Goal: Contribute content: Contribute content

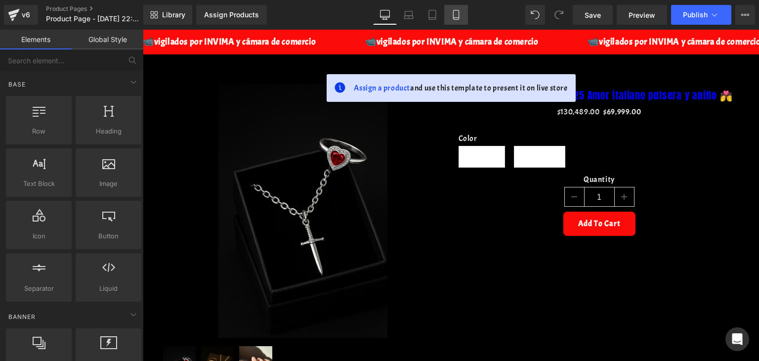
click at [461, 8] on link "Mobile" at bounding box center [456, 15] width 24 height 20
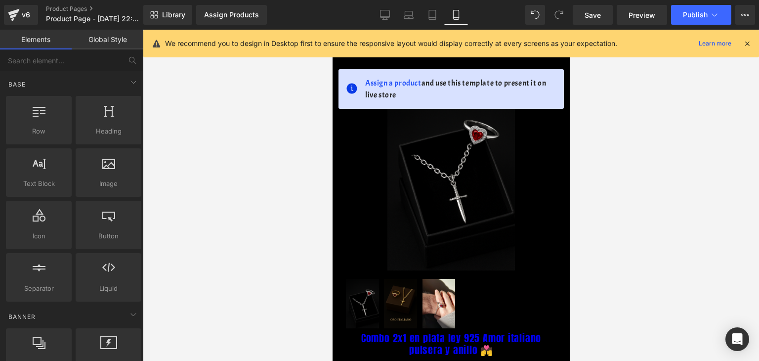
click at [745, 26] on div "Library Assign Products Product Preview No product match your search. Please tr…" at bounding box center [451, 15] width 616 height 30
click at [755, 42] on div "We recommend you to design in Desktop first to ensure the responsive layout wou…" at bounding box center [451, 44] width 616 height 28
click at [750, 48] on div at bounding box center [747, 43] width 8 height 11
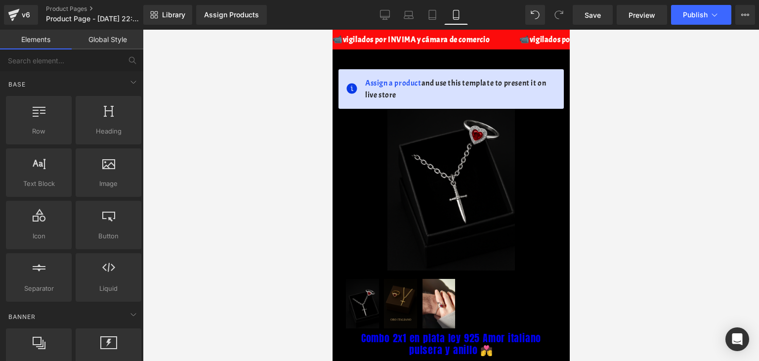
click at [492, 47] on div "📹vigilados por INVIMA y cámara de comercio 📹vigilados por INVIMA y cámara de co…" at bounding box center [450, 40] width 237 height 20
click at [490, 45] on div "📹vigilados por INVIMA y cámara de comercio 📹vigilados por INVIMA y cámara de co…" at bounding box center [450, 40] width 237 height 20
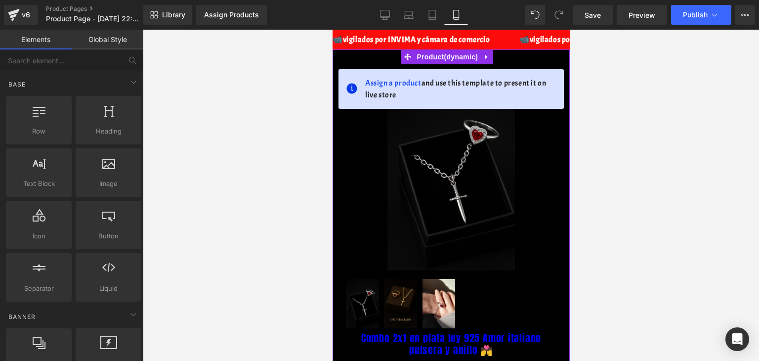
click at [381, 61] on div at bounding box center [450, 56] width 237 height 15
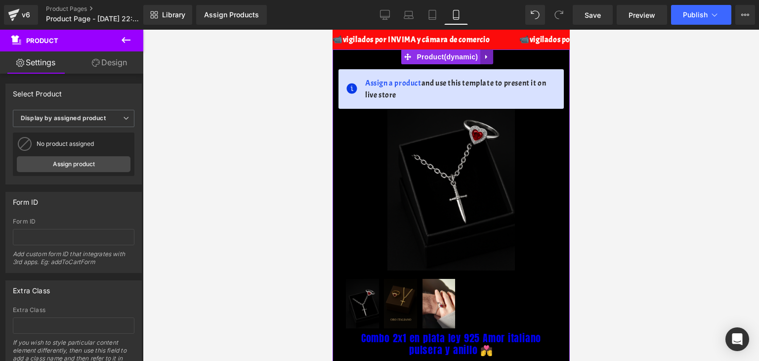
click at [485, 57] on icon at bounding box center [486, 57] width 2 height 4
click at [493, 56] on icon at bounding box center [492, 56] width 7 height 7
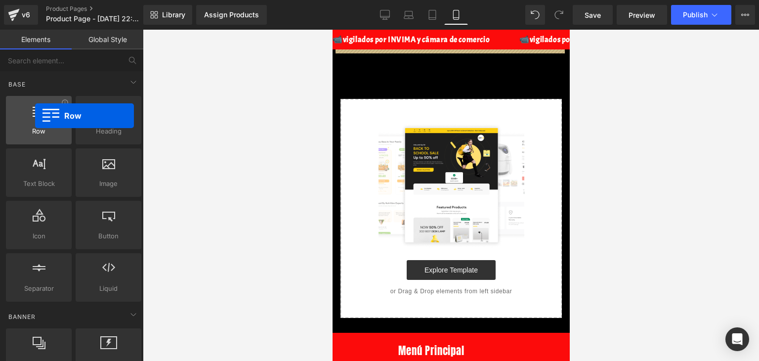
drag, startPoint x: 17, startPoint y: 122, endPoint x: 35, endPoint y: 116, distance: 19.2
click at [35, 116] on div at bounding box center [39, 115] width 60 height 22
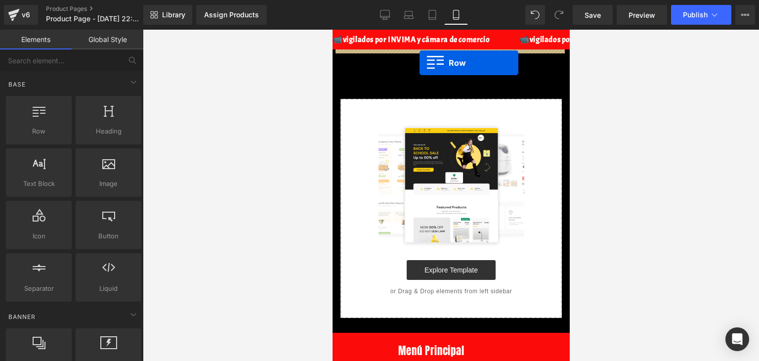
drag, startPoint x: 380, startPoint y: 163, endPoint x: 419, endPoint y: 63, distance: 107.0
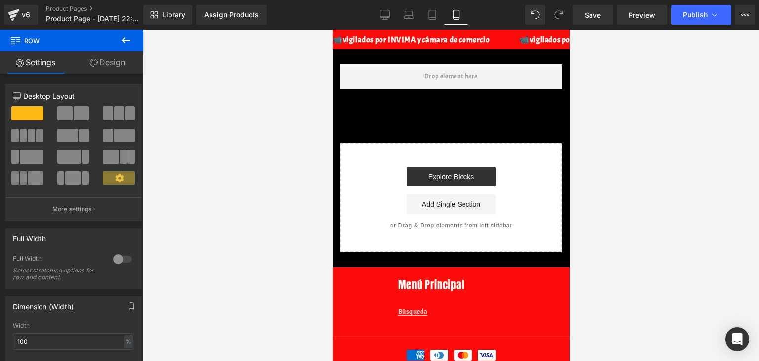
click at [132, 49] on button at bounding box center [126, 41] width 35 height 22
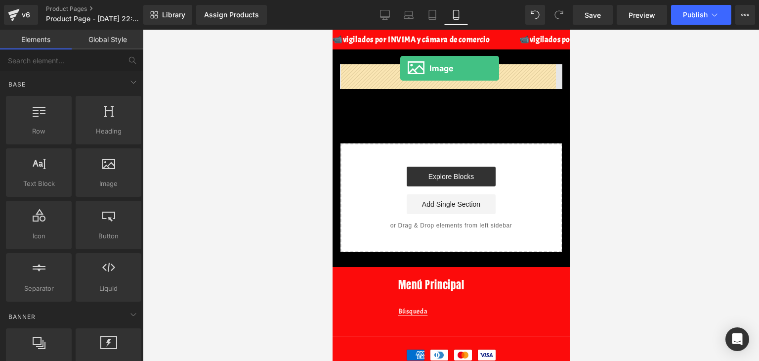
drag, startPoint x: 447, startPoint y: 198, endPoint x: 400, endPoint y: 68, distance: 138.2
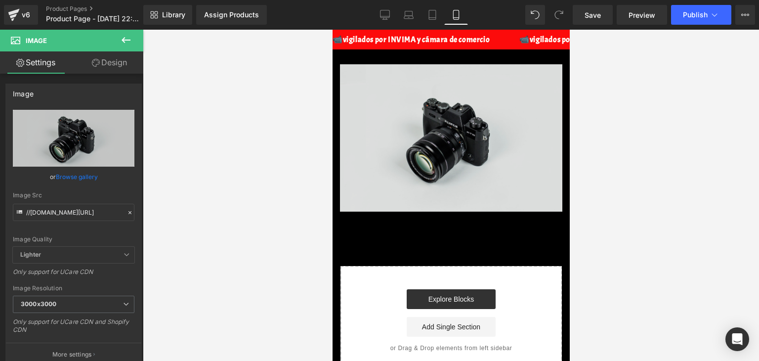
click at [447, 144] on img at bounding box center [450, 137] width 222 height 147
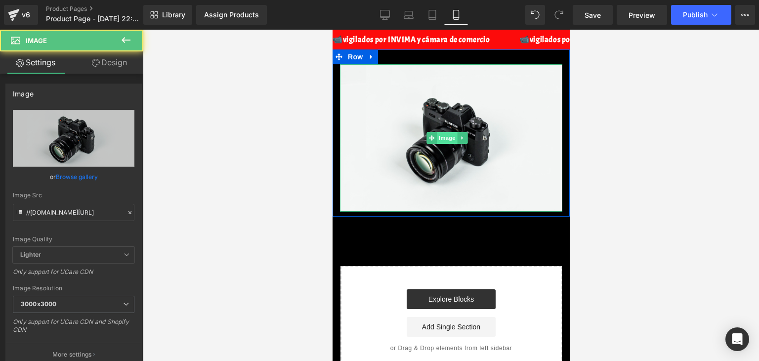
click at [444, 135] on span "Image" at bounding box center [447, 138] width 21 height 12
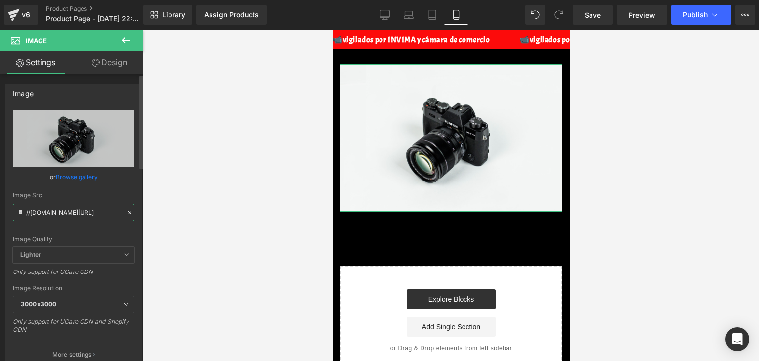
click at [85, 208] on input "//[DOMAIN_NAME][URL]" at bounding box center [74, 212] width 122 height 17
paste input "[URL][DOMAIN_NAME]"
type input "[URL][DOMAIN_NAME]"
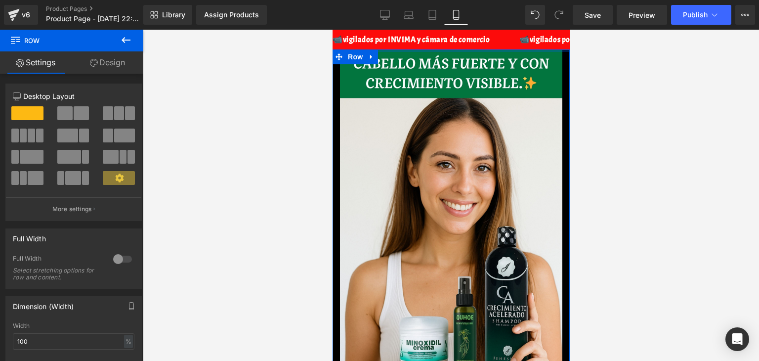
drag, startPoint x: 416, startPoint y: 60, endPoint x: 403, endPoint y: 42, distance: 21.9
click at [645, 65] on div at bounding box center [451, 195] width 616 height 331
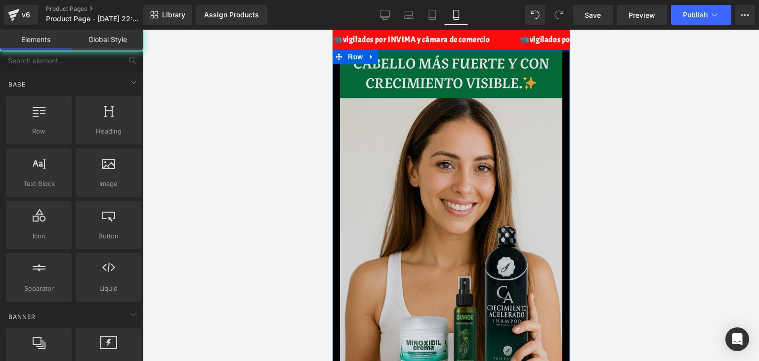
click at [494, 117] on img at bounding box center [450, 241] width 222 height 385
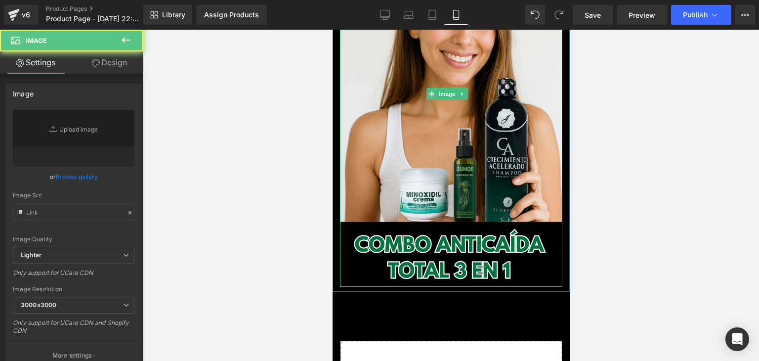
type input "[URL][DOMAIN_NAME]"
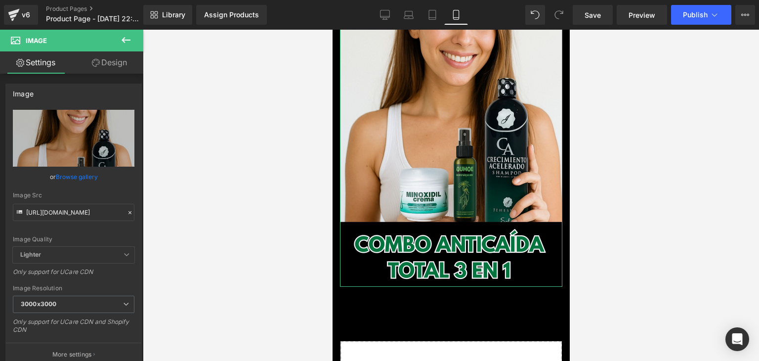
drag, startPoint x: 87, startPoint y: 66, endPoint x: 67, endPoint y: 118, distance: 56.2
click at [87, 66] on link "Design" at bounding box center [110, 62] width 72 height 22
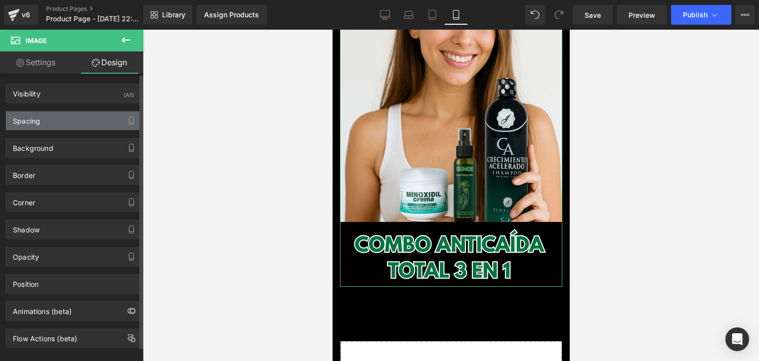
drag, startPoint x: 67, startPoint y: 118, endPoint x: 27, endPoint y: 143, distance: 47.3
click at [68, 118] on div "Spacing" at bounding box center [73, 120] width 135 height 19
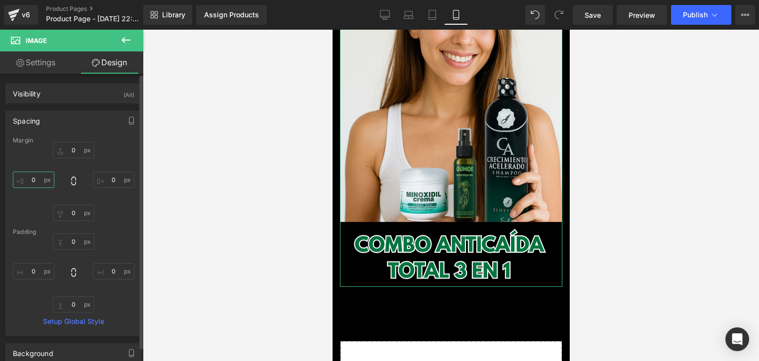
click at [33, 179] on input "0" at bounding box center [34, 179] width 42 height 16
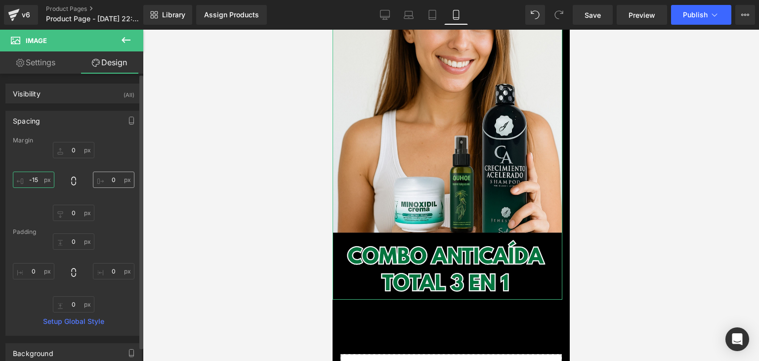
type input "-15"
click at [107, 179] on input "0" at bounding box center [114, 179] width 42 height 16
type input "-15"
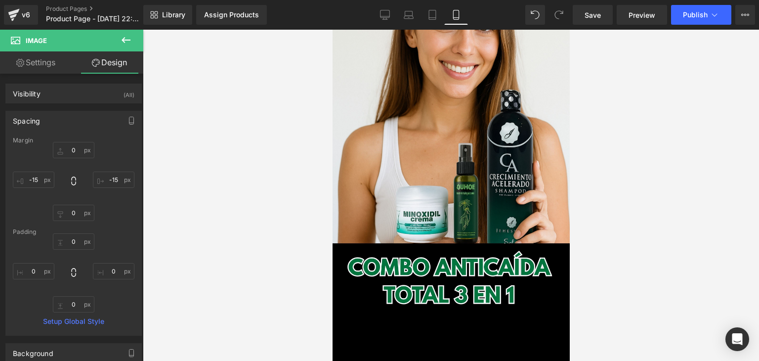
click at [645, 137] on div at bounding box center [451, 195] width 616 height 331
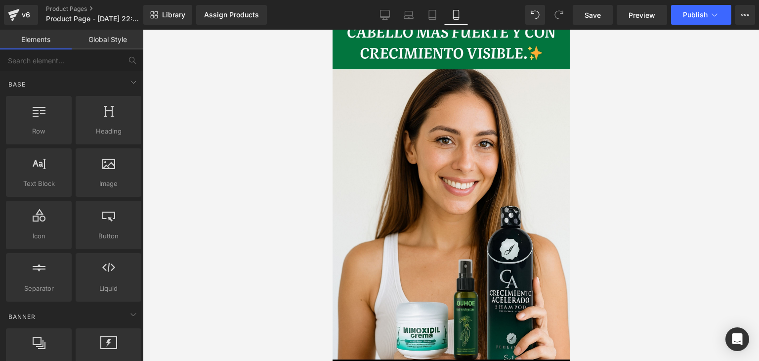
scroll to position [0, 0]
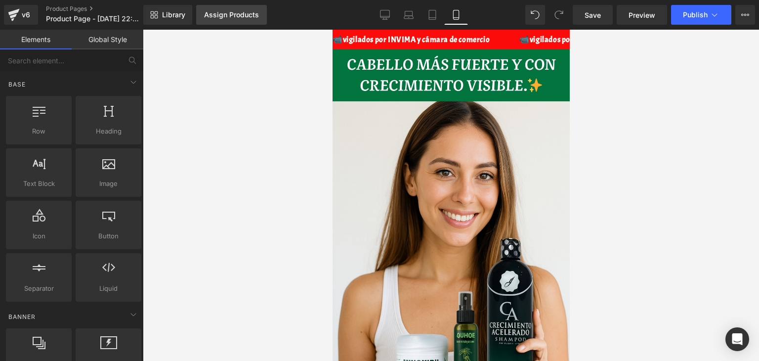
click at [243, 20] on link "Assign Products" at bounding box center [231, 15] width 71 height 20
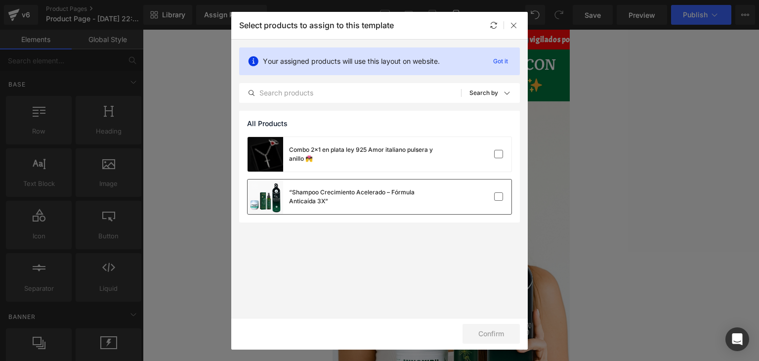
click at [347, 207] on div "“Shampoo Crecimiento Acelerado – Fórmula Anticaída 3X”" at bounding box center [343, 196] width 190 height 35
click at [497, 325] on button "Confirm" at bounding box center [490, 334] width 57 height 20
click at [482, 326] on button "Success" at bounding box center [485, 334] width 70 height 20
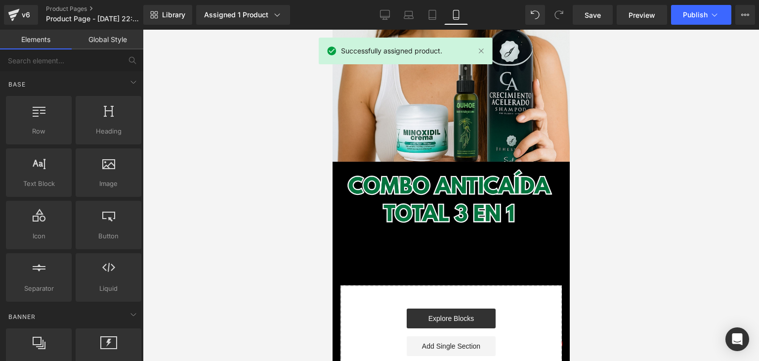
scroll to position [247, 0]
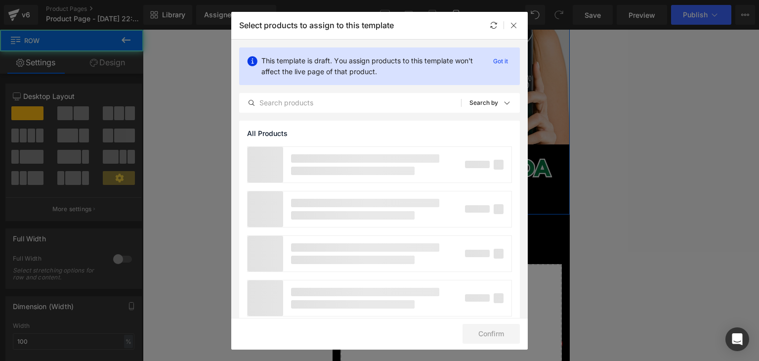
drag, startPoint x: 423, startPoint y: 200, endPoint x: 854, endPoint y: 47, distance: 456.6
click at [419, 196] on div "Image Row" at bounding box center [450, 8] width 237 height 412
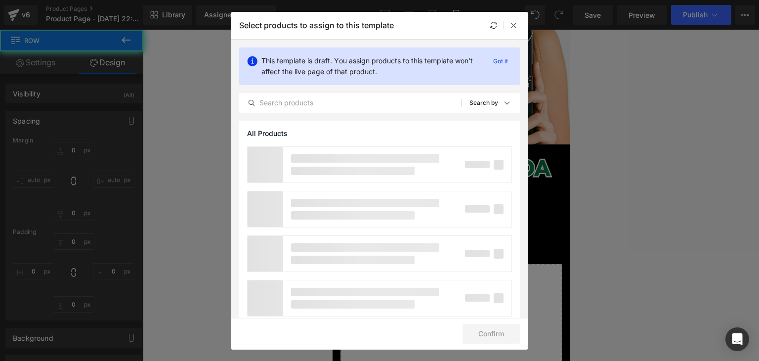
click at [516, 14] on div "Select products to assign to this template" at bounding box center [379, 25] width 296 height 27
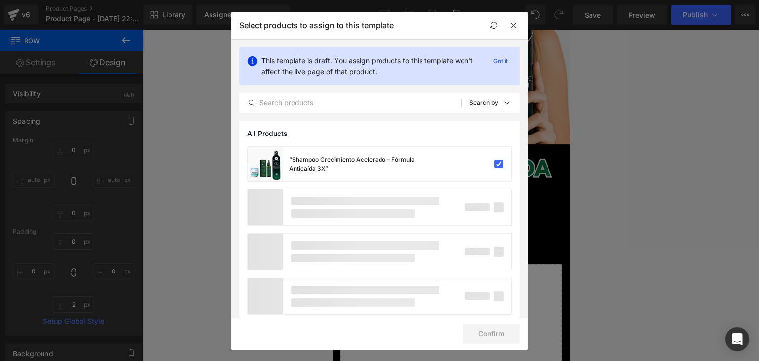
type input "0"
type input "2"
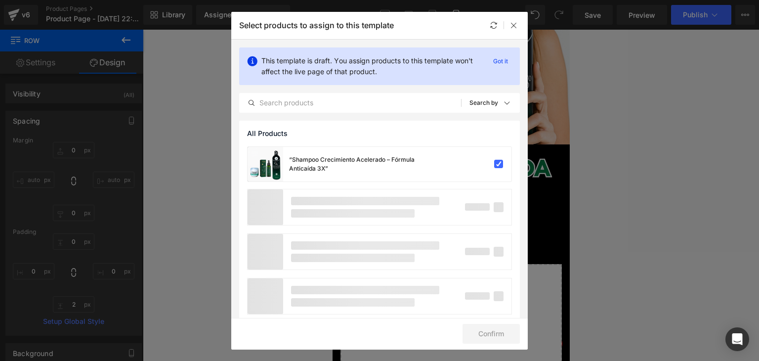
type input "0"
click at [512, 25] on icon at bounding box center [514, 25] width 8 height 8
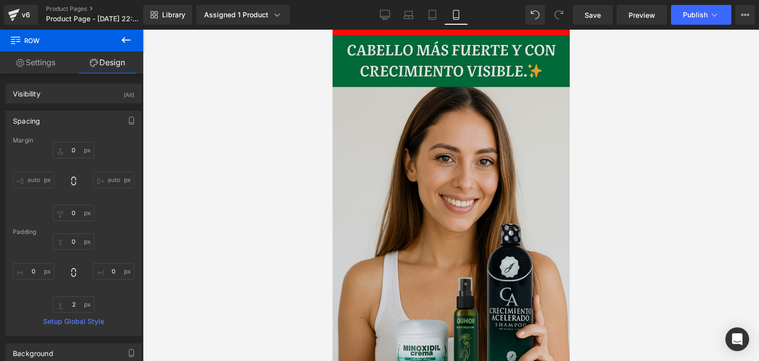
scroll to position [0, 0]
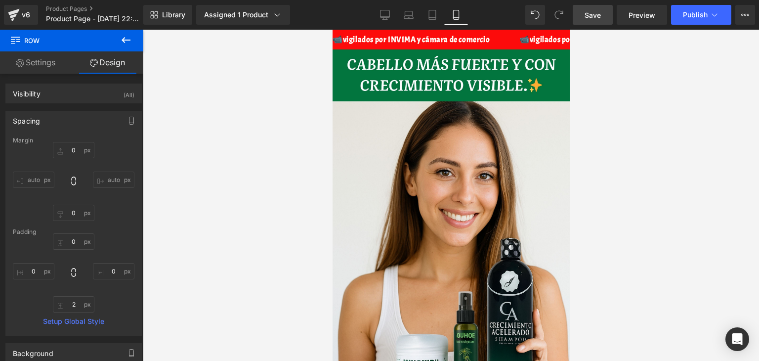
click at [602, 10] on link "Save" at bounding box center [593, 15] width 40 height 20
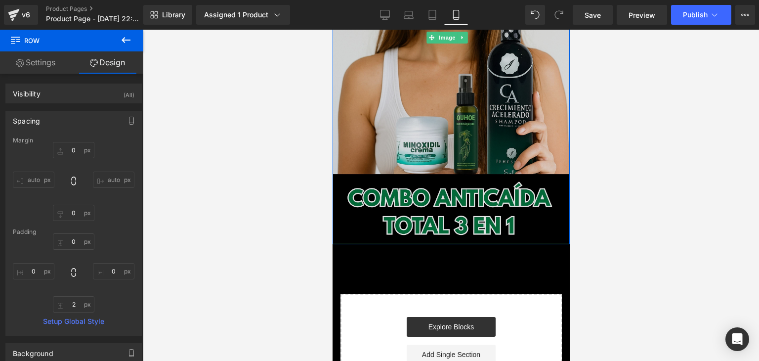
scroll to position [198, 0]
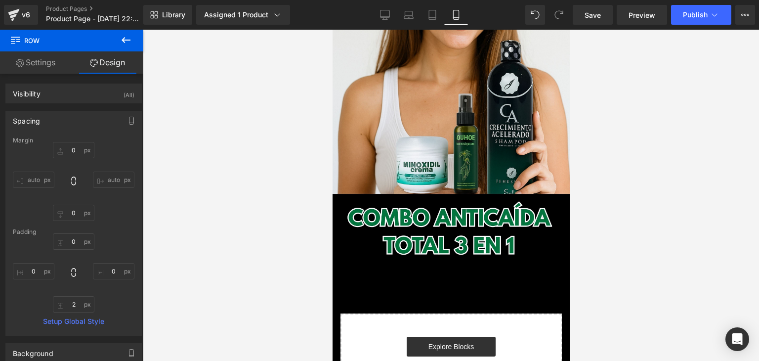
click at [134, 48] on button at bounding box center [126, 41] width 35 height 22
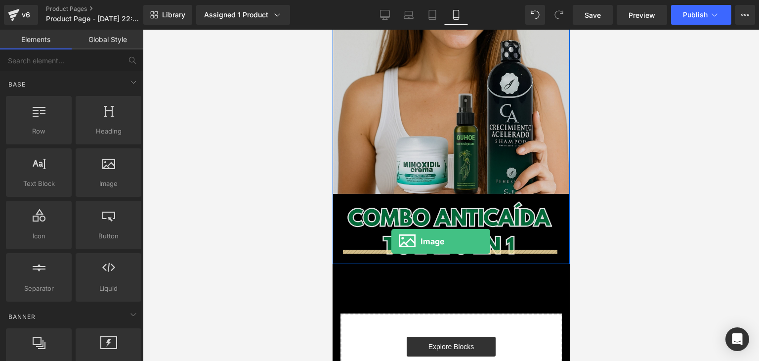
drag, startPoint x: 441, startPoint y: 205, endPoint x: 391, endPoint y: 241, distance: 61.9
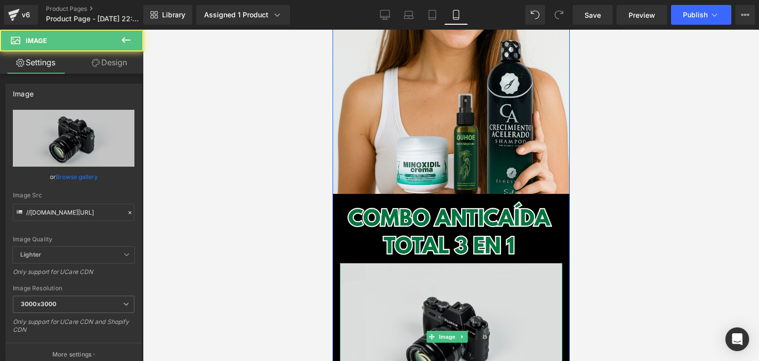
click at [423, 274] on img at bounding box center [450, 336] width 222 height 147
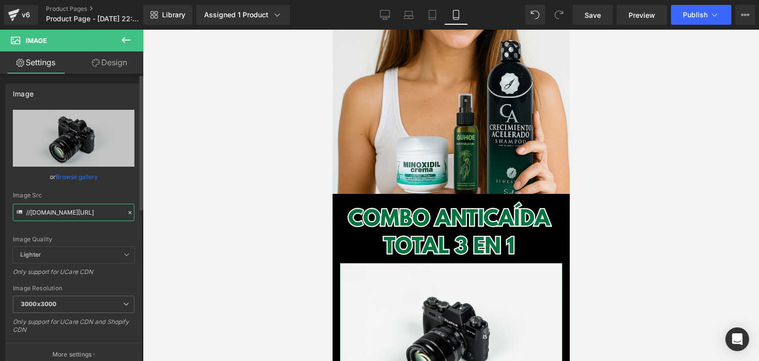
click at [48, 213] on input "//[DOMAIN_NAME][URL]" at bounding box center [74, 212] width 122 height 17
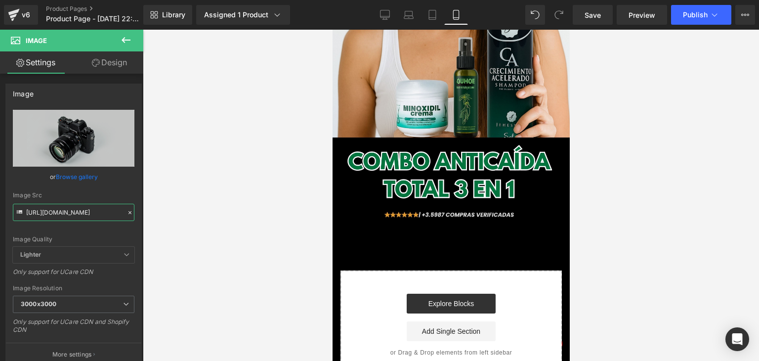
scroll to position [296, 0]
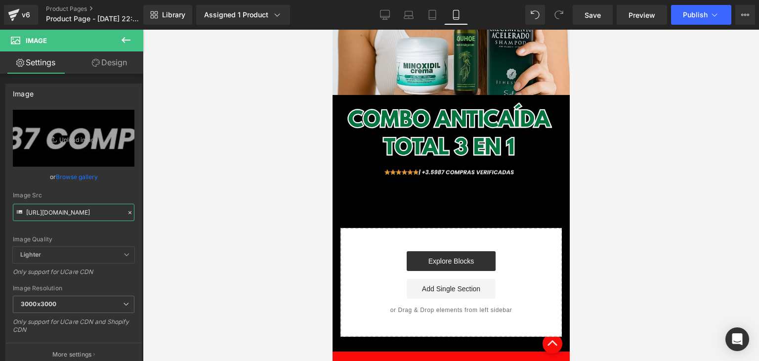
type input "[URL][DOMAIN_NAME]"
click at [467, 167] on img at bounding box center [450, 172] width 222 height 11
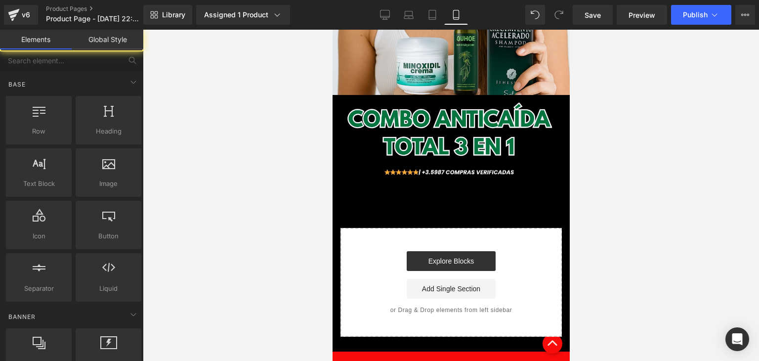
click at [467, 196] on div "Image Image Row Select your layout" at bounding box center [450, 45] width 237 height 584
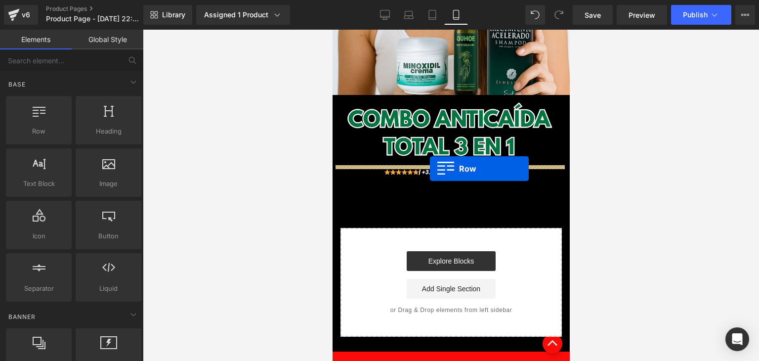
drag, startPoint x: 360, startPoint y: 162, endPoint x: 424, endPoint y: 167, distance: 64.4
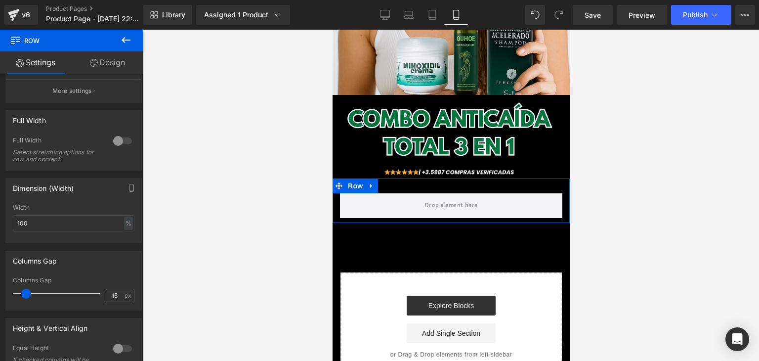
scroll to position [148, 0]
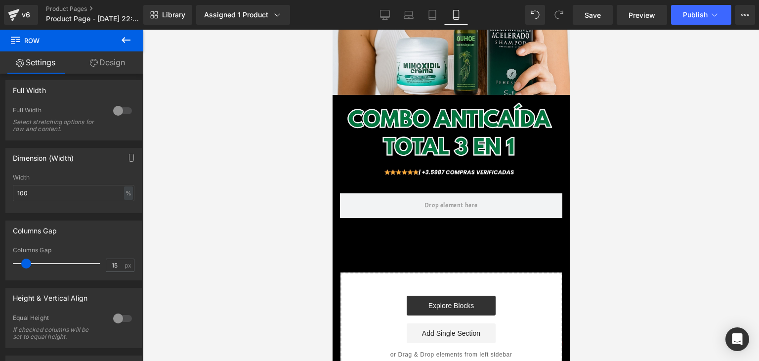
drag, startPoint x: 126, startPoint y: 48, endPoint x: 108, endPoint y: 81, distance: 37.6
click at [126, 48] on button at bounding box center [126, 41] width 35 height 22
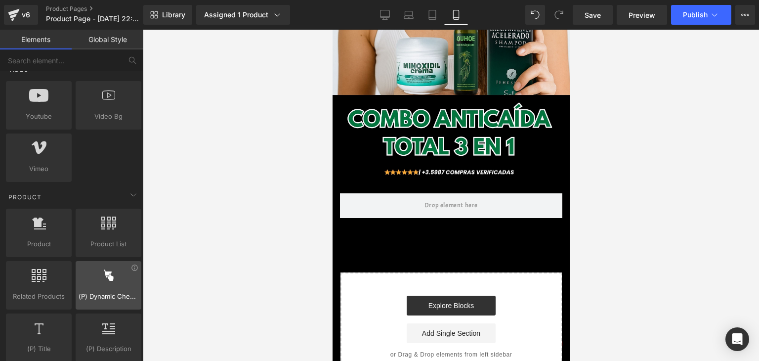
scroll to position [741, 0]
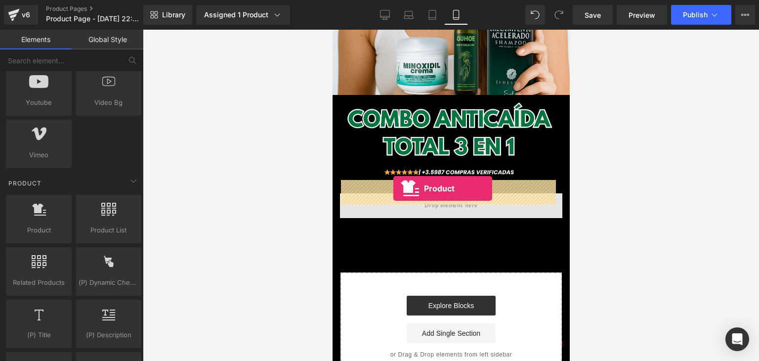
drag, startPoint x: 369, startPoint y: 250, endPoint x: 393, endPoint y: 188, distance: 65.7
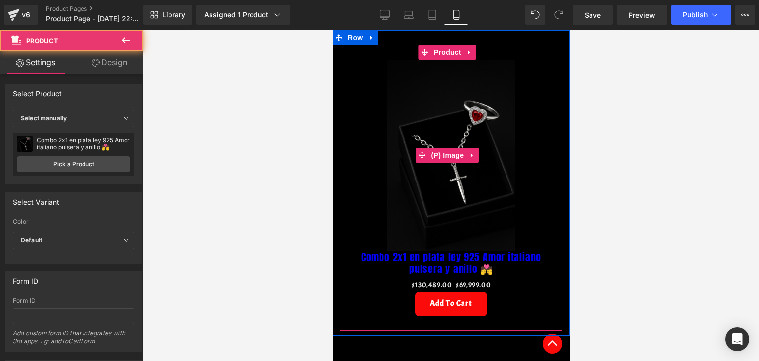
click at [470, 176] on img at bounding box center [450, 155] width 127 height 191
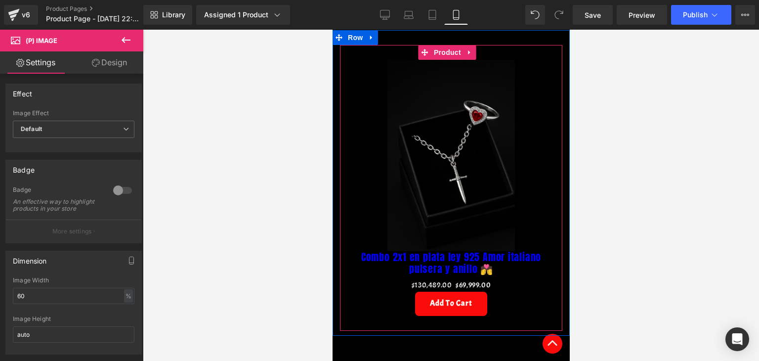
scroll to position [346, 0]
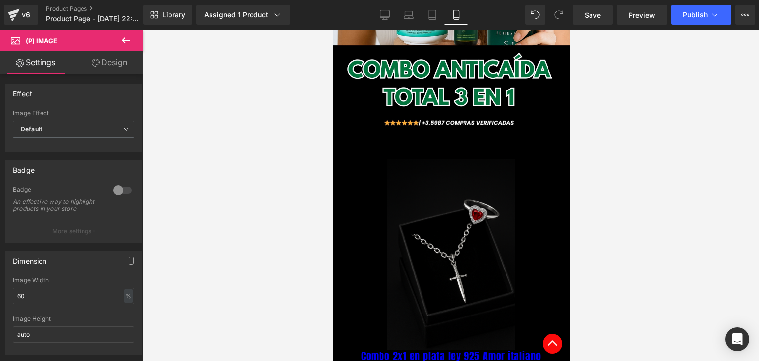
click at [321, 226] on div at bounding box center [451, 195] width 616 height 331
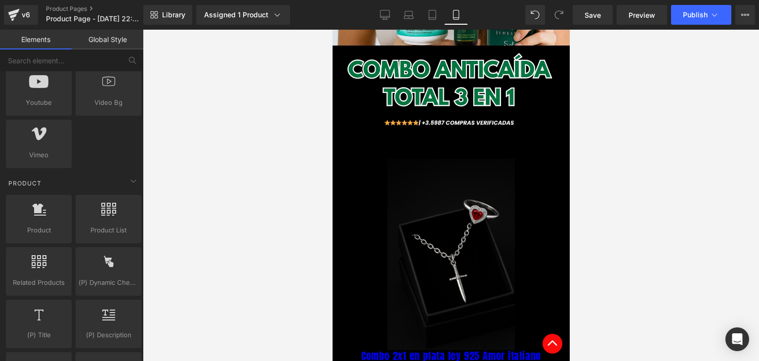
click at [455, 223] on img at bounding box center [450, 254] width 127 height 191
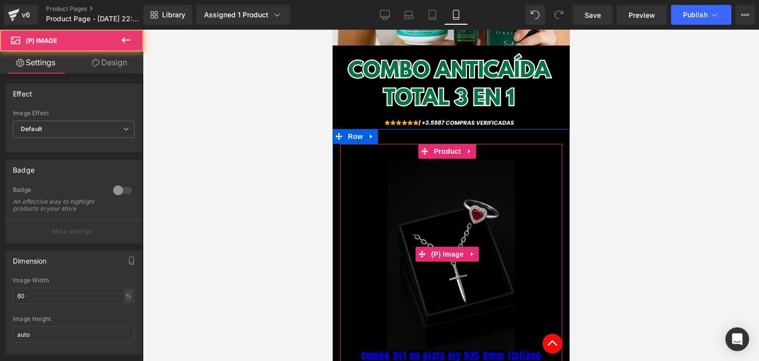
click at [451, 188] on img at bounding box center [450, 254] width 127 height 191
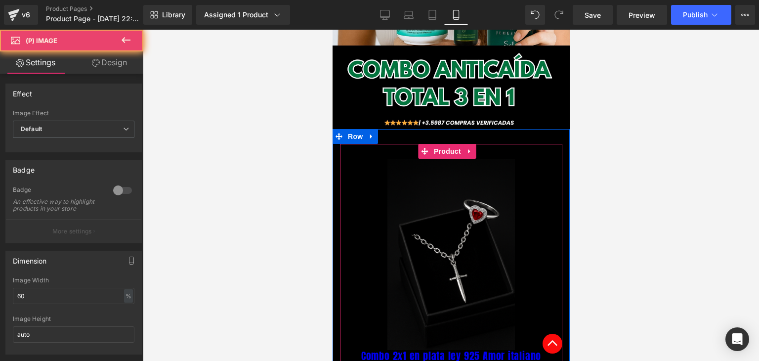
click at [446, 144] on span "Product" at bounding box center [447, 151] width 32 height 15
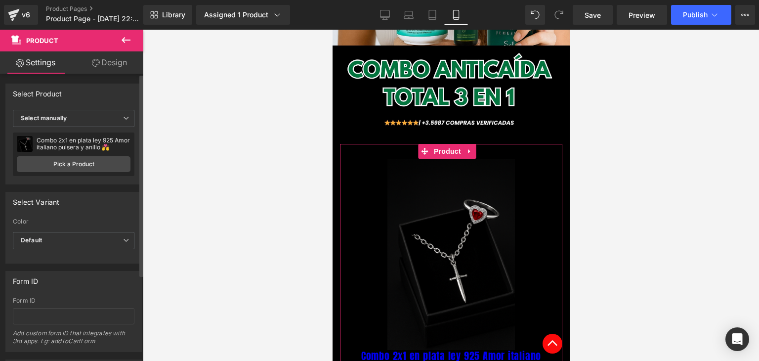
click at [64, 154] on div "Combo 2x1 en plata ley 925 Amor italiano pulsera y anillo 💏 Combo 2x1 en plata …" at bounding box center [74, 153] width 122 height 43
click at [68, 157] on link "Pick a Product" at bounding box center [74, 164] width 114 height 16
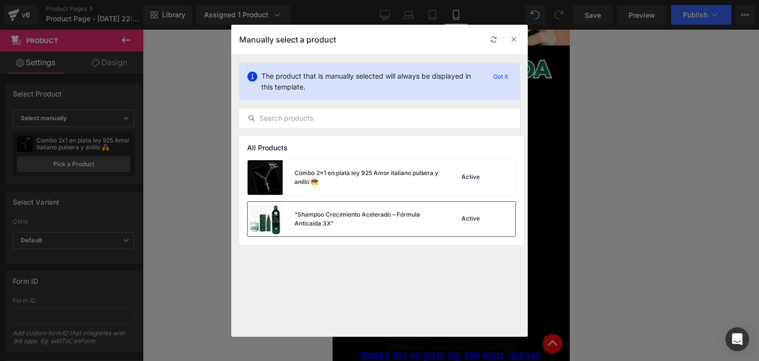
click at [336, 206] on div "“Shampoo Crecimiento Acelerado – Fórmula Anticaída 3X”" at bounding box center [344, 219] width 193 height 35
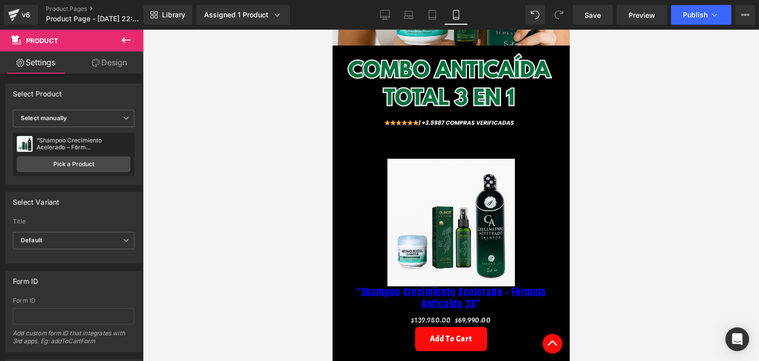
click at [504, 187] on img at bounding box center [450, 222] width 127 height 127
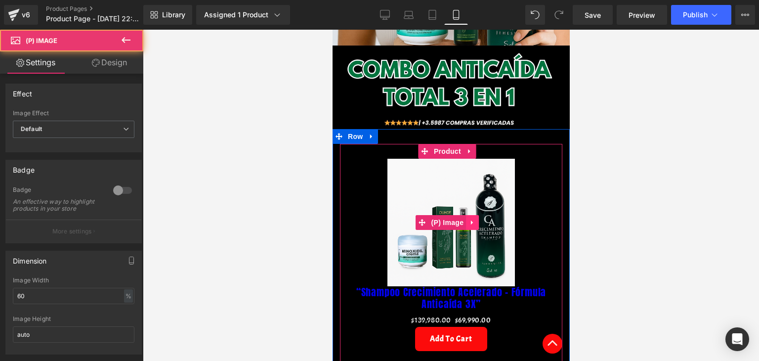
click at [472, 220] on icon at bounding box center [471, 222] width 2 height 4
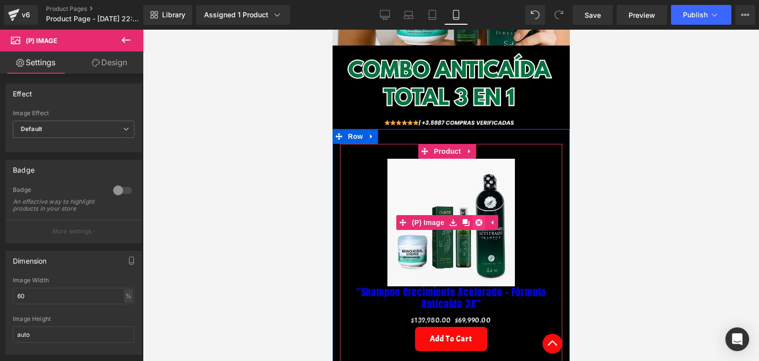
click at [483, 215] on link at bounding box center [478, 222] width 13 height 15
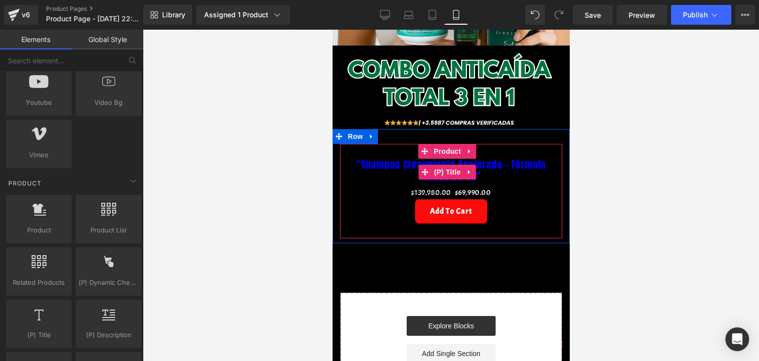
click at [476, 159] on link "“Shampoo Crecimiento Acelerado – Fórmula Anticaída 3X”" at bounding box center [450, 171] width 212 height 24
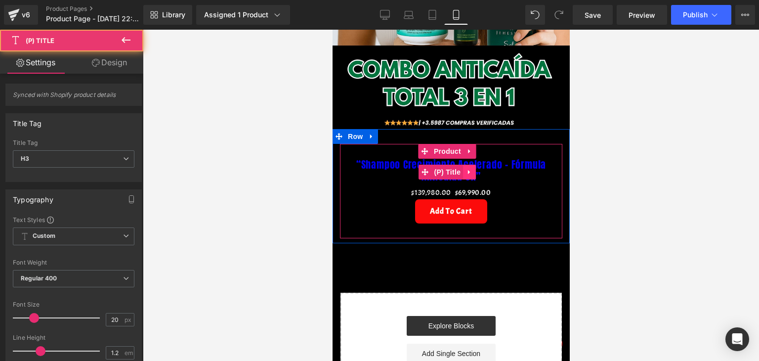
click at [471, 168] on icon at bounding box center [468, 171] width 7 height 7
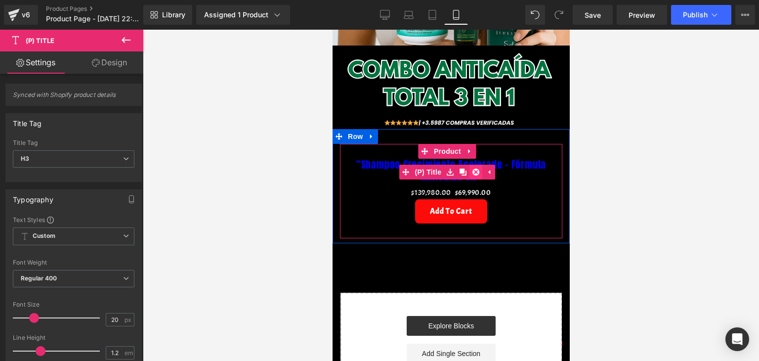
click at [475, 168] on icon at bounding box center [475, 171] width 7 height 7
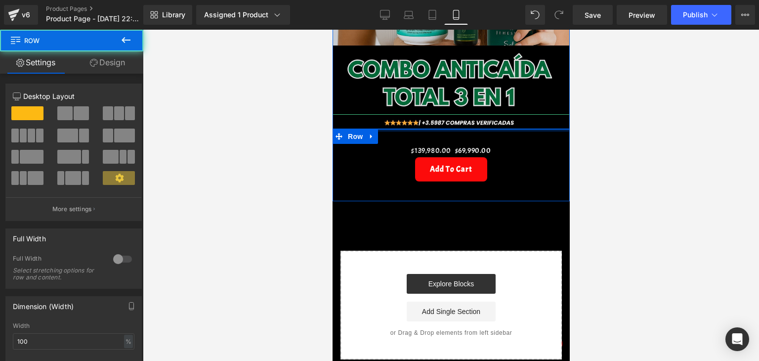
drag, startPoint x: 444, startPoint y: 121, endPoint x: 449, endPoint y: 90, distance: 31.5
click at [449, 90] on div "Image Image Row $139,980.00 $69,990.00 (P) Price Add To Cart (P) Cart Button Pr…" at bounding box center [450, 32] width 237 height 656
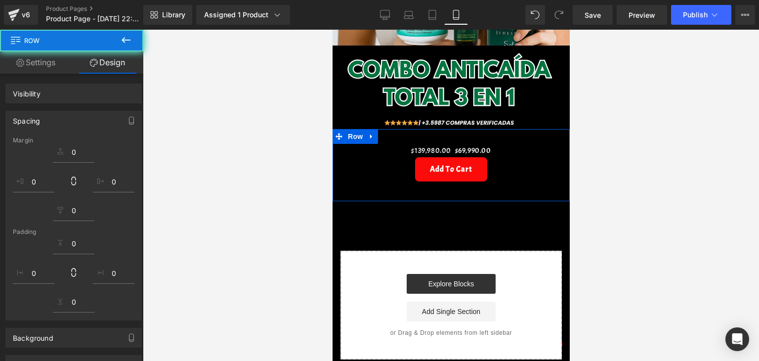
click at [501, 130] on div "$139,980.00 $69,990.00 (P) Price Add To Cart (P) Cart Button Product" at bounding box center [450, 162] width 222 height 67
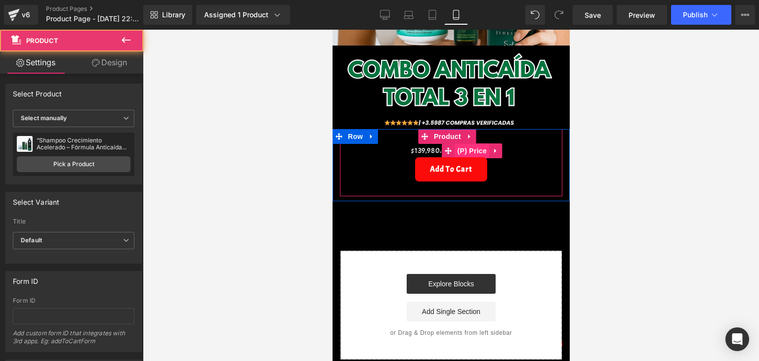
click at [461, 143] on span "(P) Price" at bounding box center [472, 150] width 35 height 15
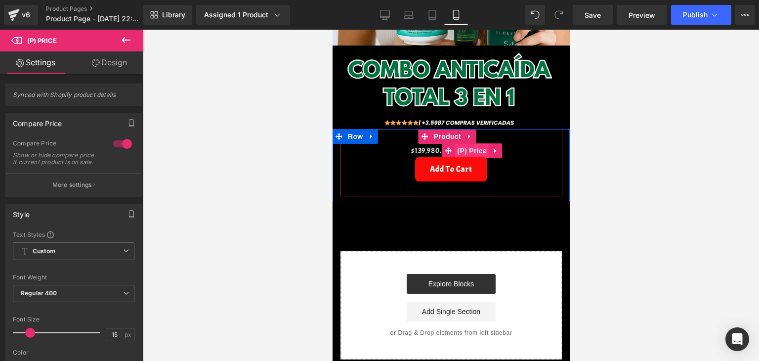
click at [475, 143] on span "(P) Price" at bounding box center [472, 150] width 35 height 15
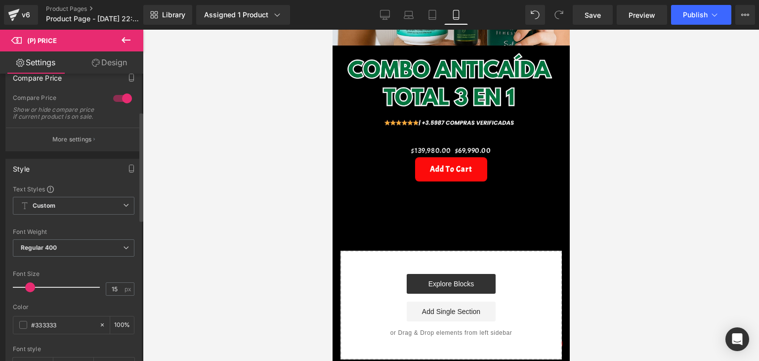
scroll to position [99, 0]
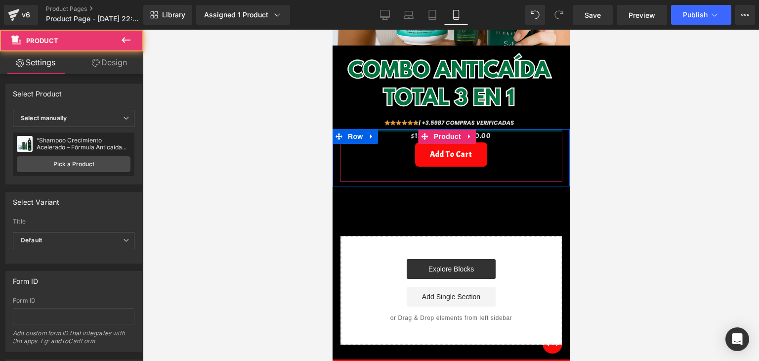
click at [392, 105] on div "Image Image Row $139,980.00 $69,990.00 (P) Price Add To Cart (P) Cart Button Pr…" at bounding box center [450, 24] width 237 height 641
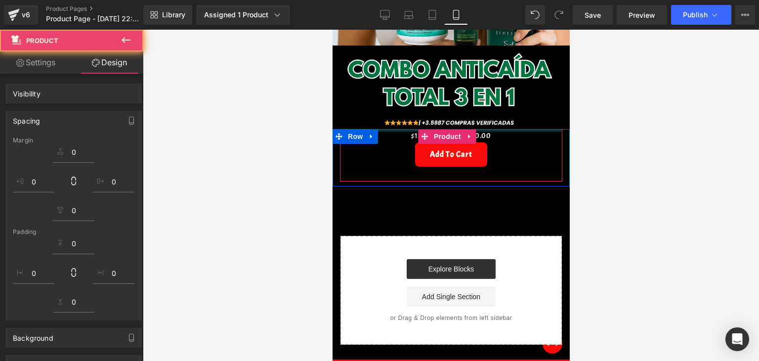
click at [627, 135] on div at bounding box center [451, 195] width 616 height 331
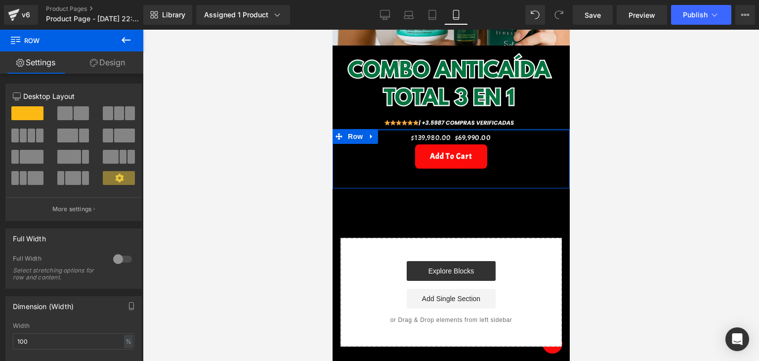
click at [499, 129] on div "$139,980.00 $69,990.00 (P) Price Add To Cart (P) Cart Button Product Row" at bounding box center [450, 158] width 237 height 59
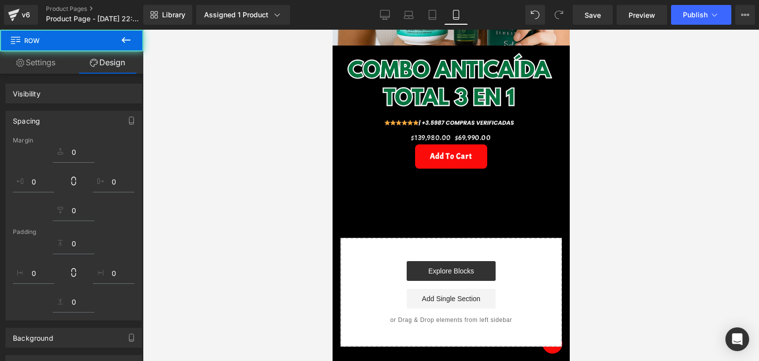
click at [472, 131] on div "$139,980.00 $69,990.00 (P) Price Add To Cart (P) Cart Button Product" at bounding box center [450, 157] width 222 height 52
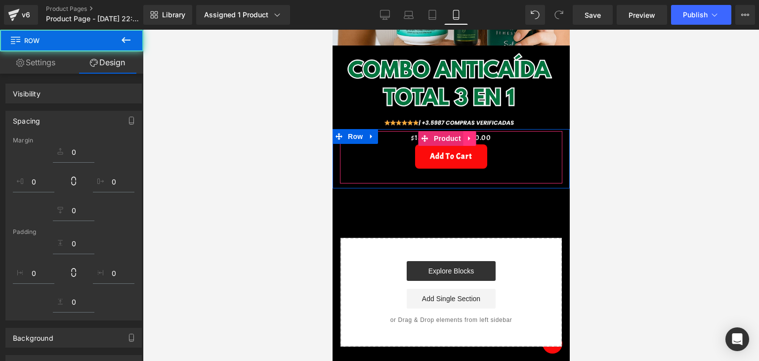
click at [468, 136] on icon at bounding box center [469, 138] width 2 height 4
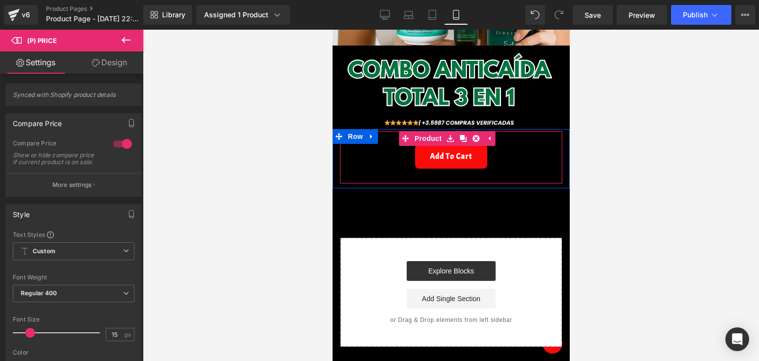
click at [516, 131] on div "$139,980.00 $69,990.00" at bounding box center [450, 137] width 212 height 13
click at [522, 144] on div "Add To Cart" at bounding box center [450, 156] width 212 height 24
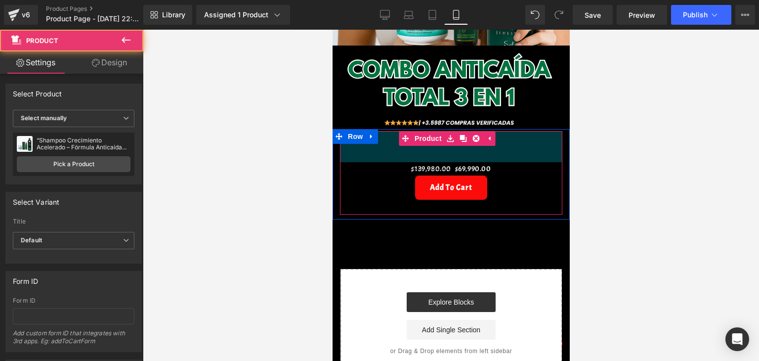
drag, startPoint x: 501, startPoint y: 119, endPoint x: 504, endPoint y: 150, distance: 31.2
click at [504, 150] on div "$139,980.00 $69,990.00 (P) Price Add To Cart (P) Cart Button Product 63px" at bounding box center [450, 173] width 222 height 84
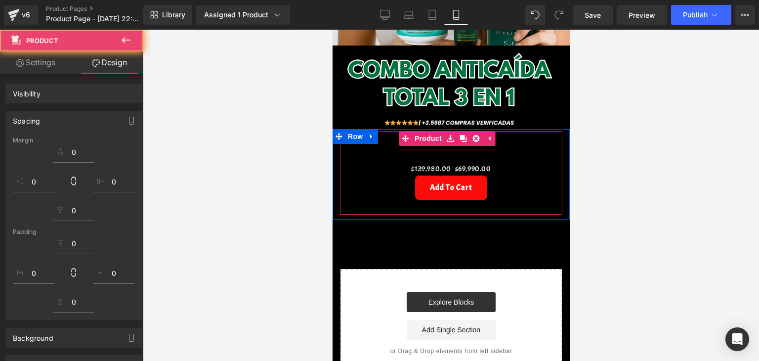
click at [450, 162] on div "$139,980.00 $69,990.00 (P) Price" at bounding box center [450, 168] width 212 height 13
click at [442, 162] on span at bounding box center [448, 169] width 13 height 15
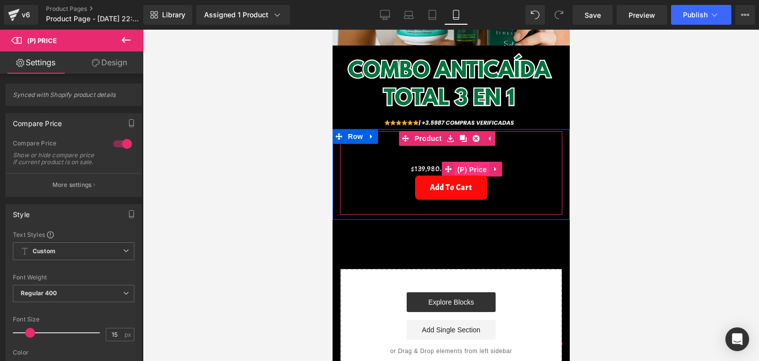
drag, startPoint x: 459, startPoint y: 155, endPoint x: 467, endPoint y: 155, distance: 7.9
click at [461, 162] on span "(P) Price" at bounding box center [472, 169] width 35 height 15
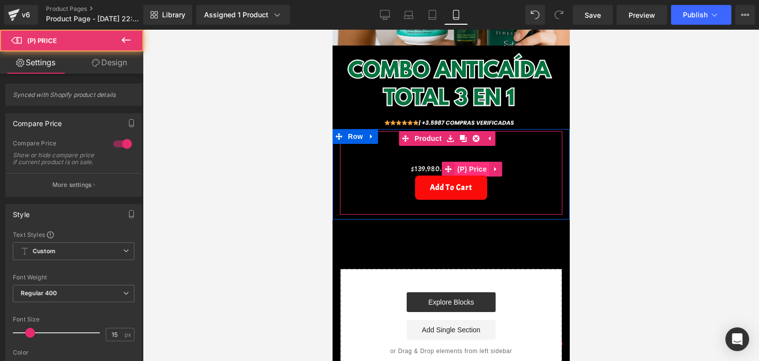
click at [467, 162] on span "(P) Price" at bounding box center [472, 169] width 35 height 15
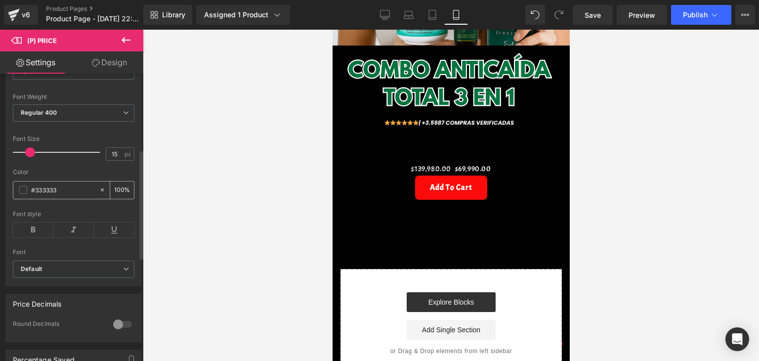
scroll to position [198, 0]
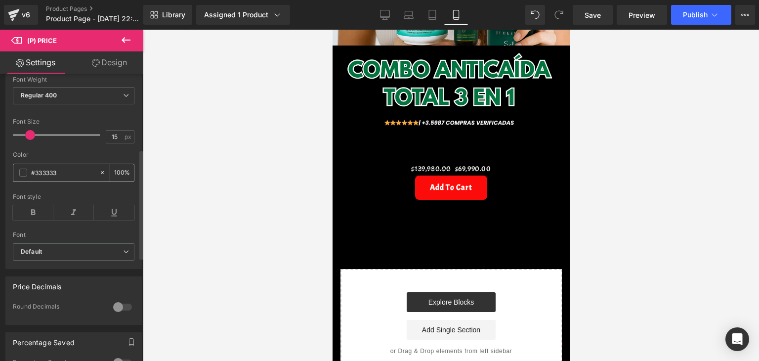
click at [25, 175] on span at bounding box center [23, 172] width 8 height 8
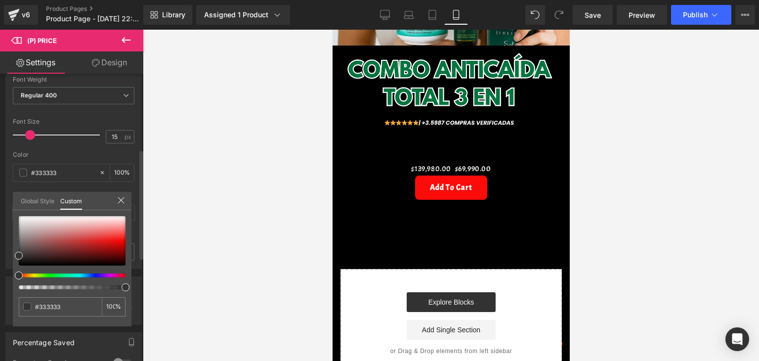
click at [42, 279] on div at bounding box center [72, 252] width 107 height 73
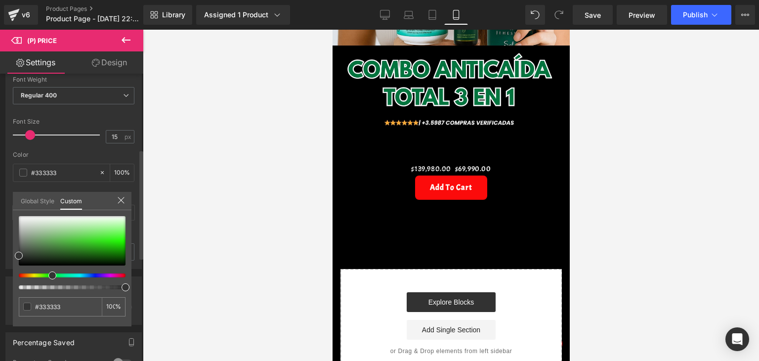
click at [48, 276] on div at bounding box center [68, 275] width 107 height 4
type input "#252725"
type input "#292d29"
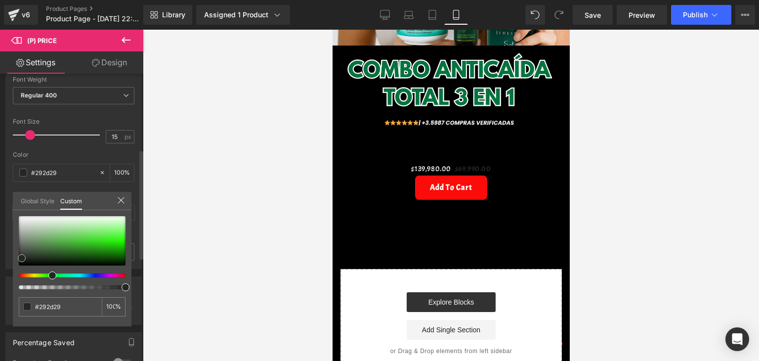
type input "#2e3d2e"
type input "#255e25"
type input "#1d711d"
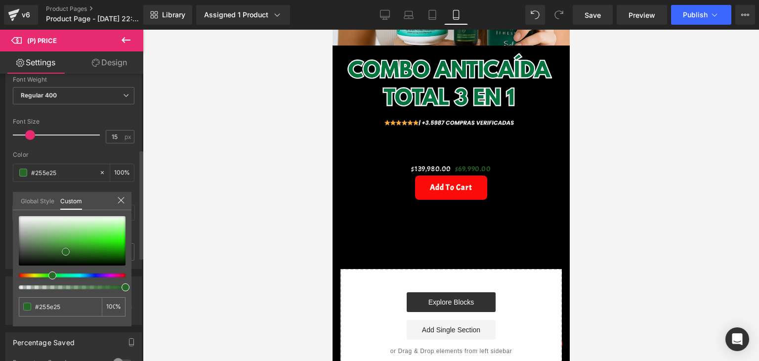
type input "#1d711d"
type input "#167816"
type input "#117d11"
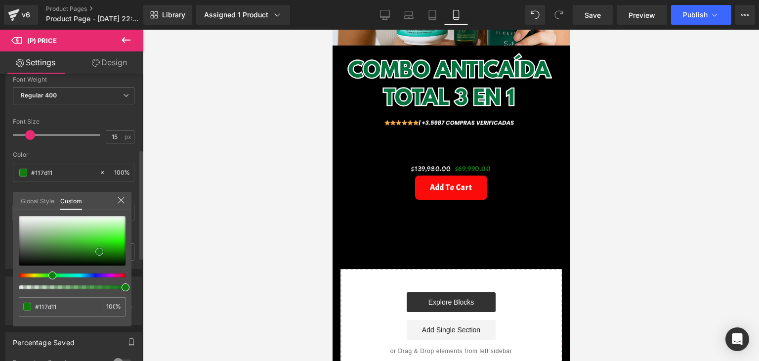
type input "#0c810c"
type input "#0c820c"
type input "#0b880b"
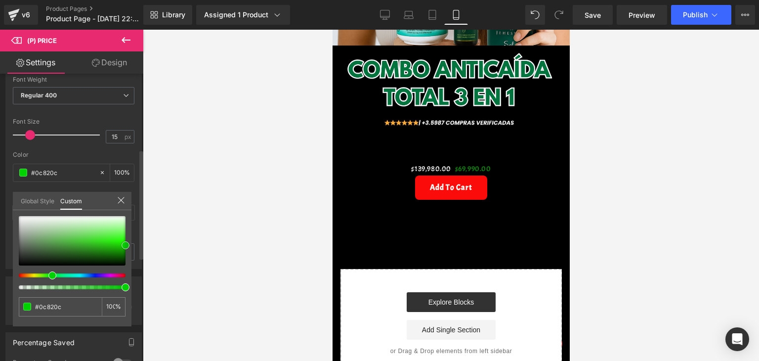
type input "#0b880b"
type input "#00d100"
type input "#00db00"
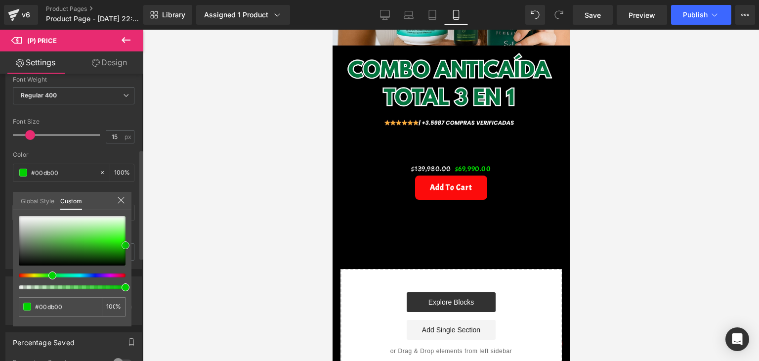
type input "#0fff0f"
type input "#19ff19"
drag, startPoint x: 22, startPoint y: 257, endPoint x: 224, endPoint y: 248, distance: 202.8
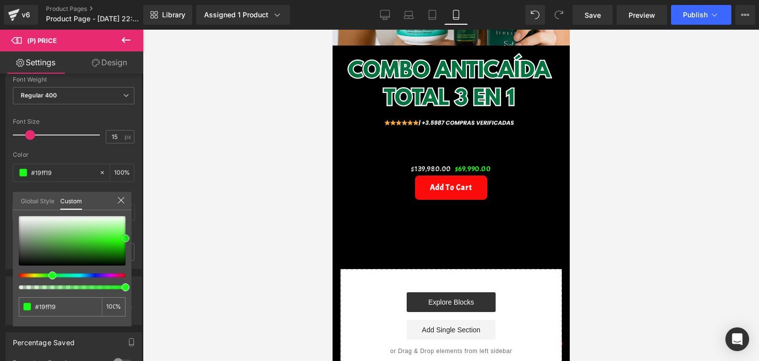
click at [133, 240] on div "Style Text Styles Custom Custom Setup Global Style Custom Setup Global Style Th…" at bounding box center [74, 134] width 148 height 270
type input "#05ff05"
drag, startPoint x: 556, startPoint y: 278, endPoint x: 344, endPoint y: 236, distance: 216.1
click at [345, 236] on body "Ir directamente al contenido 📹vigilados por INVIMA y cámara de comercio 📹vigila…" at bounding box center [450, 115] width 237 height 863
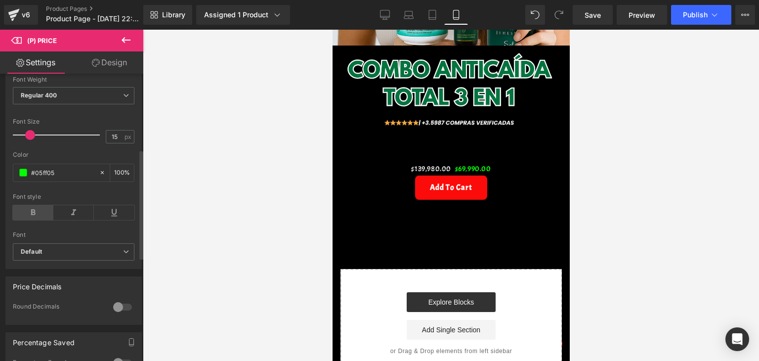
click at [36, 210] on icon at bounding box center [33, 212] width 41 height 15
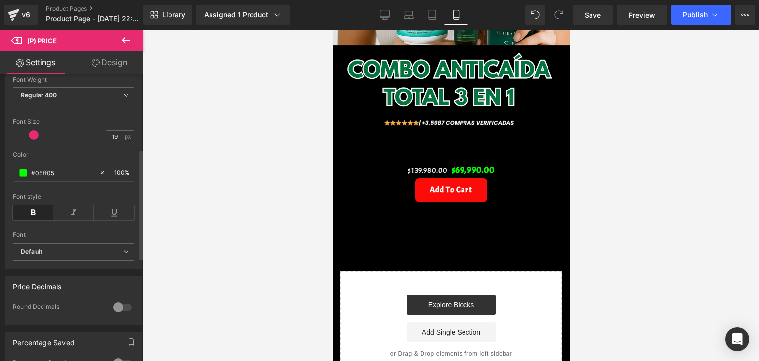
click at [33, 145] on div at bounding box center [59, 135] width 82 height 20
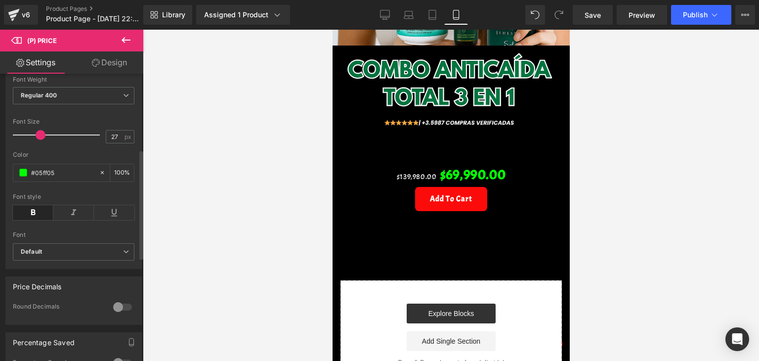
type input "25"
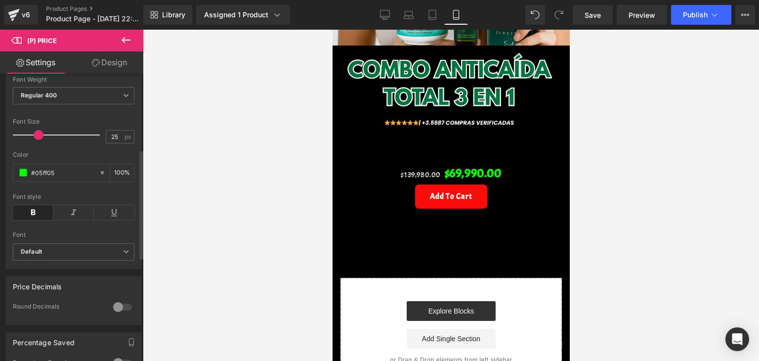
click at [34, 140] on span at bounding box center [39, 135] width 10 height 10
click at [134, 177] on div "Text Styles Custom Custom Setup Global Style Custom Setup Global Style Thin 100…" at bounding box center [73, 151] width 135 height 236
click at [70, 220] on icon at bounding box center [73, 212] width 41 height 15
click at [227, 218] on div at bounding box center [451, 195] width 616 height 331
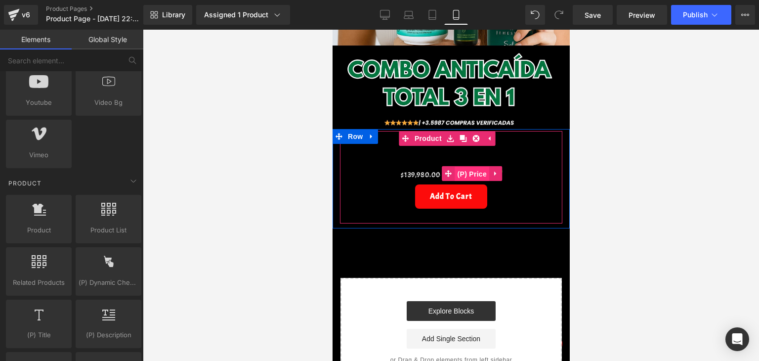
click at [473, 167] on span "(P) Price" at bounding box center [472, 174] width 35 height 15
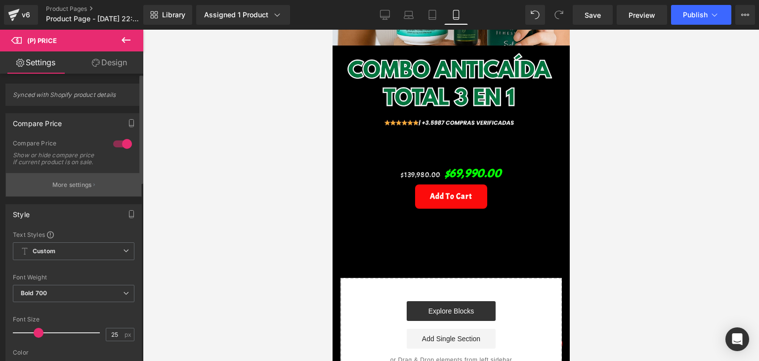
click at [85, 180] on button "More settings" at bounding box center [73, 184] width 135 height 23
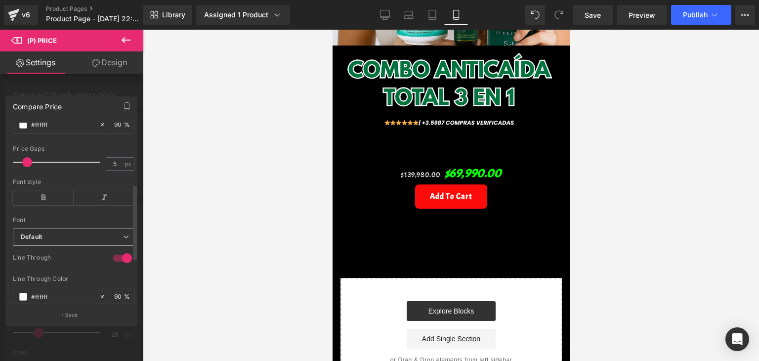
scroll to position [142, 0]
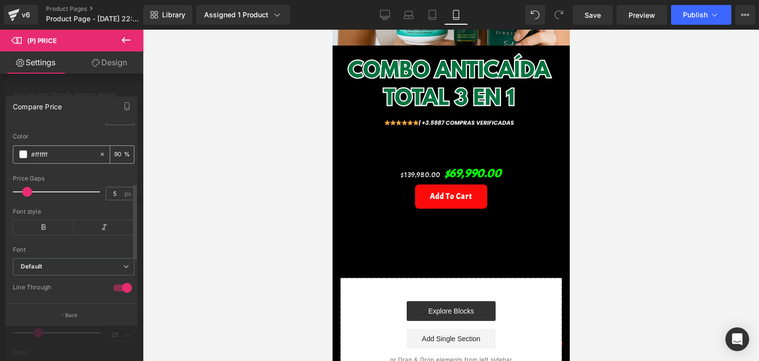
click at [28, 159] on div "#ffffff" at bounding box center [55, 154] width 85 height 17
click at [27, 159] on div "#ffffff" at bounding box center [55, 154] width 85 height 17
click at [27, 161] on div "#ffffff" at bounding box center [55, 154] width 85 height 17
click at [26, 158] on span at bounding box center [23, 154] width 8 height 8
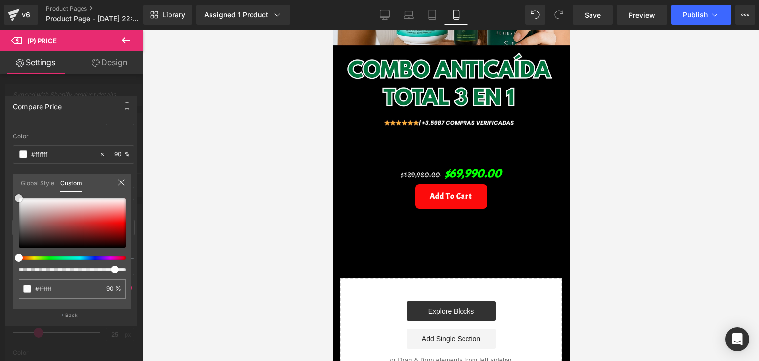
type input "#fcfcfc"
type input "#c49090"
type input "#ca7171"
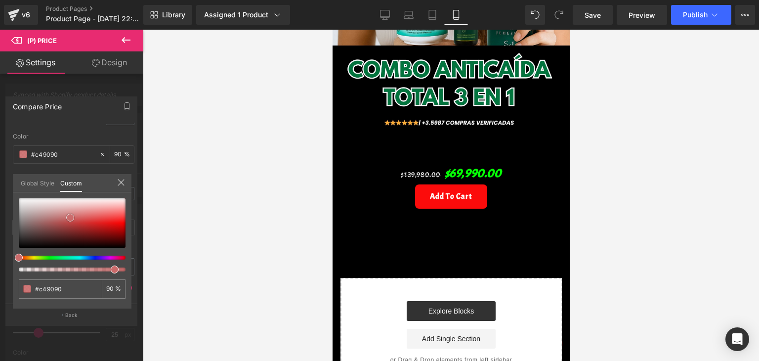
type input "#ca7171"
type input "#d14747"
type input "#da3e3e"
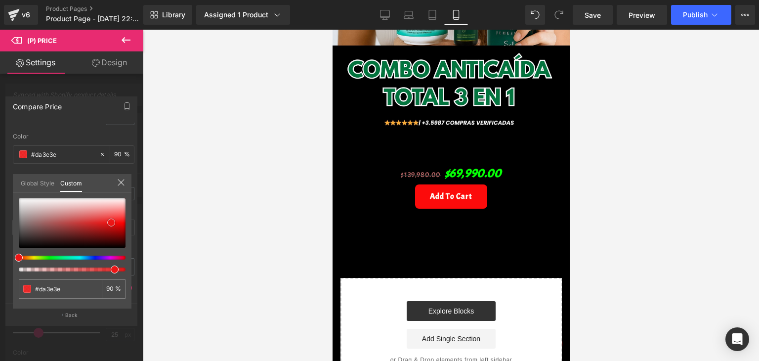
type input "#e71c1c"
type input "#ed1616"
type input "#f11212"
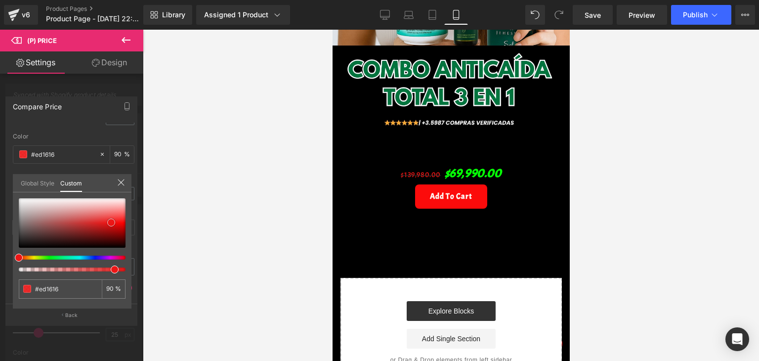
type input "#f11212"
type input "#f70c0c"
type input "#fb0808"
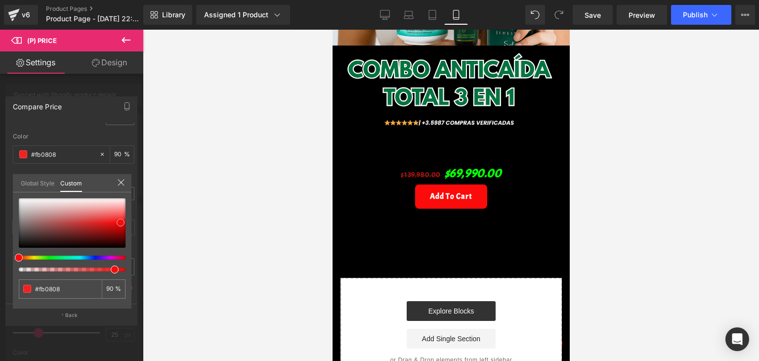
type input "#ff0505"
type input "#ee0101"
drag, startPoint x: 17, startPoint y: 198, endPoint x: 123, endPoint y: 224, distance: 108.9
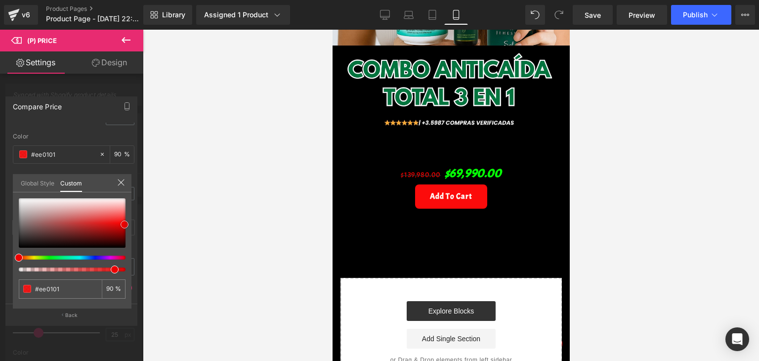
click at [123, 224] on span at bounding box center [125, 224] width 8 height 8
click at [178, 193] on div at bounding box center [451, 195] width 616 height 331
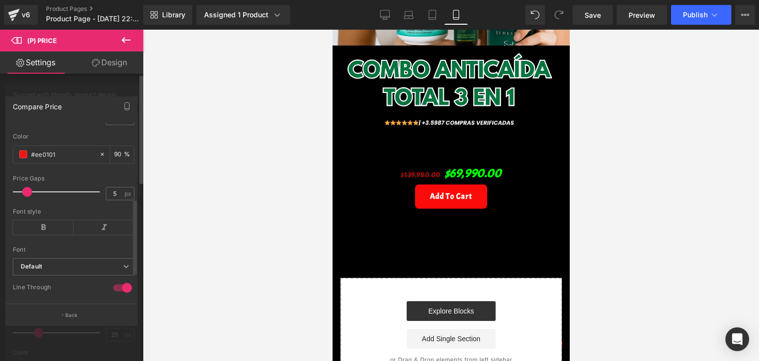
click at [39, 180] on div "Price Gaps" at bounding box center [74, 178] width 122 height 7
click at [45, 241] on div "Font style" at bounding box center [74, 227] width 122 height 38
click at [42, 235] on icon at bounding box center [43, 227] width 61 height 15
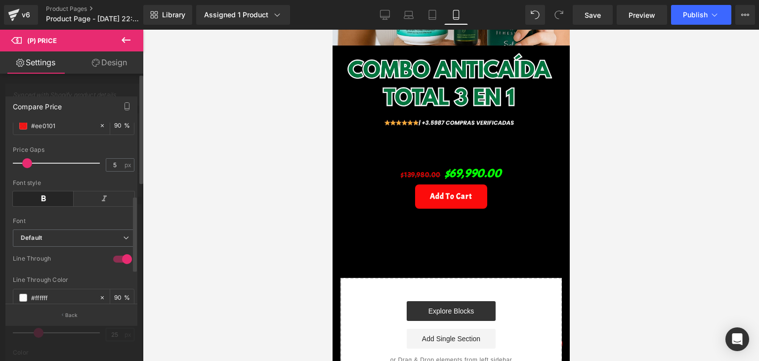
scroll to position [241, 0]
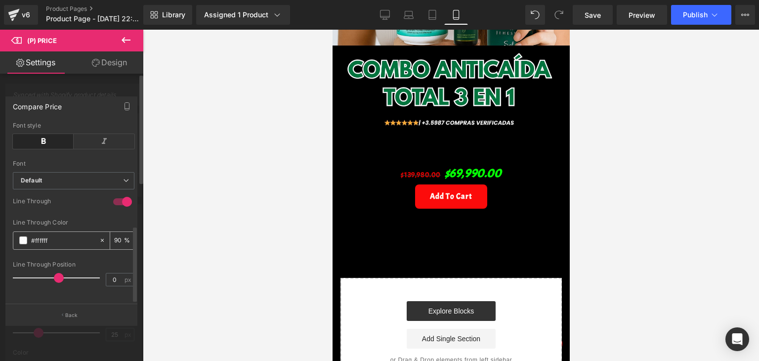
click at [24, 239] on div "#ffffff" at bounding box center [55, 240] width 85 height 17
click at [26, 236] on div "#ffffff" at bounding box center [55, 240] width 85 height 17
click at [21, 236] on span at bounding box center [23, 240] width 8 height 8
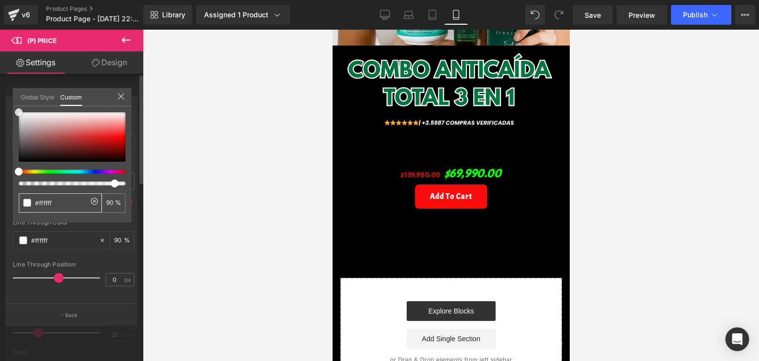
type input "#9e0000"
type input "#960707"
type input "#9b0202"
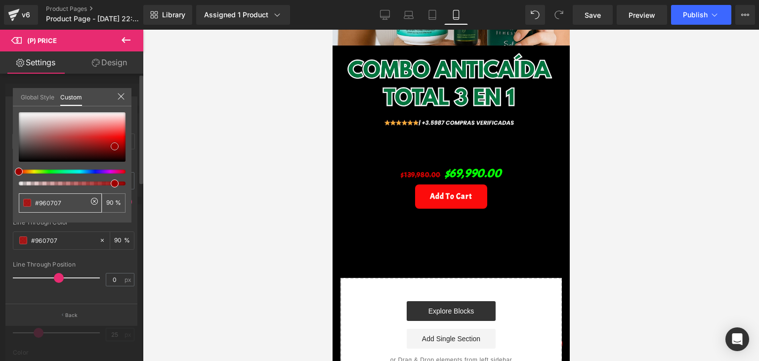
type input "#9b0202"
type input "#9e0000"
type input "#a80000"
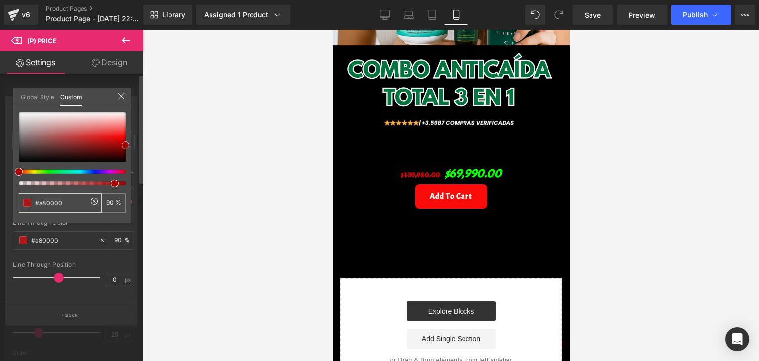
type input "#c60000"
type input "#d10000"
type input "#ea0000"
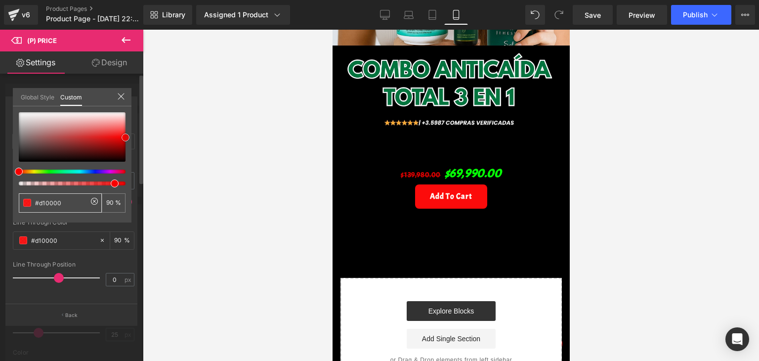
type input "#ea0000"
type input "#f90000"
drag, startPoint x: 115, startPoint y: 146, endPoint x: 133, endPoint y: 146, distance: 18.3
click at [125, 137] on div at bounding box center [72, 136] width 107 height 49
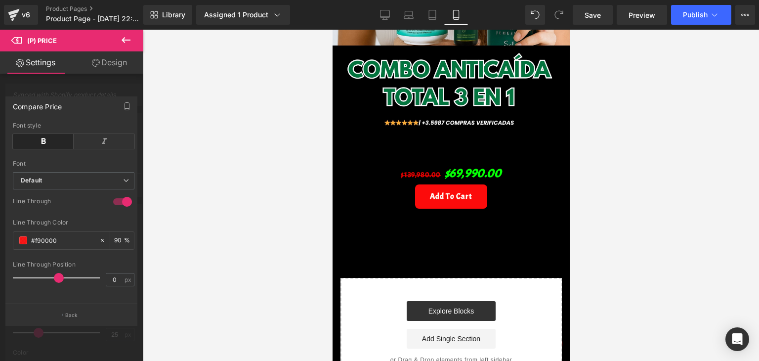
click at [194, 173] on div at bounding box center [451, 195] width 616 height 331
type input "-2"
drag, startPoint x: 60, startPoint y: 268, endPoint x: 53, endPoint y: 268, distance: 6.9
click at [53, 273] on span at bounding box center [50, 278] width 10 height 10
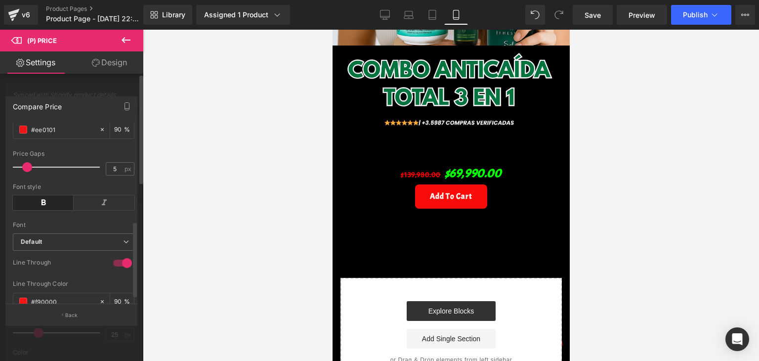
scroll to position [43, 0]
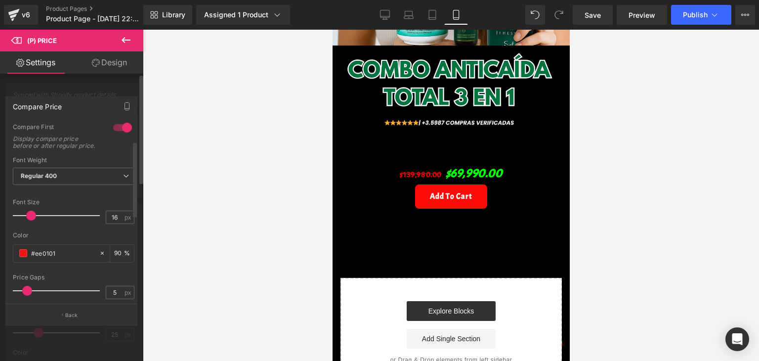
click at [28, 220] on span at bounding box center [31, 215] width 10 height 10
type input "12"
click at [28, 220] on span at bounding box center [28, 215] width 10 height 10
click at [209, 123] on div at bounding box center [451, 195] width 616 height 331
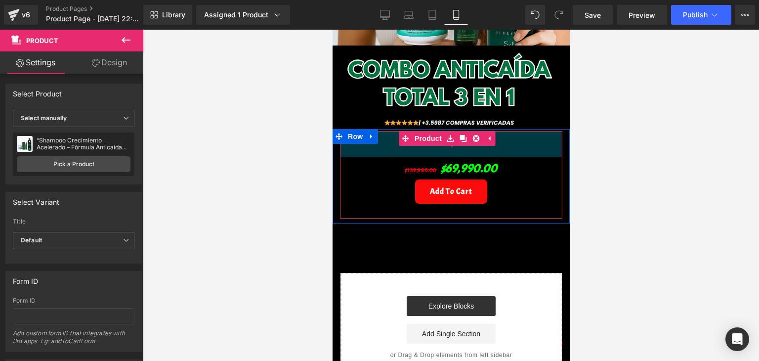
drag, startPoint x: 430, startPoint y: 144, endPoint x: 535, endPoint y: 177, distance: 109.9
click at [424, 139] on div "53px" at bounding box center [450, 144] width 222 height 26
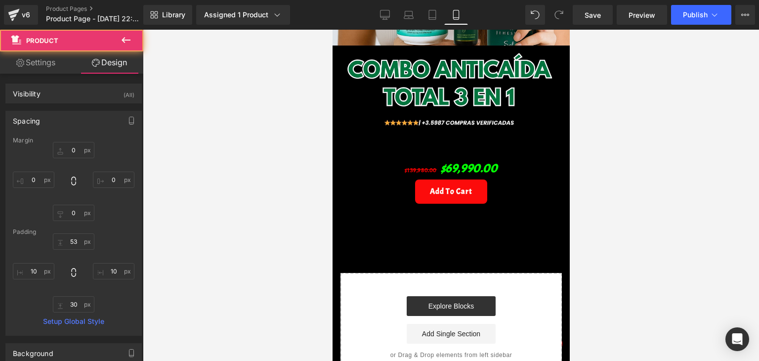
type input "0"
type input "53"
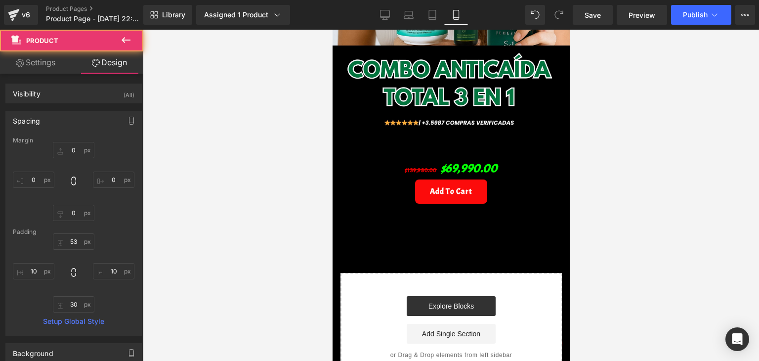
type input "10"
type input "30"
type input "10"
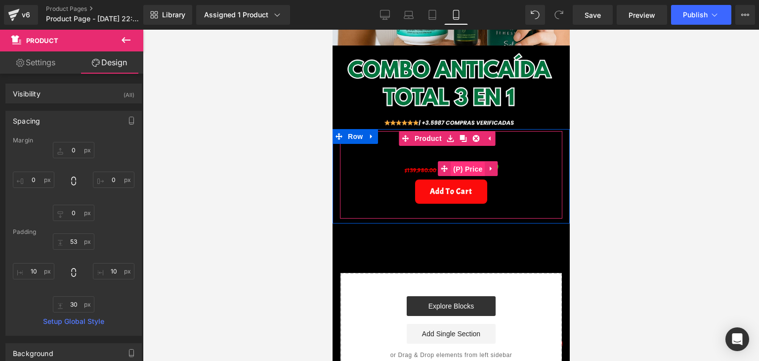
click at [464, 162] on span "(P) Price" at bounding box center [467, 169] width 35 height 15
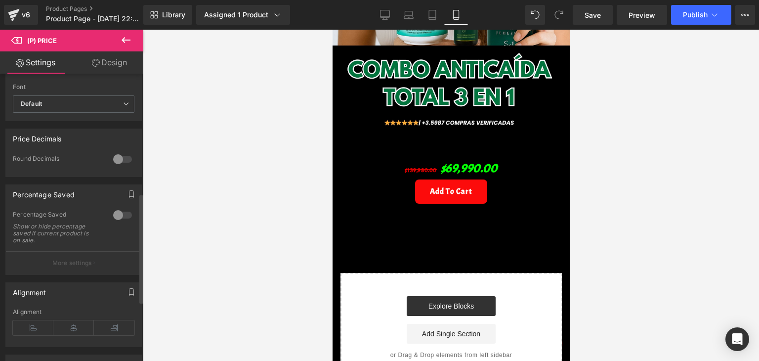
scroll to position [346, 0]
click at [122, 211] on div at bounding box center [123, 215] width 24 height 16
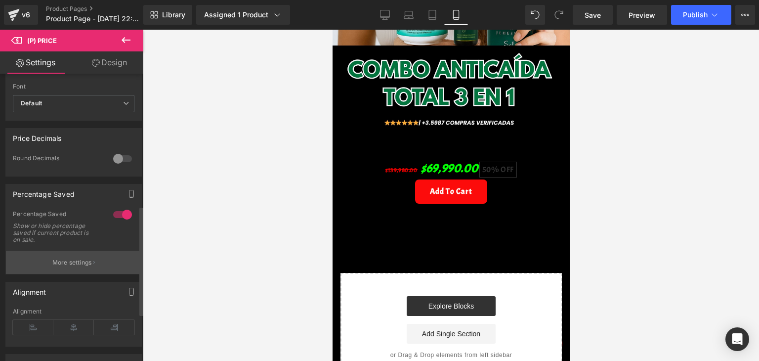
click at [60, 265] on button "More settings" at bounding box center [73, 262] width 135 height 23
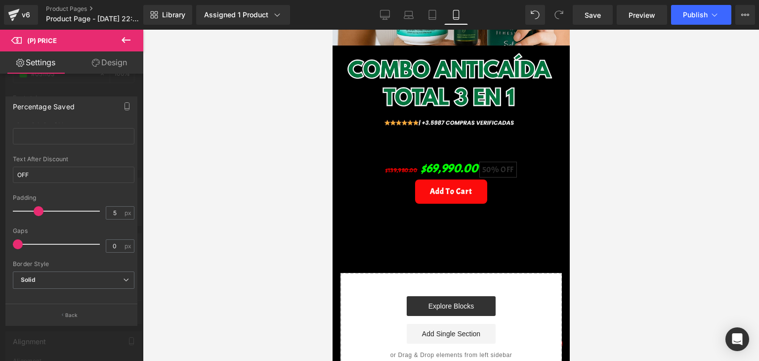
scroll to position [198, 0]
click at [20, 204] on span at bounding box center [23, 208] width 8 height 8
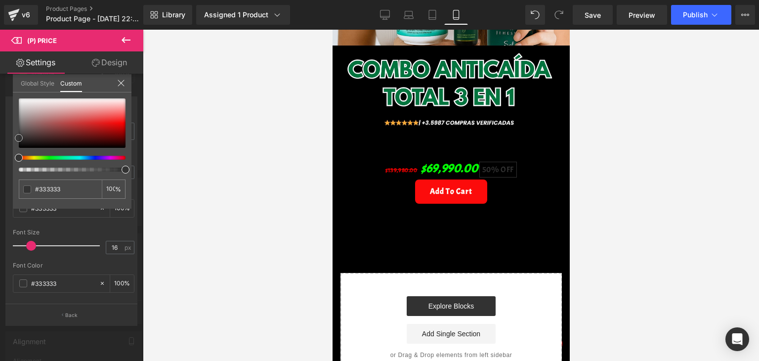
type input "#383232"
type input "#403939"
type input "#4f4f4f"
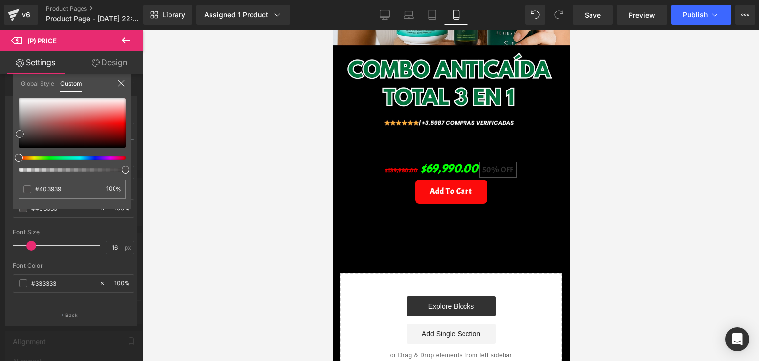
type input "#4f4f4f"
type input "#b5aaaa"
type input "#beb5b5"
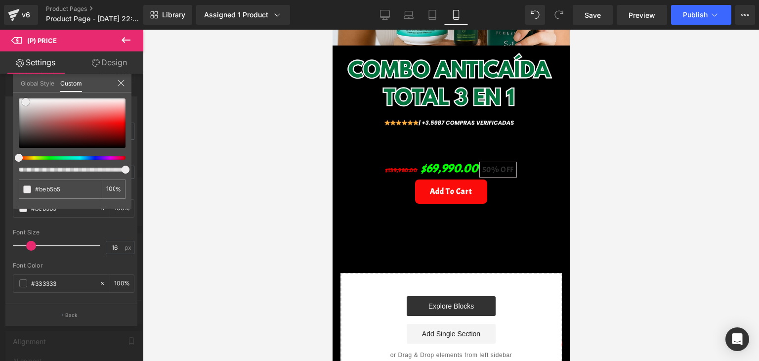
type input "#eeebeb"
type input "#f7f6f6"
type input "#faf9f9"
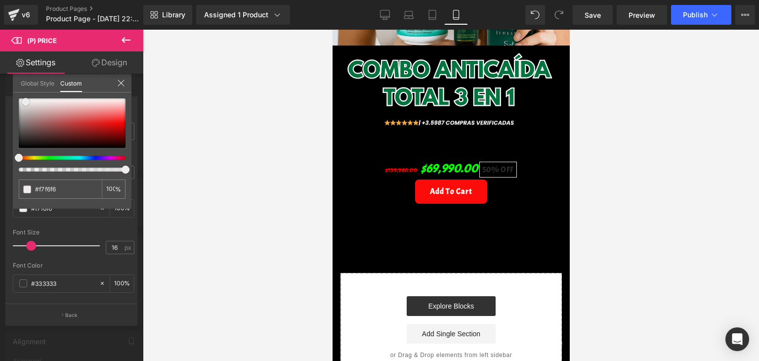
type input "#faf9f9"
type input "#ffffff"
drag, startPoint x: 24, startPoint y: 137, endPoint x: 22, endPoint y: 97, distance: 39.6
click at [22, 98] on div at bounding box center [72, 122] width 107 height 49
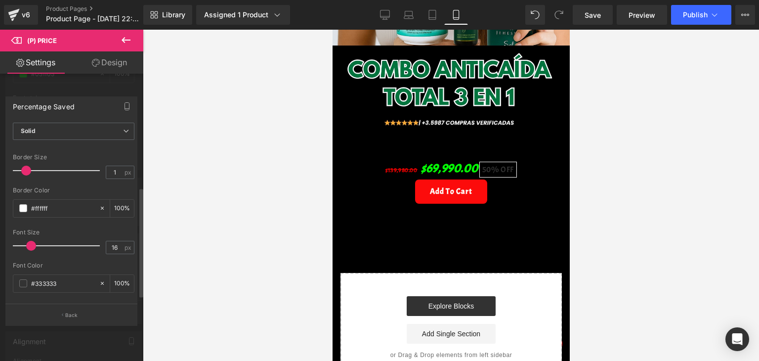
click at [162, 222] on div at bounding box center [451, 195] width 616 height 331
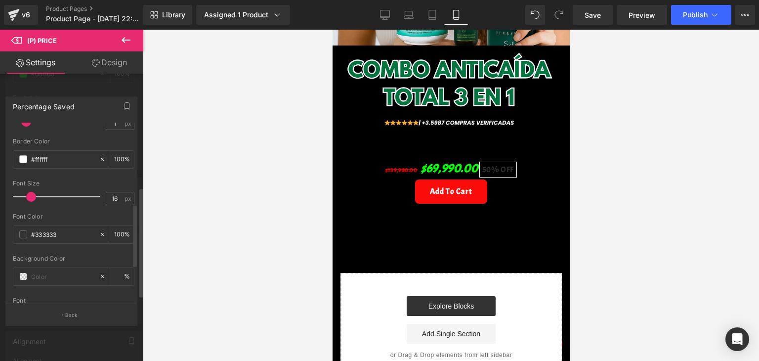
scroll to position [247, 0]
click at [27, 234] on span at bounding box center [23, 234] width 8 height 8
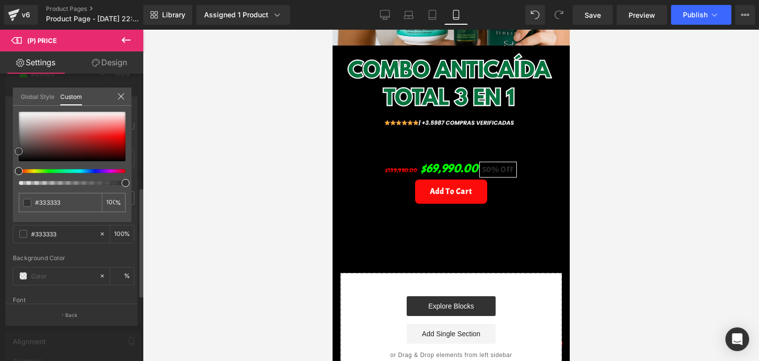
type input "#282828"
type input "#000000"
type input "#8e7a7a"
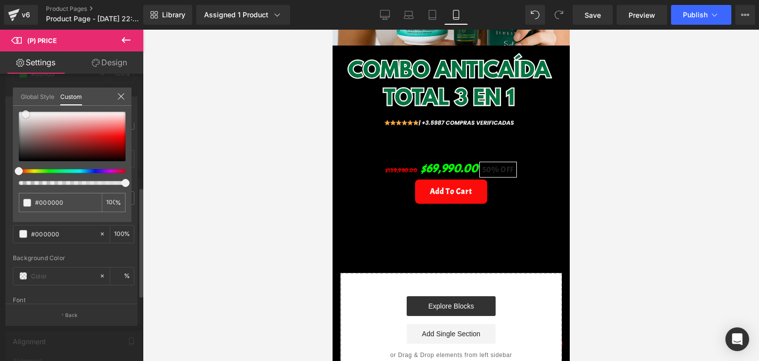
type input "#8e7a7a"
type input "#e0dbdb"
type input "#ffffff"
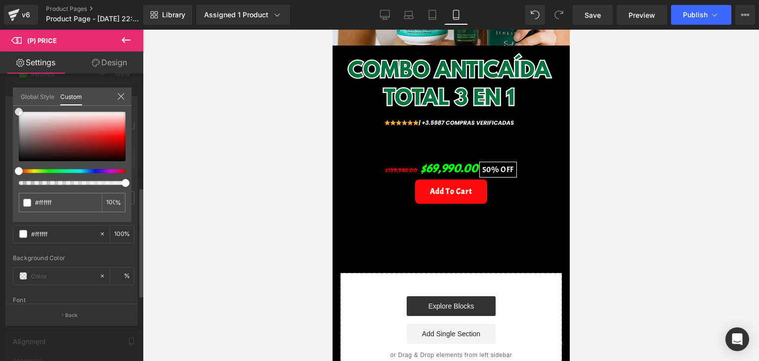
drag, startPoint x: 17, startPoint y: 149, endPoint x: 13, endPoint y: 102, distance: 46.6
click at [13, 102] on div "Global Style Custom Setup Global Style #ffffff 100 %" at bounding box center [72, 102] width 119 height 30
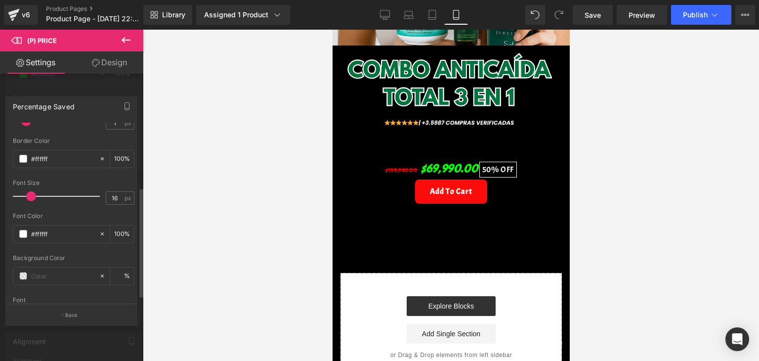
click at [246, 192] on div at bounding box center [451, 195] width 616 height 331
type input "11"
drag, startPoint x: 30, startPoint y: 193, endPoint x: 26, endPoint y: 189, distance: 5.3
click at [26, 189] on div at bounding box center [59, 196] width 82 height 20
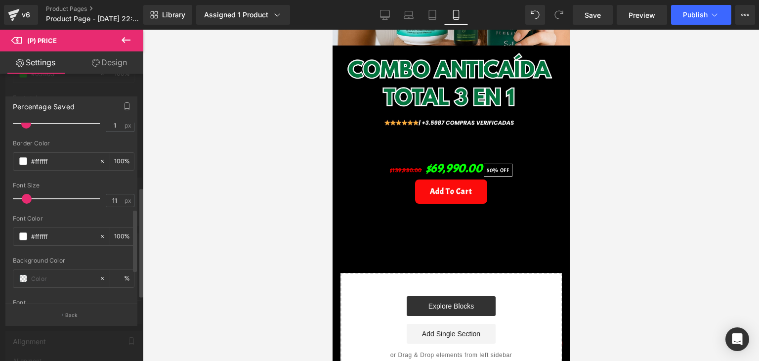
scroll to position [182, 0]
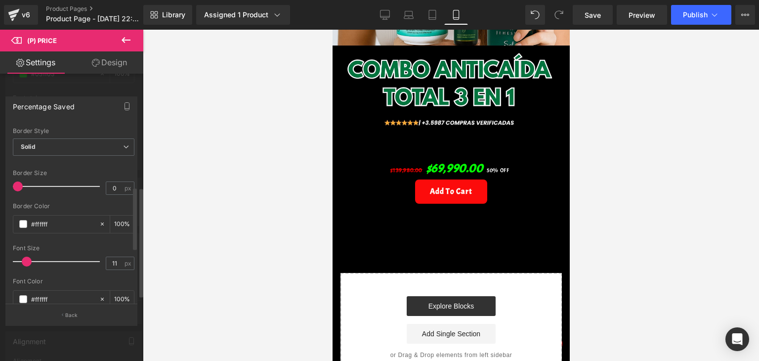
type input "1"
click at [26, 182] on span at bounding box center [26, 186] width 10 height 10
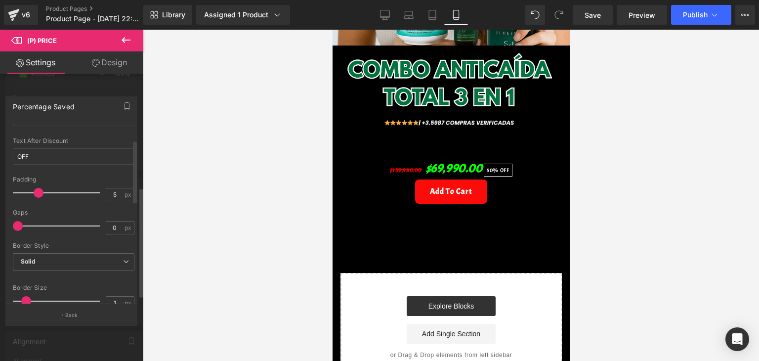
scroll to position [83, 0]
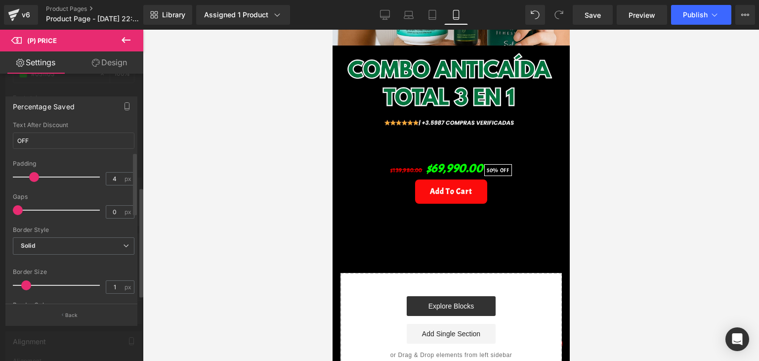
type input "3"
drag, startPoint x: 36, startPoint y: 179, endPoint x: 27, endPoint y: 178, distance: 8.4
click at [27, 178] on span at bounding box center [30, 177] width 10 height 10
type input "4"
click at [22, 210] on span at bounding box center [21, 210] width 10 height 10
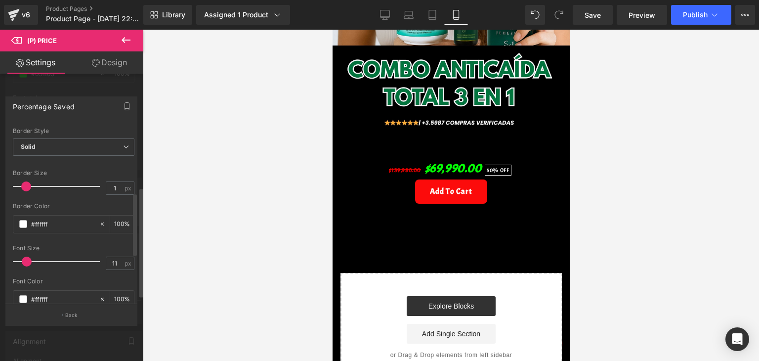
scroll to position [330, 0]
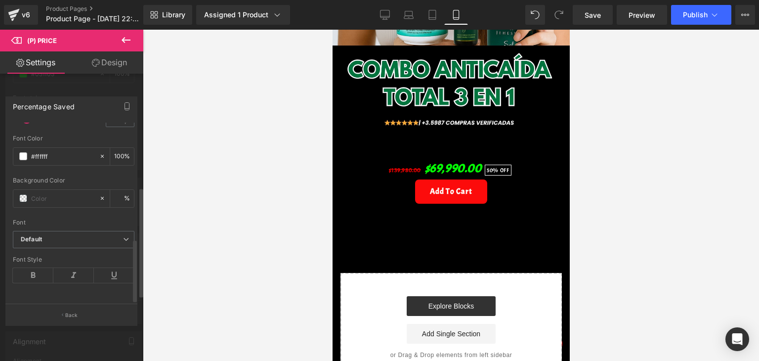
drag, startPoint x: 68, startPoint y: 266, endPoint x: 49, endPoint y: 275, distance: 21.0
click at [67, 268] on icon at bounding box center [73, 275] width 41 height 15
click at [758, 176] on div at bounding box center [451, 195] width 616 height 331
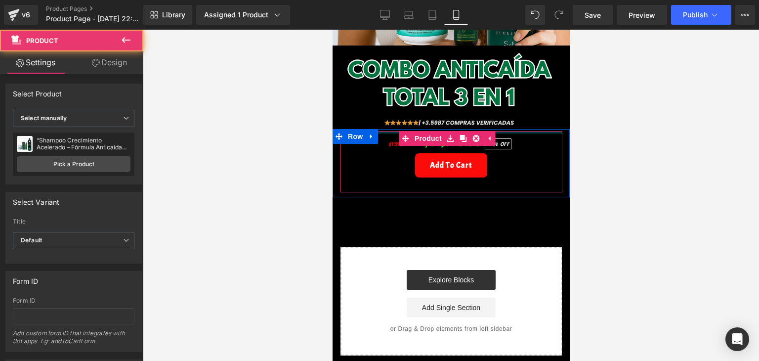
drag, startPoint x: 470, startPoint y: 139, endPoint x: 459, endPoint y: 105, distance: 35.3
click at [459, 105] on div "Image Image Row $139,980.00 $69,990.00 50% OFF (P) Price Add To Cart (P) Cart B…" at bounding box center [450, 30] width 237 height 652
click at [512, 131] on div "$139,980.00 $69,990.00 50% OFF" at bounding box center [450, 142] width 212 height 22
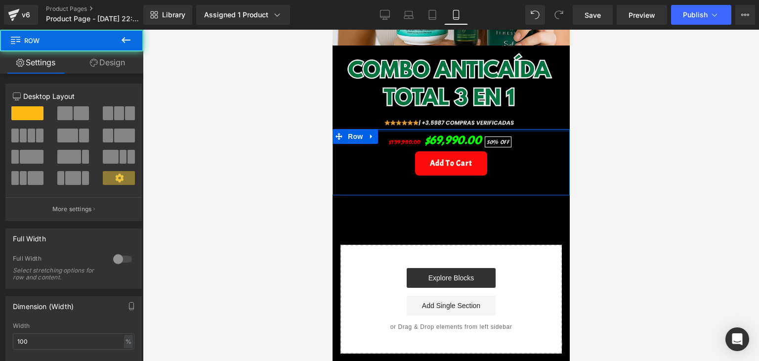
drag, startPoint x: 503, startPoint y: 118, endPoint x: 499, endPoint y: 107, distance: 11.6
click at [499, 107] on div "Image Image Row $139,980.00 $69,990.00 50% OFF (P) Price Add To Cart (P) Cart B…" at bounding box center [450, 29] width 237 height 650
click at [645, 105] on div at bounding box center [451, 195] width 616 height 331
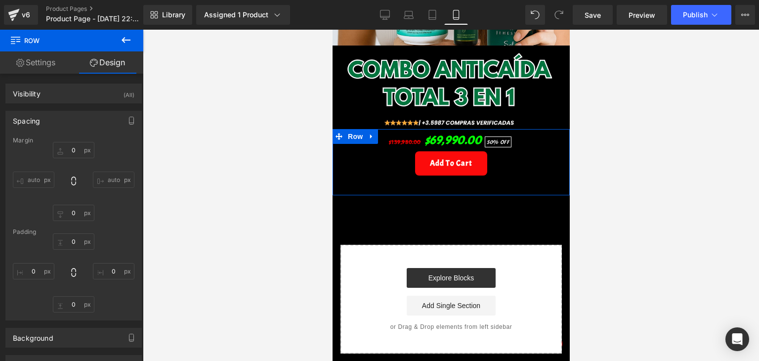
click at [627, 178] on div at bounding box center [451, 195] width 616 height 331
type input "0"
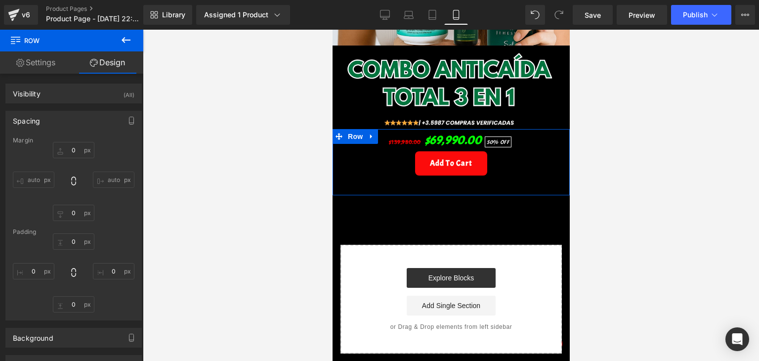
type input "10"
type input "0"
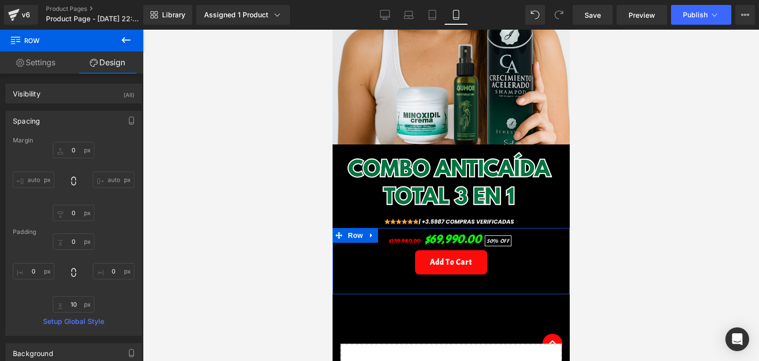
click at [630, 178] on div at bounding box center [451, 195] width 616 height 331
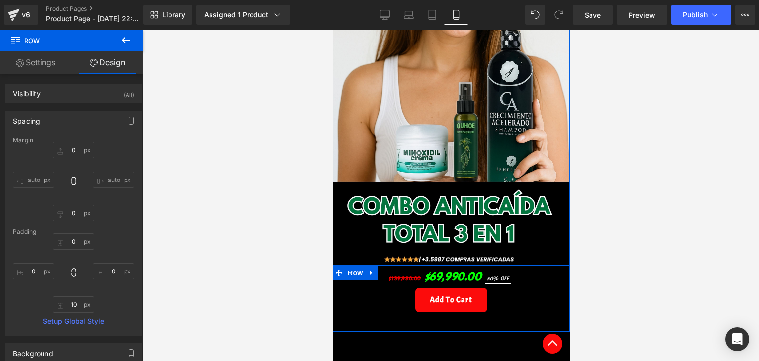
scroll to position [148, 0]
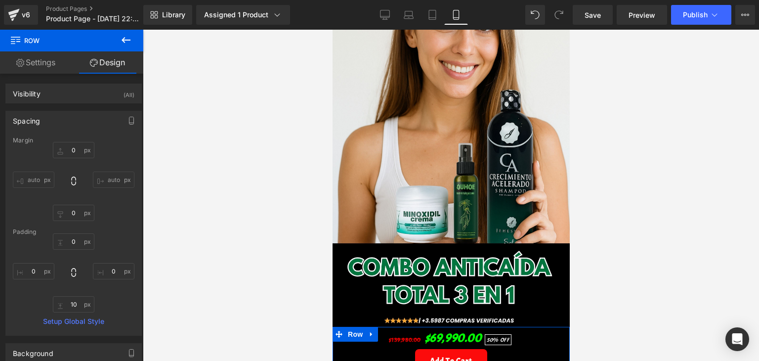
click at [634, 220] on div at bounding box center [451, 195] width 616 height 331
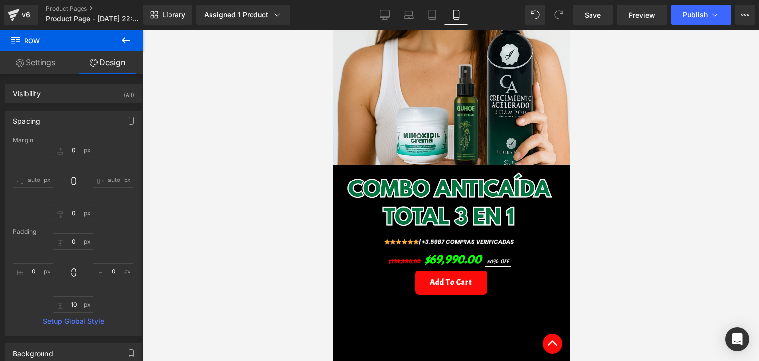
scroll to position [247, 0]
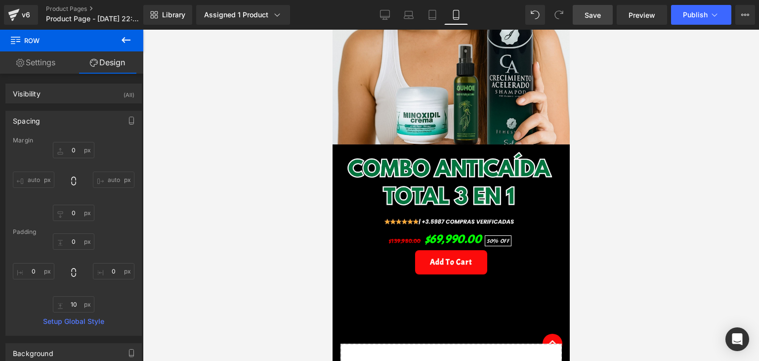
click at [597, 18] on span "Save" at bounding box center [593, 15] width 16 height 10
click at [136, 44] on button at bounding box center [126, 41] width 35 height 22
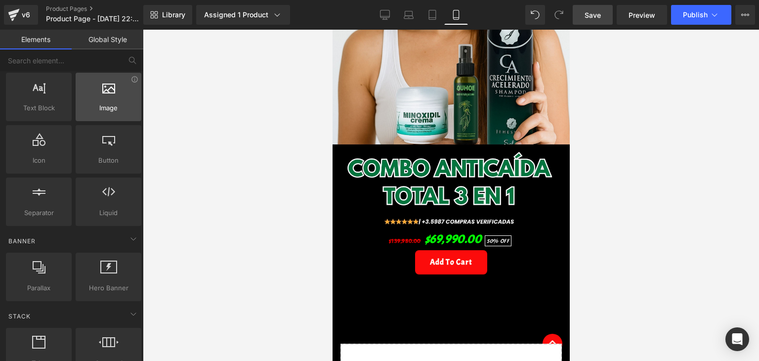
scroll to position [0, 0]
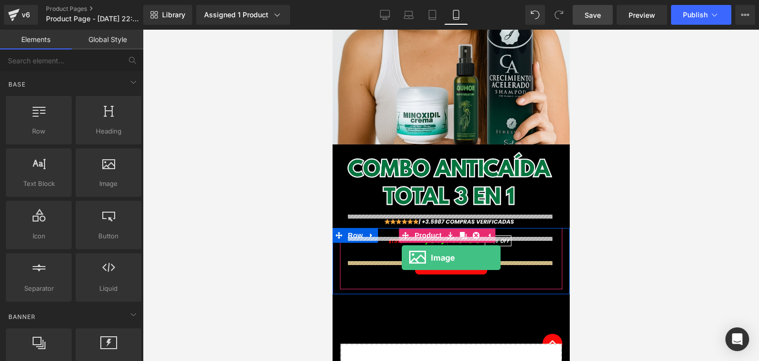
drag, startPoint x: 446, startPoint y: 217, endPoint x: 401, endPoint y: 257, distance: 60.5
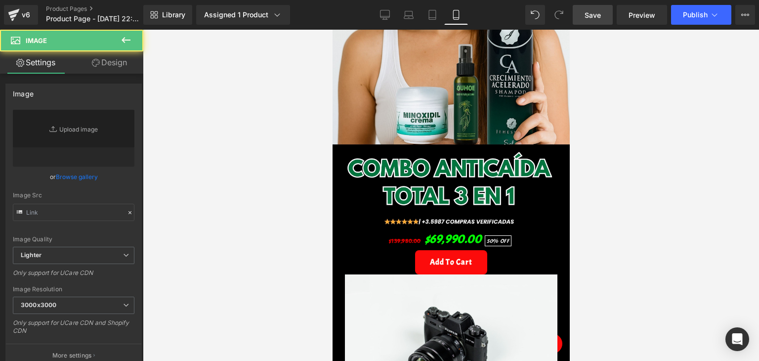
type input "//[DOMAIN_NAME][URL]"
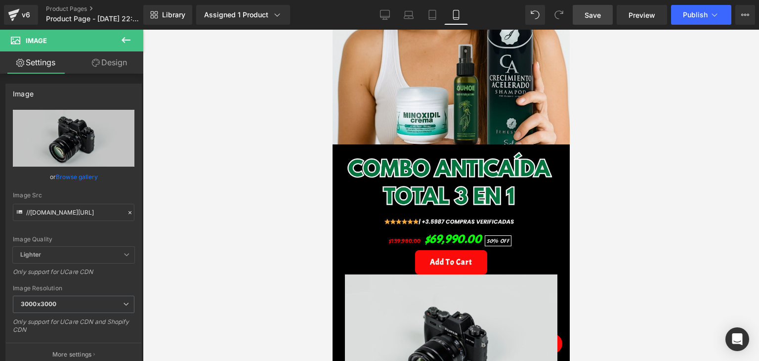
click at [494, 283] on img at bounding box center [450, 344] width 212 height 141
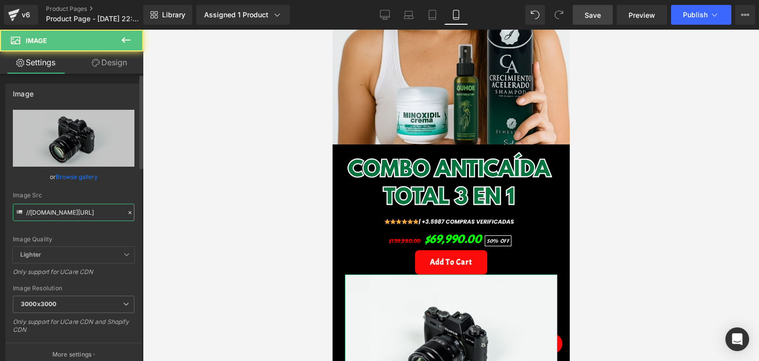
click at [77, 207] on input "//[DOMAIN_NAME][URL]" at bounding box center [74, 212] width 122 height 17
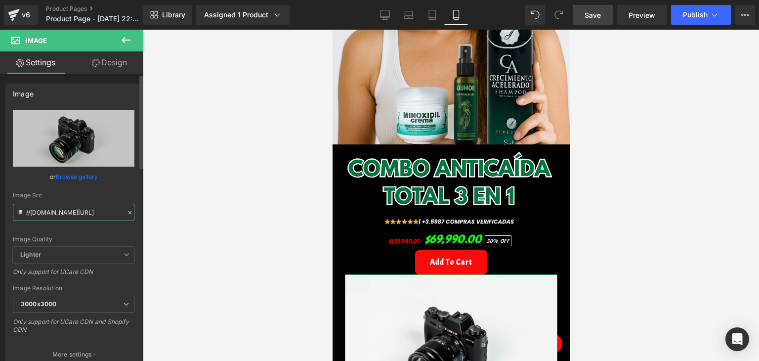
click at [77, 207] on input "//[DOMAIN_NAME][URL]" at bounding box center [74, 212] width 122 height 17
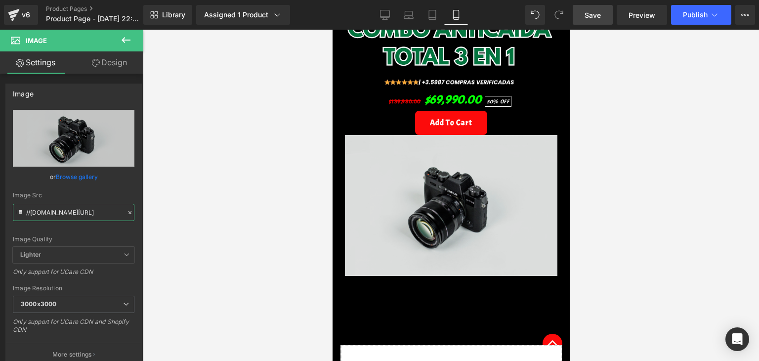
scroll to position [346, 0]
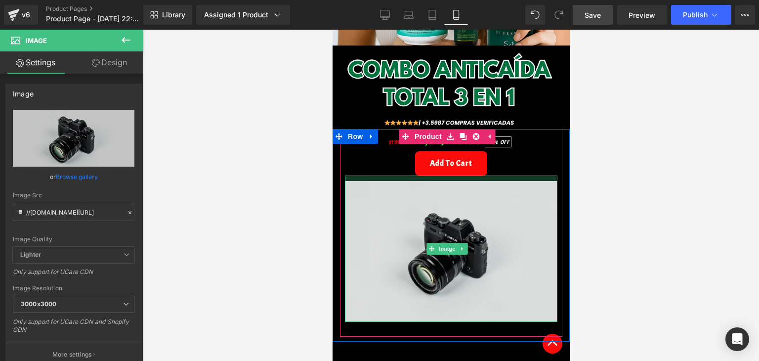
click at [495, 175] on div "Image" at bounding box center [450, 248] width 212 height 146
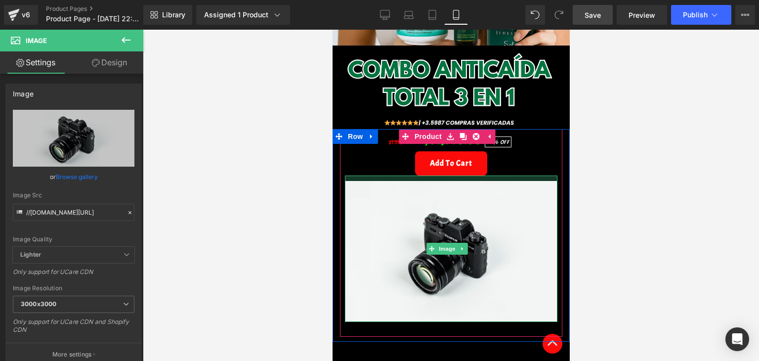
click at [611, 162] on div at bounding box center [451, 195] width 616 height 331
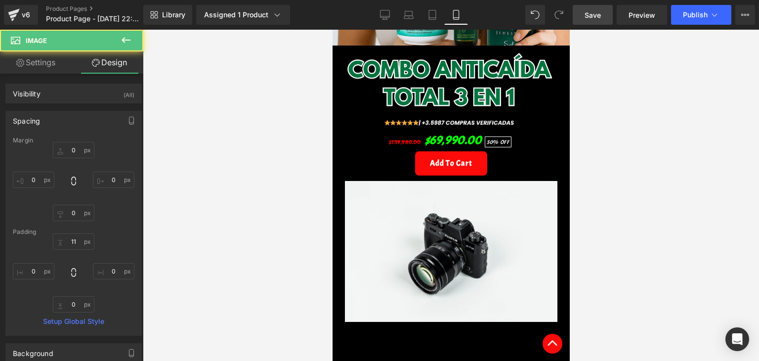
type input "0"
type input "11"
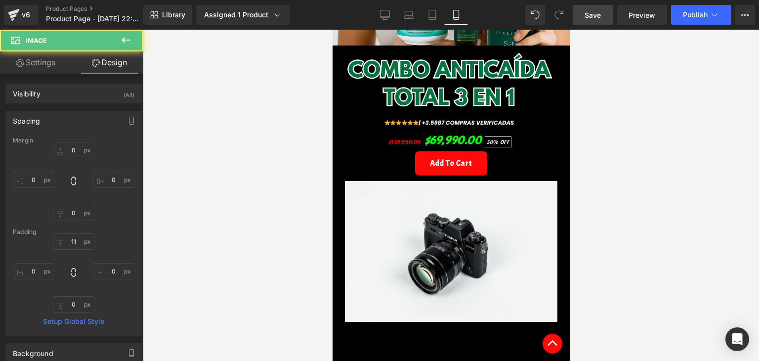
type input "0"
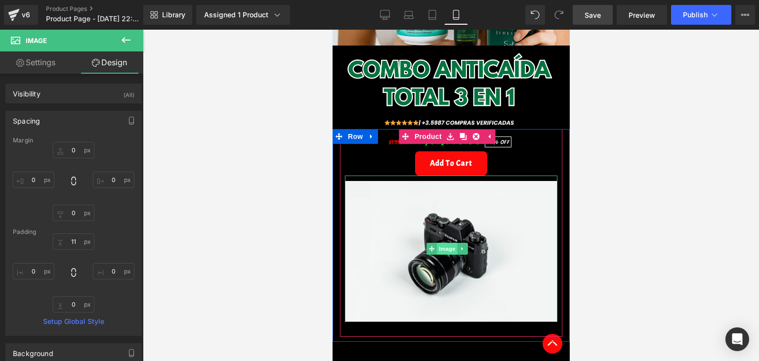
click at [455, 243] on span "Image" at bounding box center [447, 249] width 21 height 12
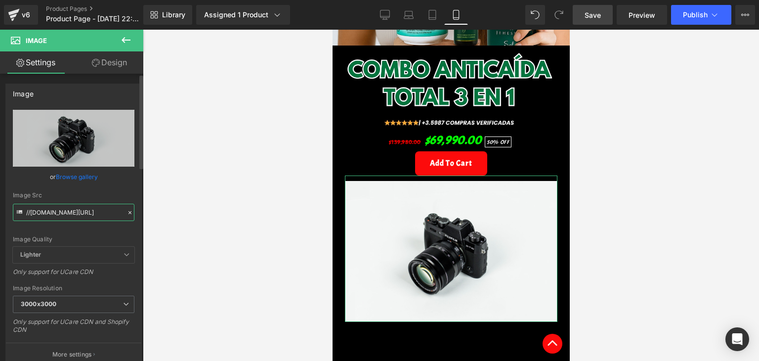
click at [69, 212] on input "//[DOMAIN_NAME][URL]" at bounding box center [74, 212] width 122 height 17
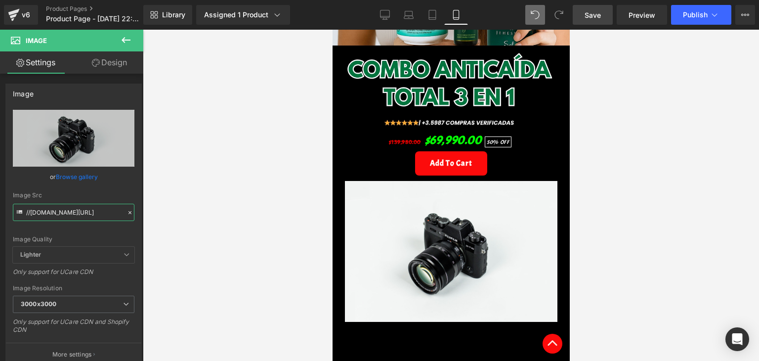
scroll to position [0, 0]
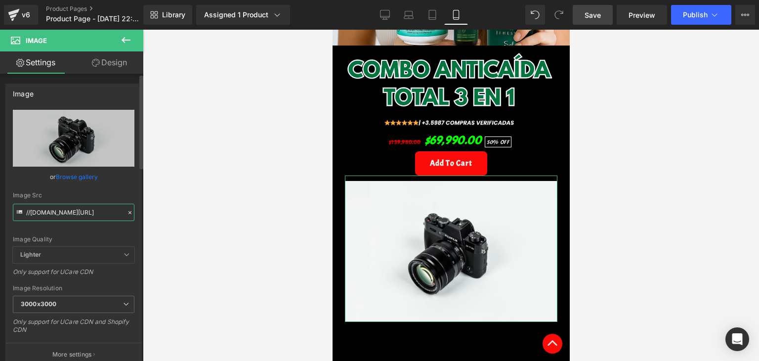
click at [93, 212] on input "//[DOMAIN_NAME][URL]" at bounding box center [74, 212] width 122 height 17
paste input "[URL][DOMAIN_NAME]"
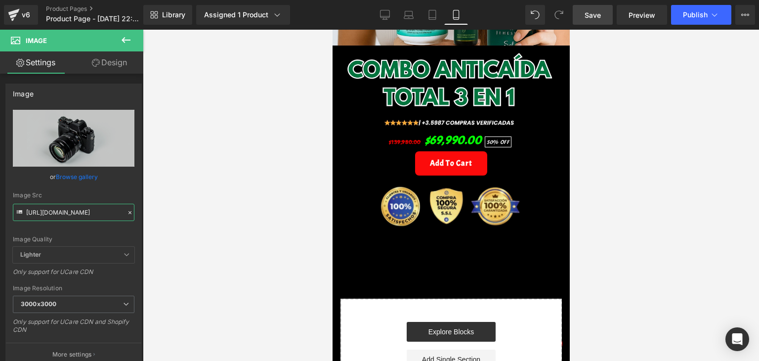
type input "[URL][DOMAIN_NAME]"
click at [241, 201] on div at bounding box center [451, 195] width 616 height 331
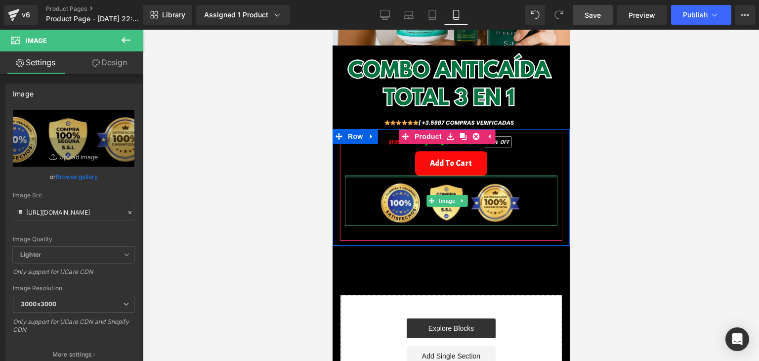
click at [502, 161] on div "$139,980.00 $69,990.00 50% OFF (P) Price Add To Cart (P) Cart Button Image" at bounding box center [450, 177] width 212 height 97
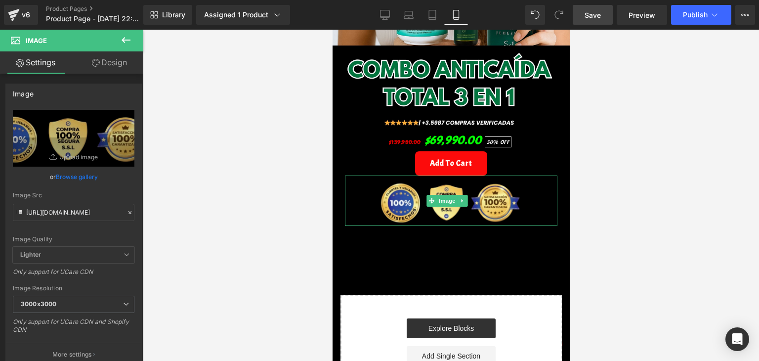
click at [650, 168] on div at bounding box center [451, 195] width 616 height 331
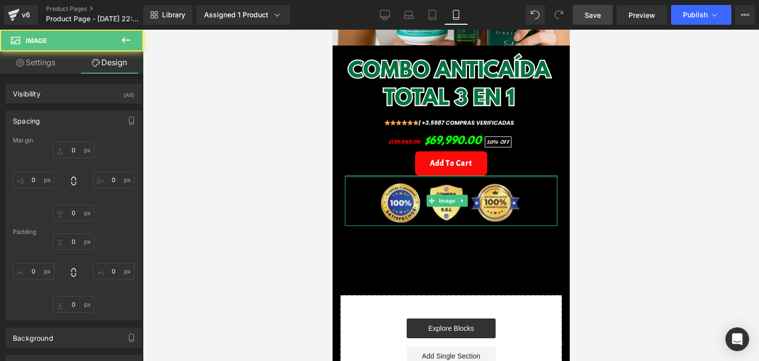
type input "0"
type input "4"
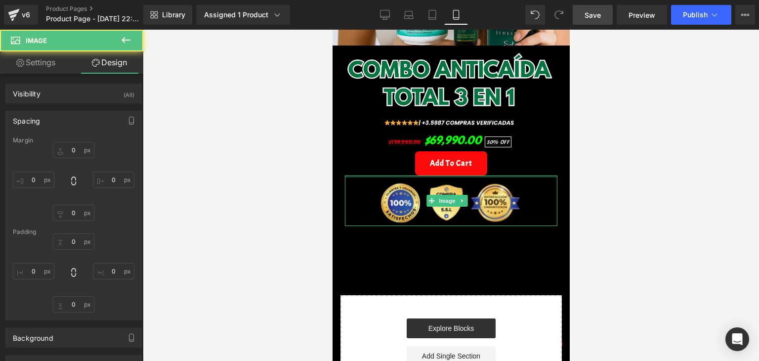
type input "0"
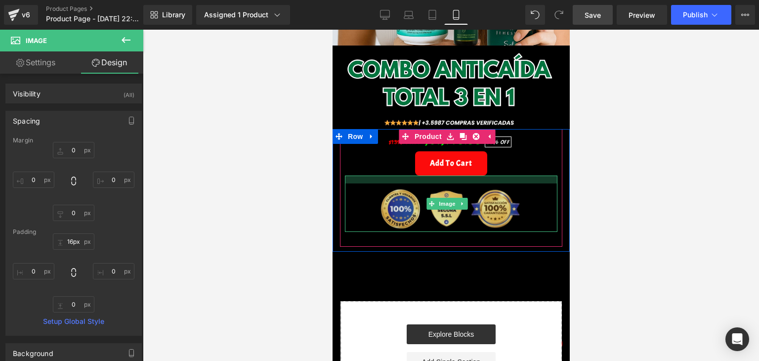
drag, startPoint x: 502, startPoint y: 164, endPoint x: 501, endPoint y: 170, distance: 6.1
click at [501, 175] on div at bounding box center [450, 179] width 212 height 8
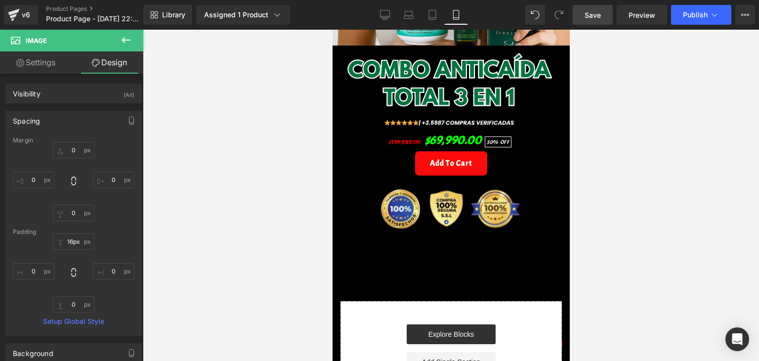
click at [623, 153] on div at bounding box center [451, 195] width 616 height 331
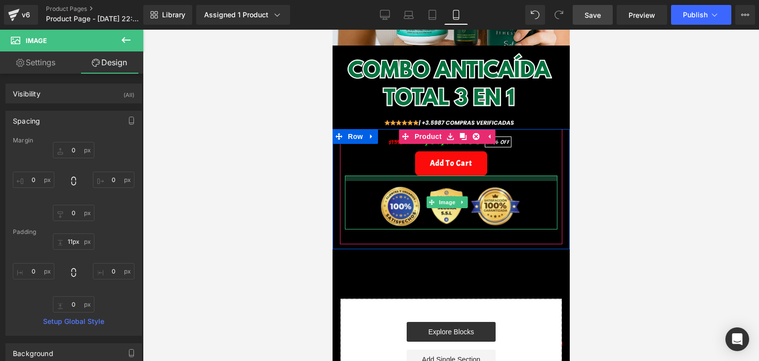
type input "8px"
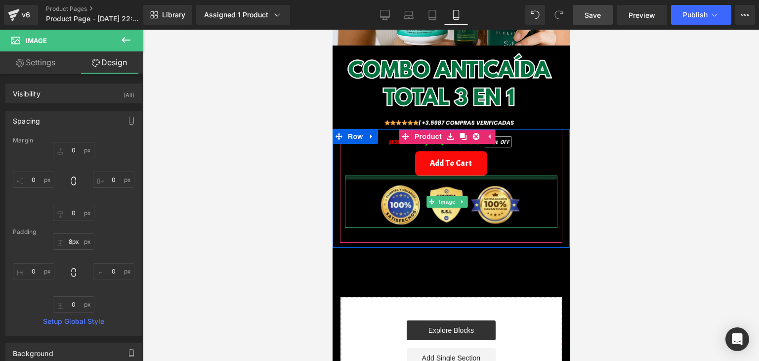
click at [504, 159] on div "$139,980.00 $69,990.00 50% OFF (P) Price Add To Cart (P) Cart Button Image" at bounding box center [450, 178] width 212 height 99
click at [655, 172] on div at bounding box center [451, 195] width 616 height 331
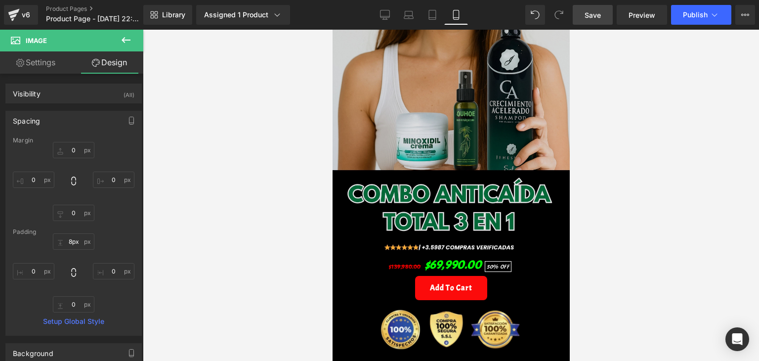
scroll to position [148, 0]
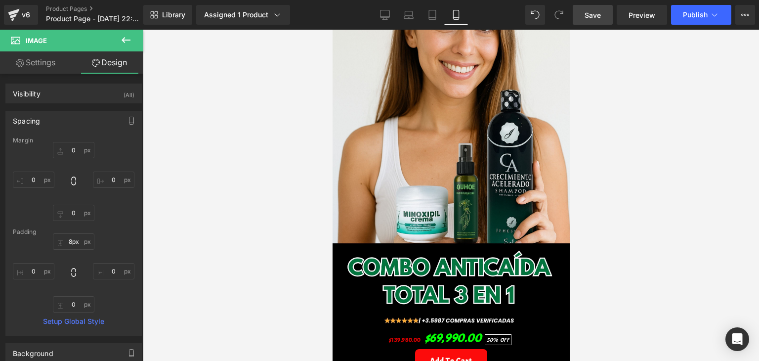
click at [610, 10] on link "Save" at bounding box center [593, 15] width 40 height 20
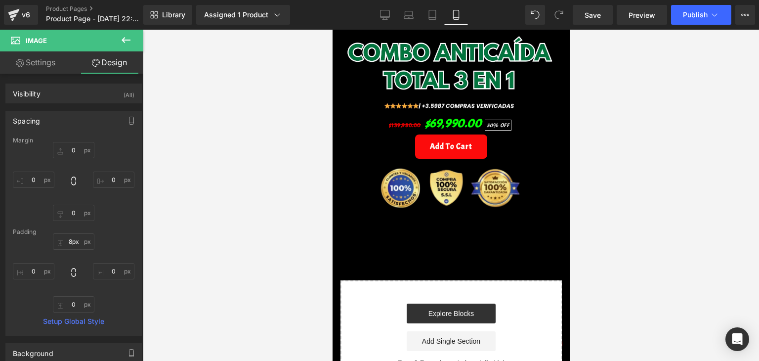
scroll to position [346, 0]
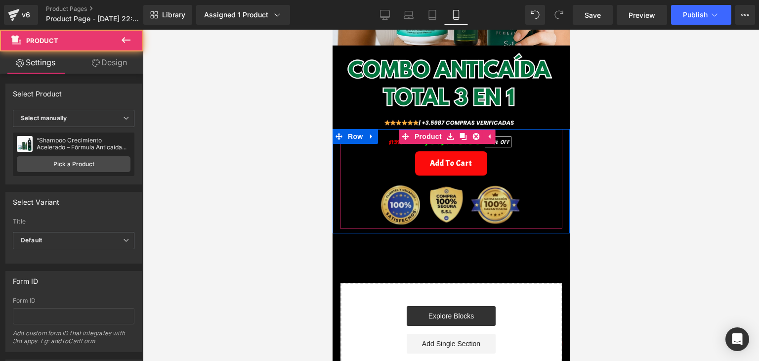
click at [381, 203] on div "$139,980.00 $69,990.00 50% OFF (P) Price Add To Cart (P) Cart Button Image Prod…" at bounding box center [450, 178] width 222 height 99
click at [589, 223] on div at bounding box center [451, 195] width 616 height 331
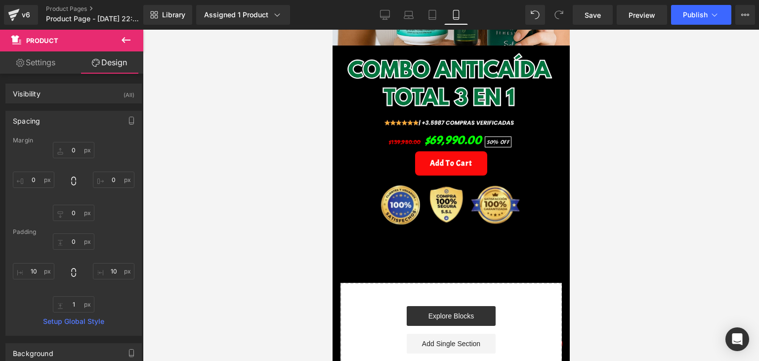
click at [133, 46] on button at bounding box center [126, 41] width 35 height 22
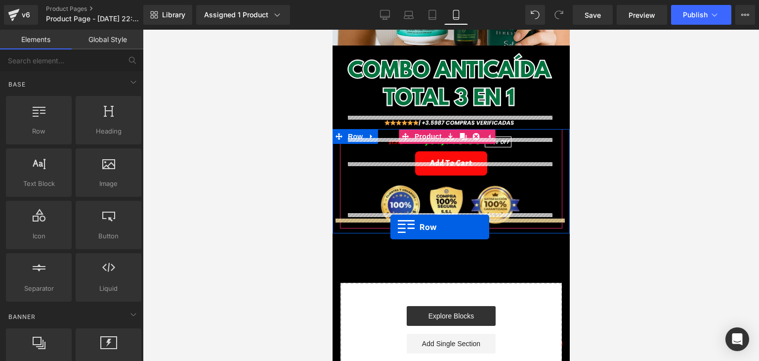
drag, startPoint x: 571, startPoint y: 178, endPoint x: 390, endPoint y: 227, distance: 187.3
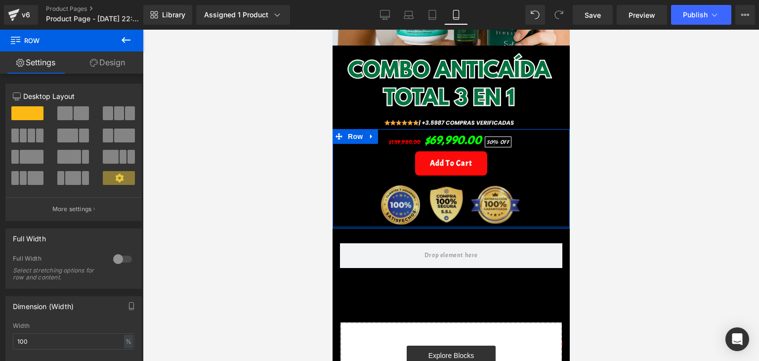
drag, startPoint x: 413, startPoint y: 213, endPoint x: 409, endPoint y: 201, distance: 12.5
click at [409, 201] on div "$139,980.00 $69,990.00 50% OFF (P) Price Add To Cart (P) Cart Button Image Prod…" at bounding box center [450, 178] width 237 height 99
click at [684, 200] on div at bounding box center [451, 195] width 616 height 331
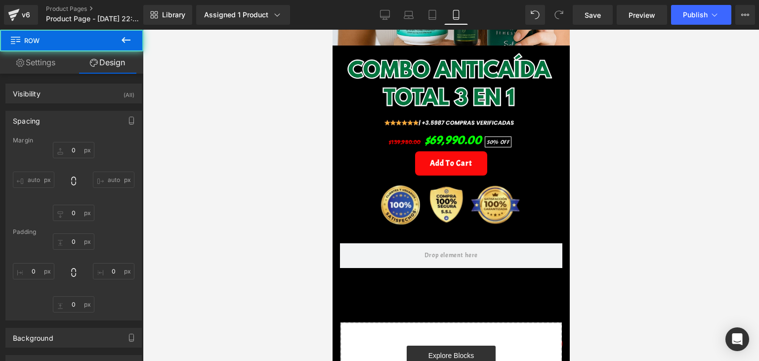
click at [118, 46] on button at bounding box center [126, 41] width 35 height 22
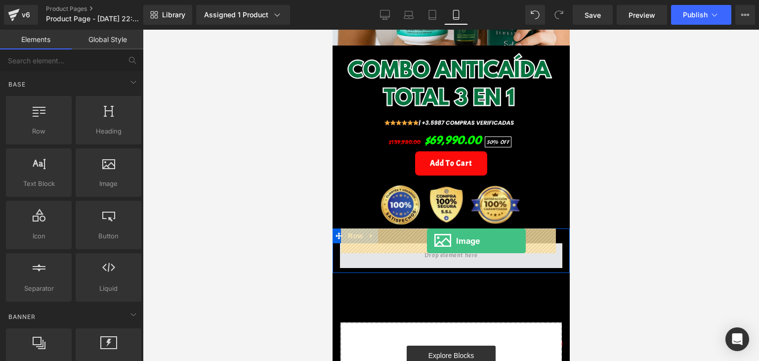
drag, startPoint x: 432, startPoint y: 216, endPoint x: 426, endPoint y: 241, distance: 25.4
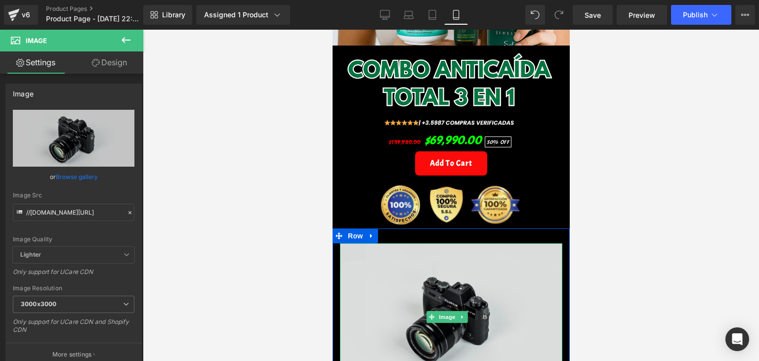
click at [420, 284] on img at bounding box center [450, 316] width 222 height 147
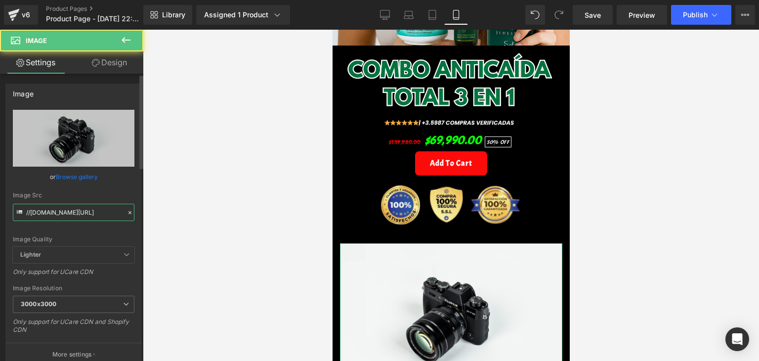
click at [65, 211] on input "//[DOMAIN_NAME][URL]" at bounding box center [74, 212] width 122 height 17
type input "[URL][DOMAIN_NAME]"
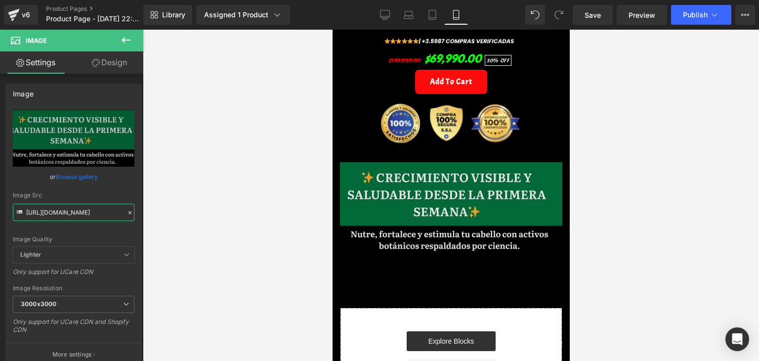
scroll to position [445, 0]
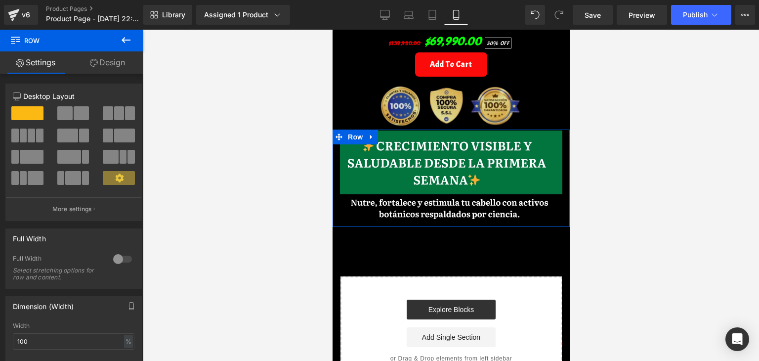
click at [585, 108] on div at bounding box center [451, 195] width 616 height 331
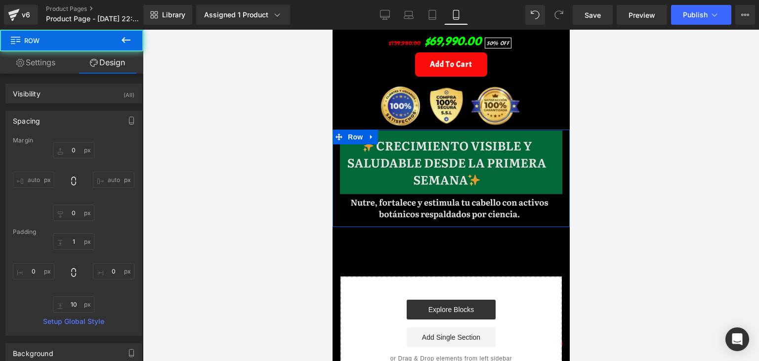
click at [421, 154] on img at bounding box center [450, 176] width 222 height 92
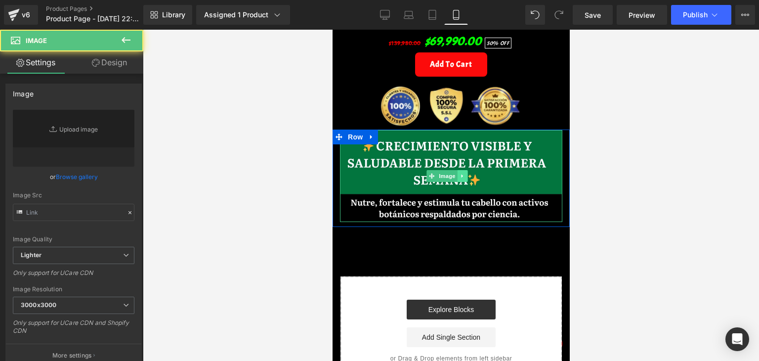
type input "[URL][DOMAIN_NAME]"
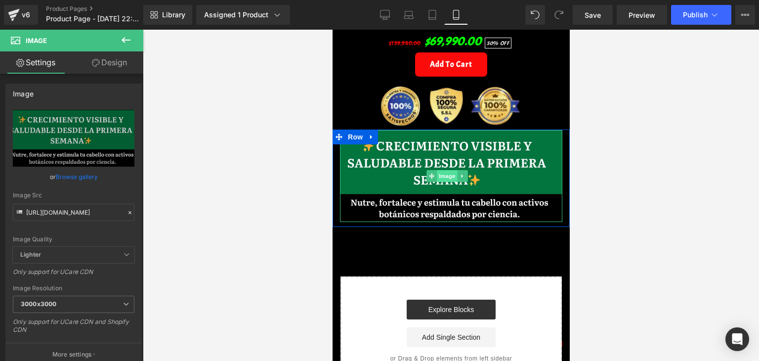
click at [446, 170] on span "Image" at bounding box center [447, 176] width 21 height 12
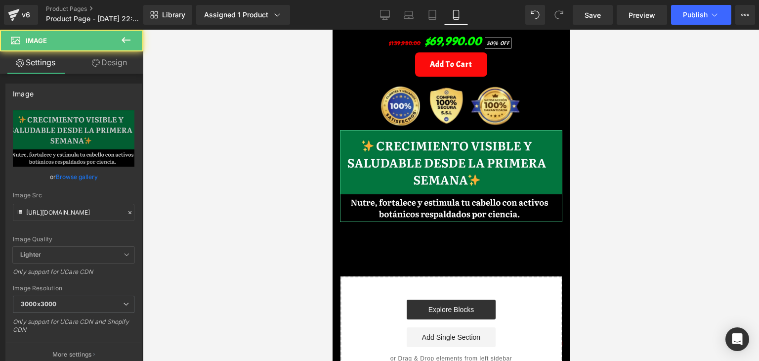
click at [115, 64] on link "Design" at bounding box center [110, 62] width 72 height 22
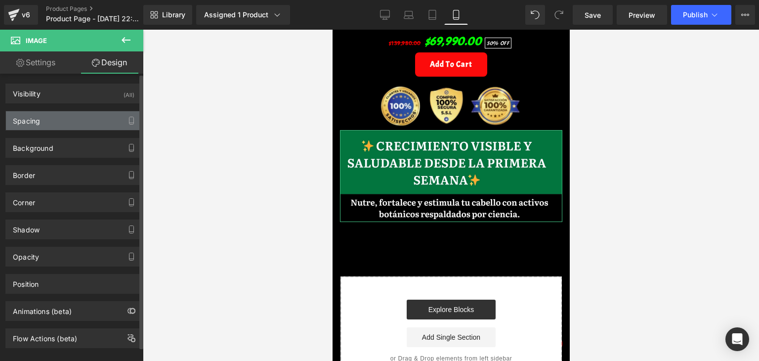
click at [38, 126] on div "Spacing" at bounding box center [73, 120] width 135 height 19
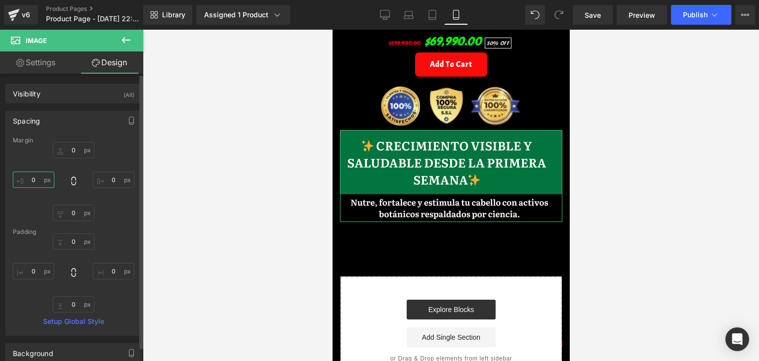
click at [40, 180] on input "0" at bounding box center [34, 179] width 42 height 16
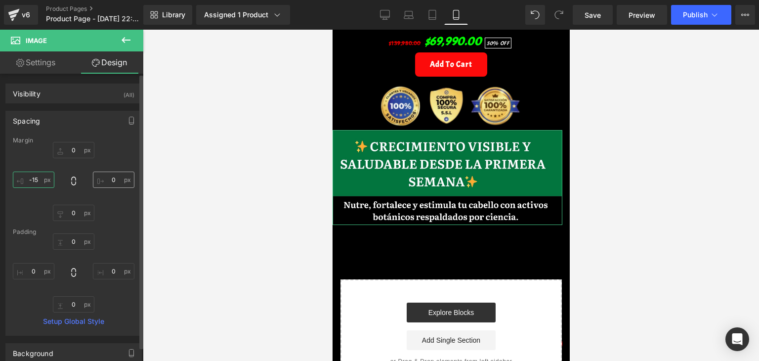
type input "-15"
click at [111, 176] on input "0" at bounding box center [114, 179] width 42 height 16
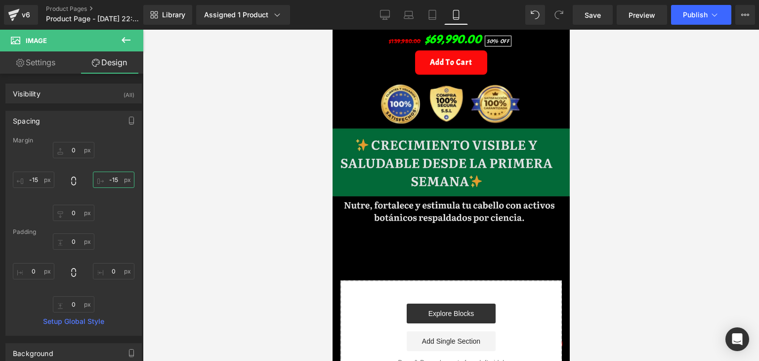
scroll to position [455, 0]
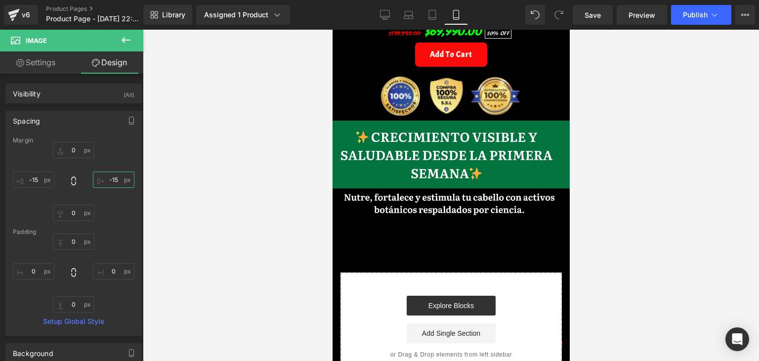
type input "-15"
click at [133, 42] on button at bounding box center [126, 41] width 35 height 22
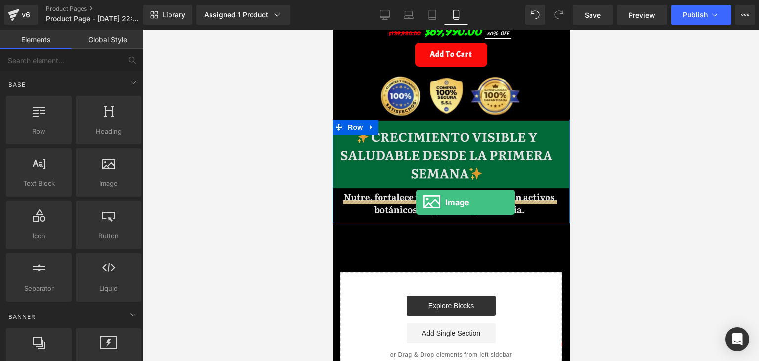
drag, startPoint x: 416, startPoint y: 204, endPoint x: 350, endPoint y: 181, distance: 69.7
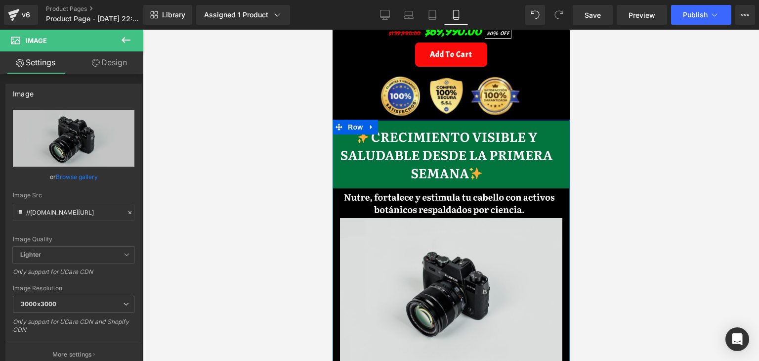
click at [406, 238] on img at bounding box center [450, 291] width 222 height 147
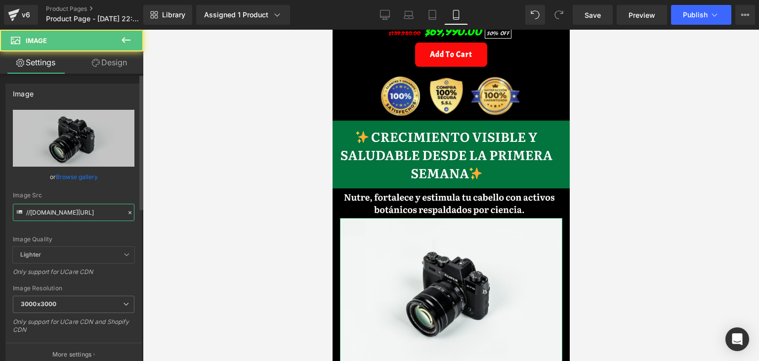
click at [91, 214] on input "//[DOMAIN_NAME][URL]" at bounding box center [74, 212] width 122 height 17
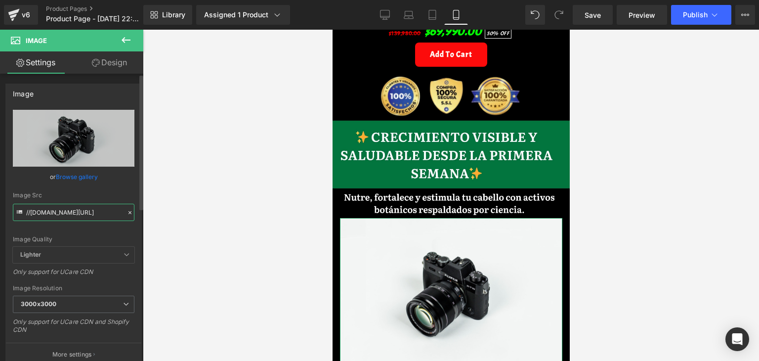
click at [91, 214] on input "//[DOMAIN_NAME][URL]" at bounding box center [74, 212] width 122 height 17
type input "//d1um8515vdn9kb.[URL][DOMAIN_NAME][DOMAIN_NAME]"
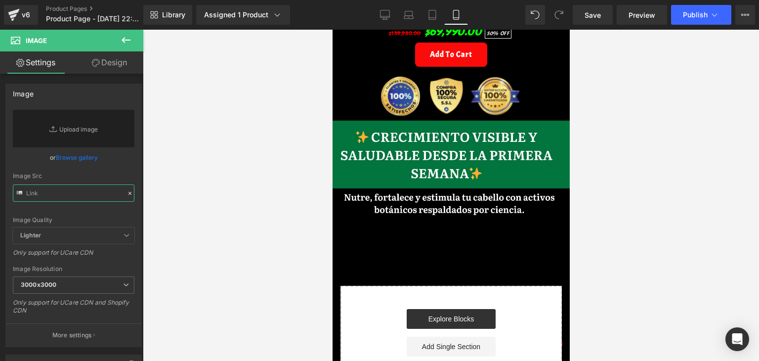
scroll to position [0, 0]
click at [63, 191] on input "text" at bounding box center [74, 192] width 122 height 17
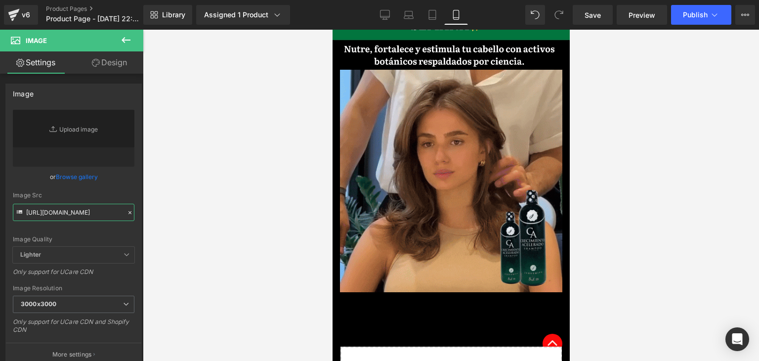
scroll to position [504, 0]
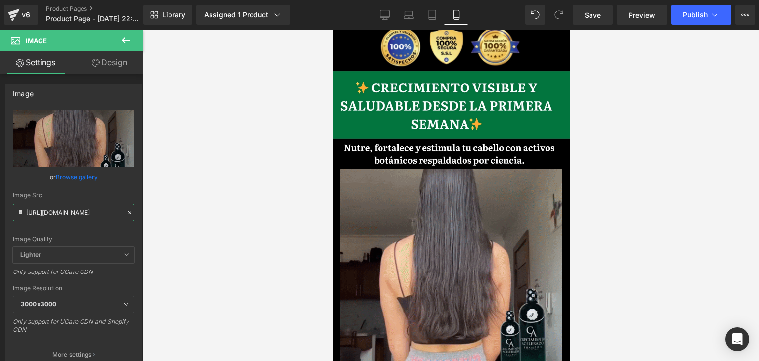
type input "[URL][DOMAIN_NAME]"
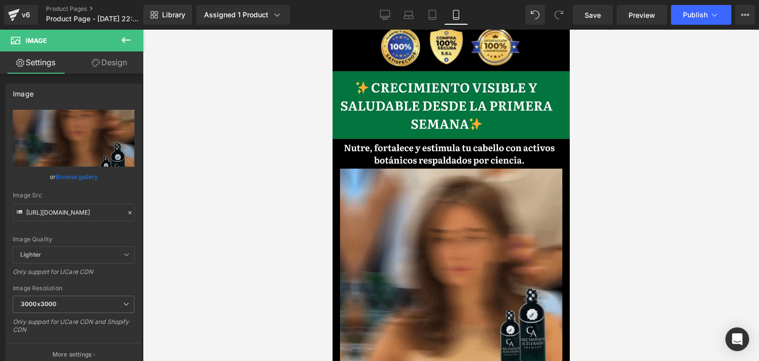
click at [309, 219] on div at bounding box center [451, 195] width 616 height 331
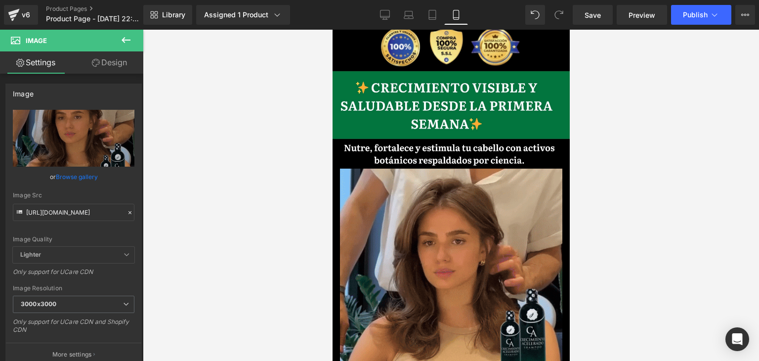
scroll to position [0, 0]
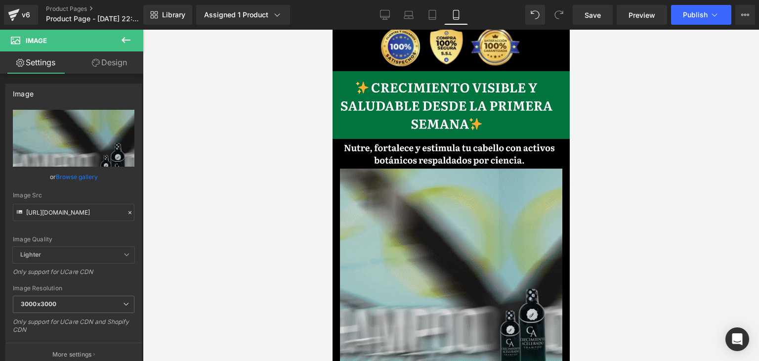
click at [462, 217] on img at bounding box center [450, 279] width 222 height 222
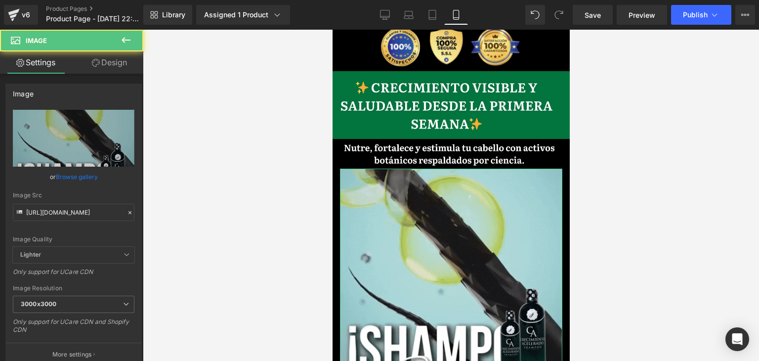
click at [145, 54] on div at bounding box center [451, 195] width 616 height 331
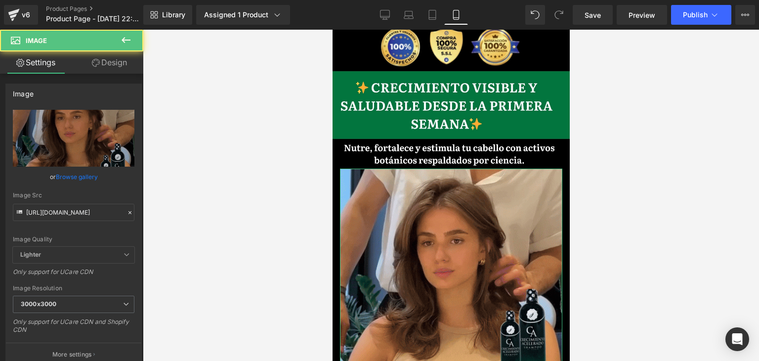
click at [113, 58] on link "Design" at bounding box center [110, 62] width 72 height 22
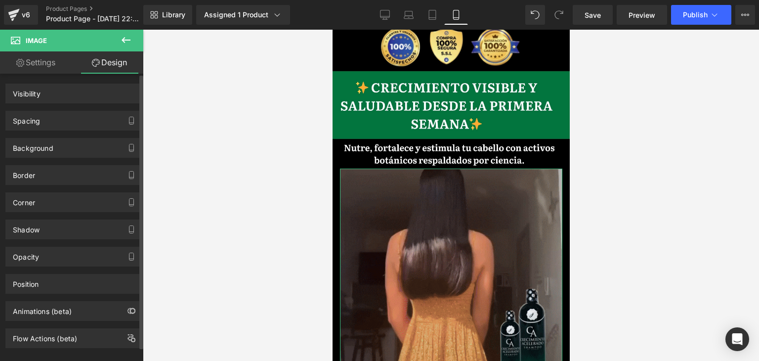
click at [43, 163] on div "Border Border Style Custom" at bounding box center [74, 171] width 148 height 27
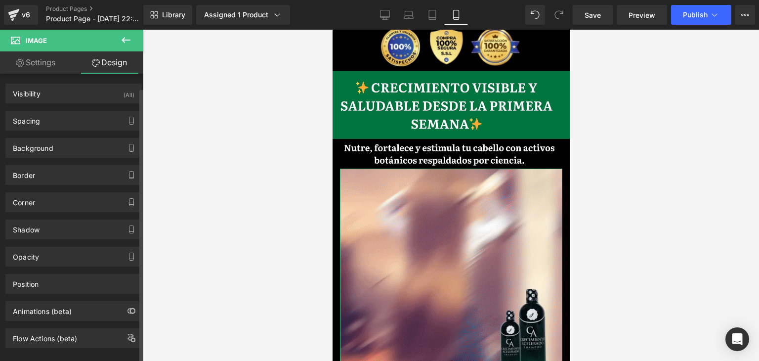
scroll to position [13, 0]
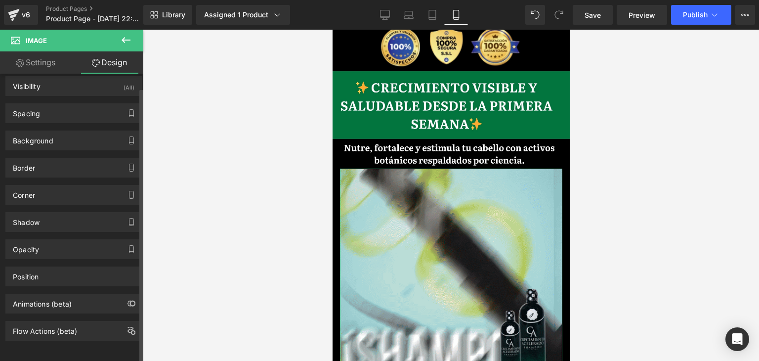
click at [41, 177] on div "Corner Corner Style Custom Custom Setup Global Style Custom Setup Global Style …" at bounding box center [74, 190] width 148 height 27
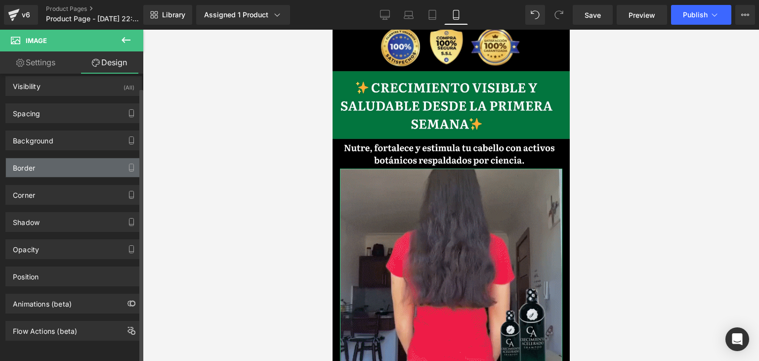
click at [38, 162] on div "Border" at bounding box center [73, 167] width 135 height 19
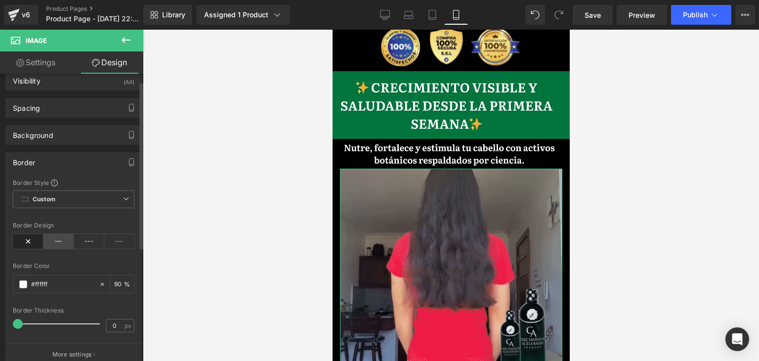
click at [55, 240] on icon at bounding box center [58, 241] width 31 height 15
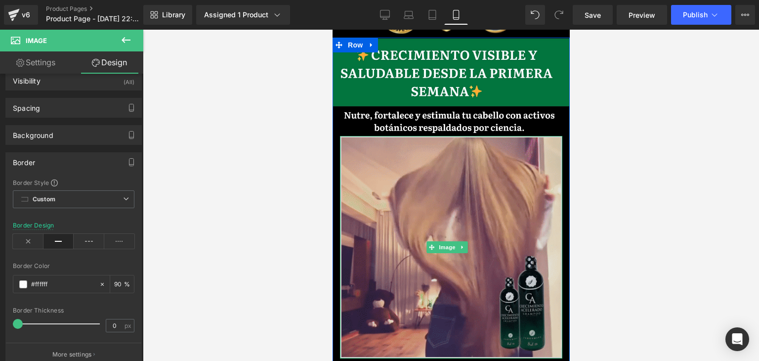
scroll to position [553, 0]
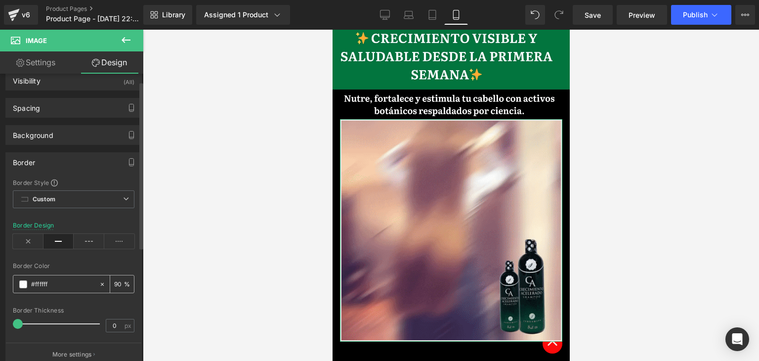
click at [20, 282] on span at bounding box center [23, 284] width 8 height 8
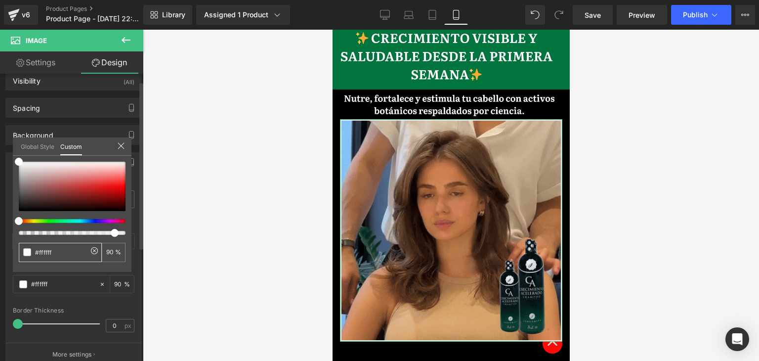
click at [66, 253] on input "#ffffff" at bounding box center [61, 252] width 52 height 10
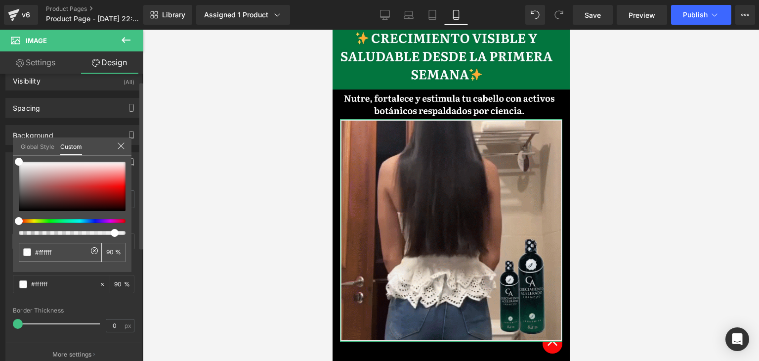
click at [66, 253] on input "#ffffff" at bounding box center [61, 252] width 52 height 10
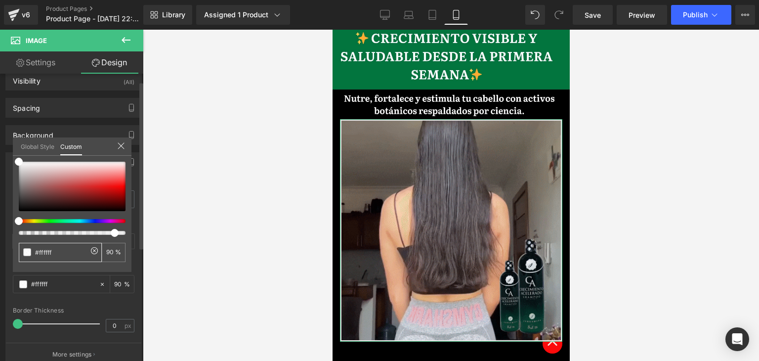
click at [66, 253] on input "#ffffff" at bounding box center [61, 252] width 52 height 10
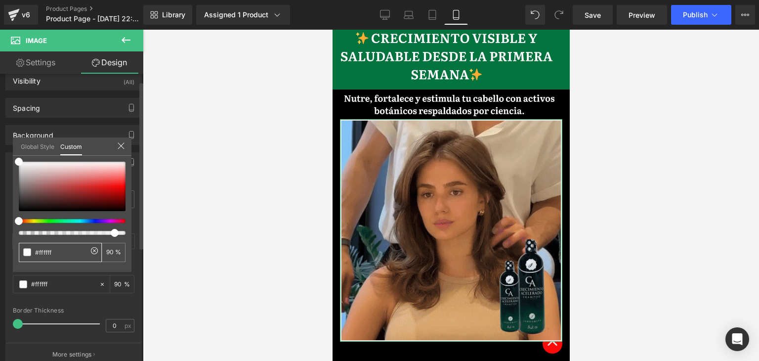
paste input "01753d"
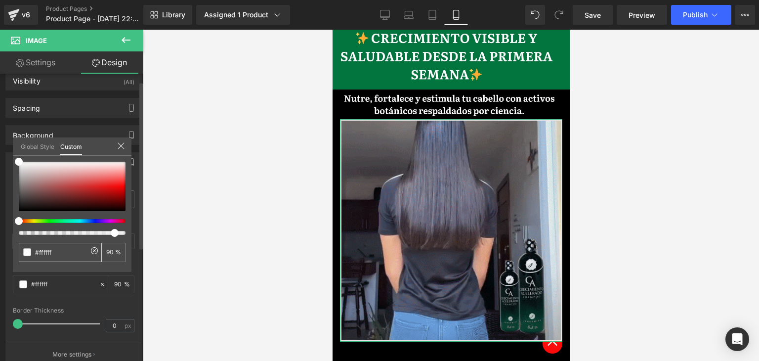
type input "#01753d"
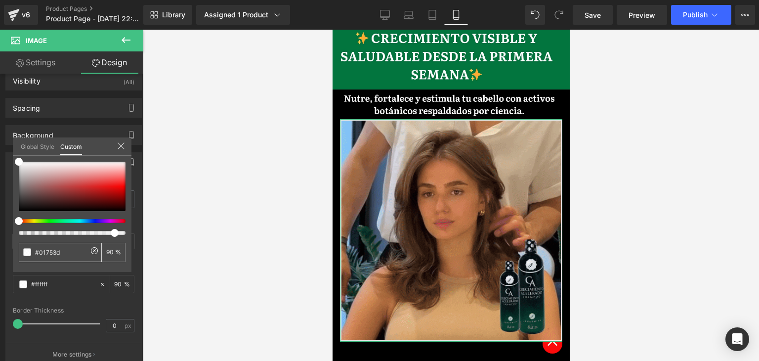
type input "#01753d"
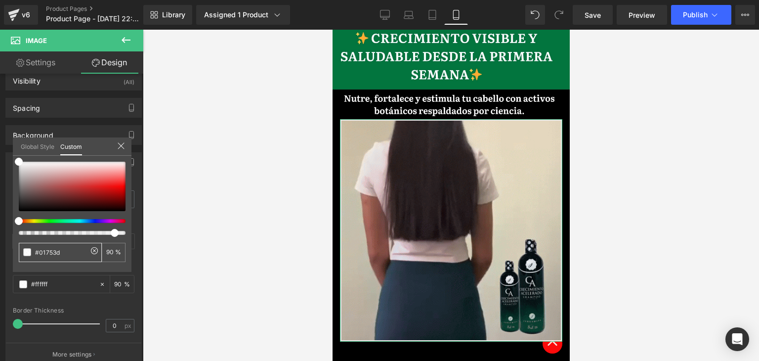
type input "100"
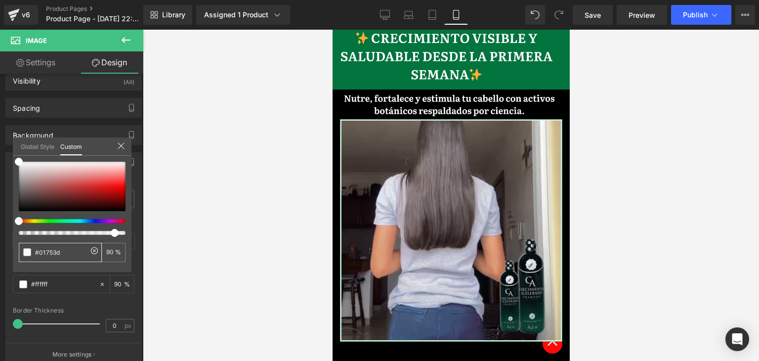
type input "100"
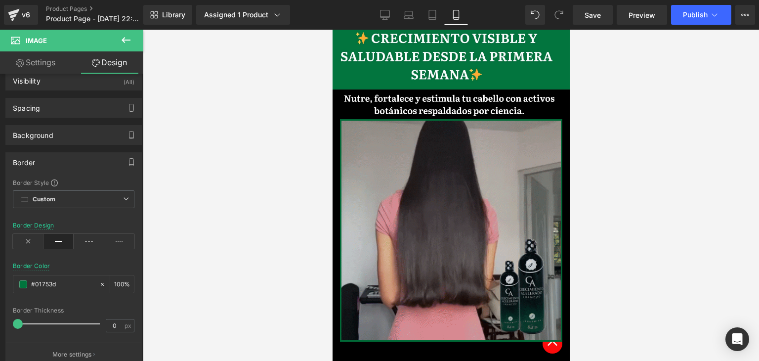
click at [356, 214] on body "Ir directamente al contenido 📹vigilados por INVIMA y cámara de comercio 📹vigila…" at bounding box center [450, 74] width 237 height 1197
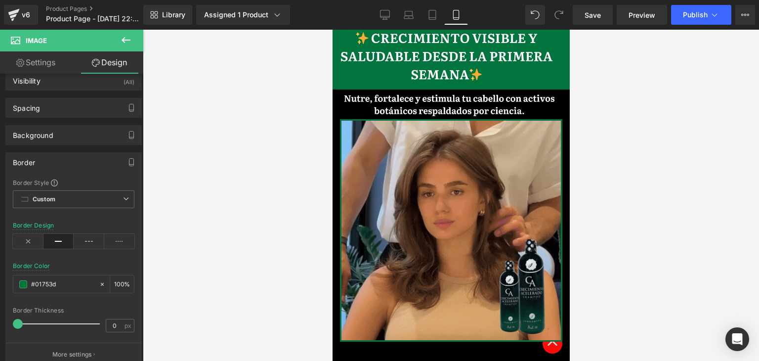
click at [684, 187] on div at bounding box center [451, 195] width 616 height 331
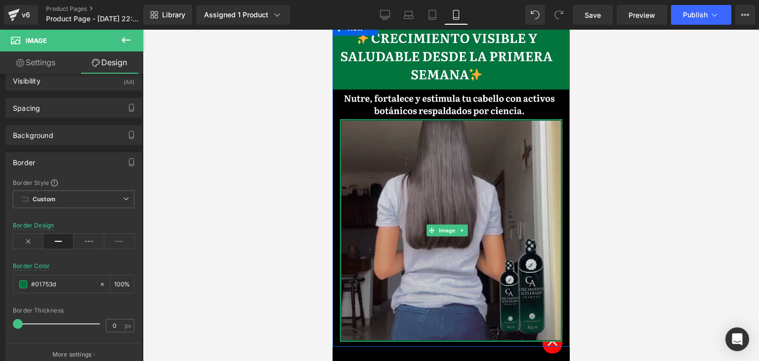
click at [437, 178] on img at bounding box center [450, 230] width 222 height 222
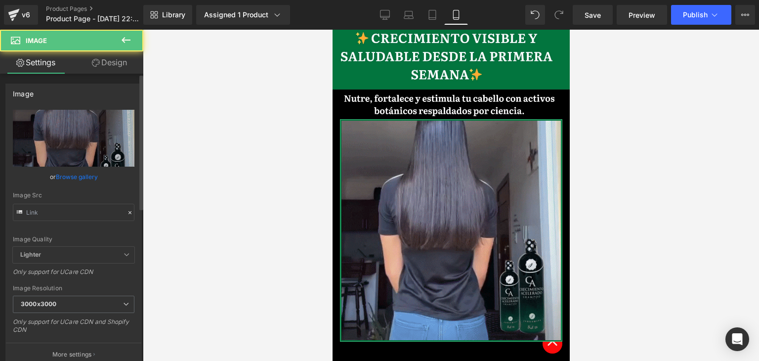
type input "[URL][DOMAIN_NAME]"
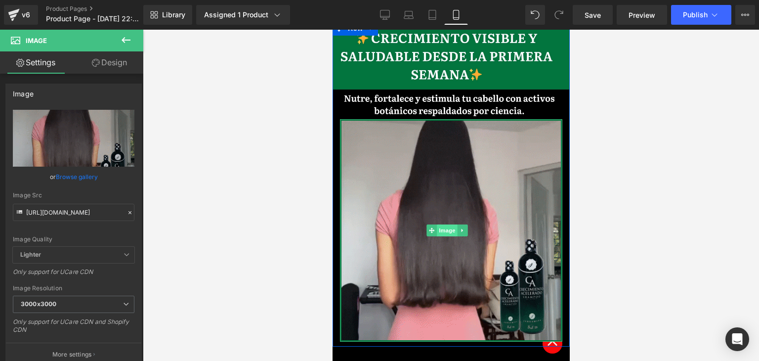
click at [444, 224] on span "Image" at bounding box center [447, 230] width 21 height 12
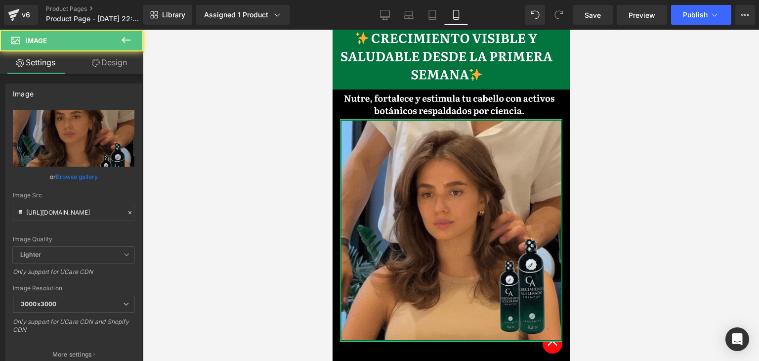
click at [118, 64] on link "Design" at bounding box center [110, 62] width 72 height 22
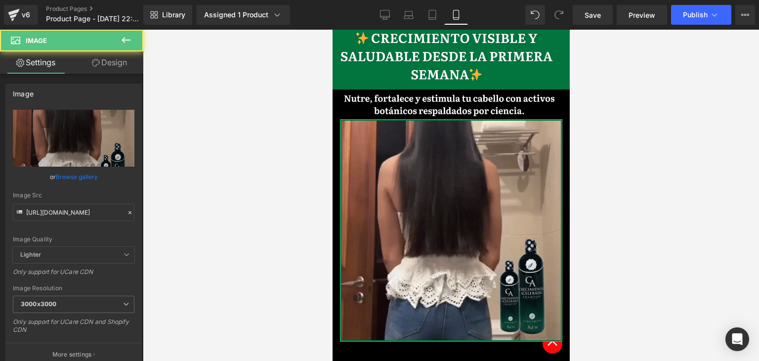
click at [0, 0] on div "Border" at bounding box center [0, 0] width 0 height 0
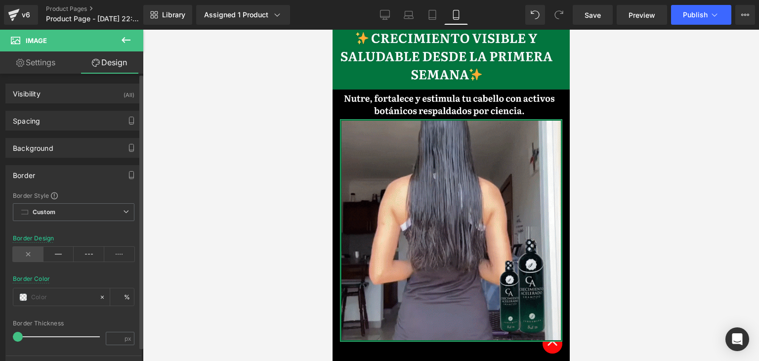
type input "#01753d"
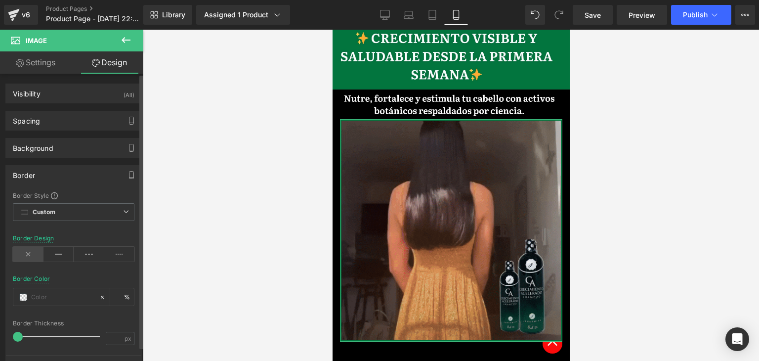
type input "100"
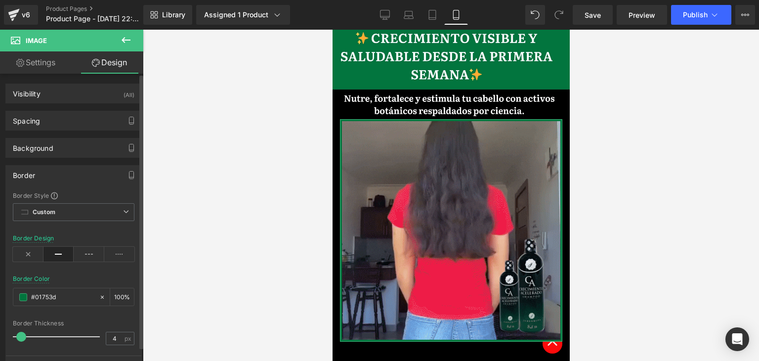
type input "3"
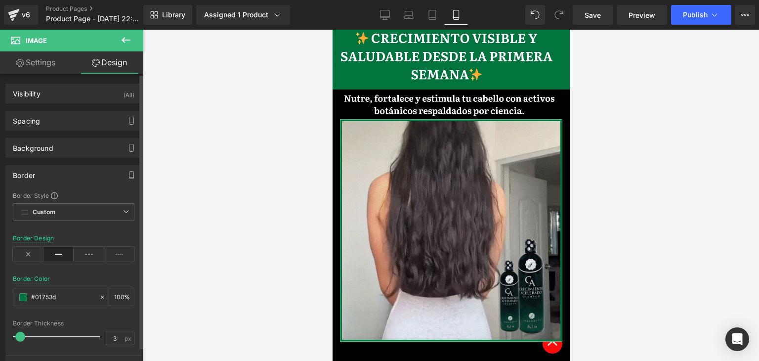
click at [21, 335] on span at bounding box center [20, 337] width 10 height 10
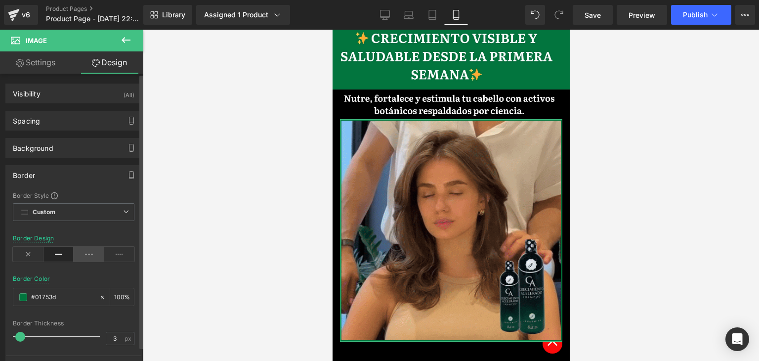
click at [75, 258] on icon at bounding box center [89, 254] width 31 height 15
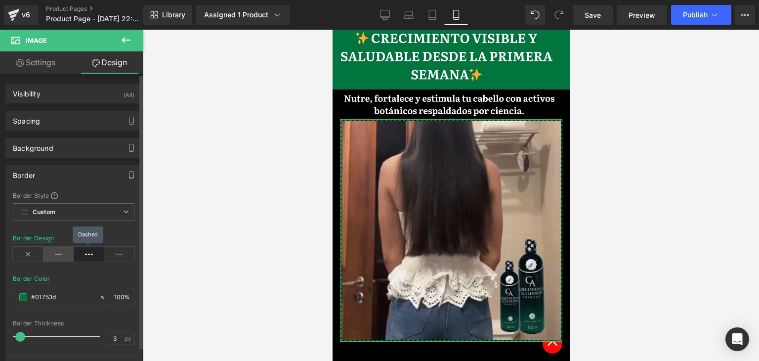
click at [57, 251] on icon at bounding box center [58, 254] width 31 height 15
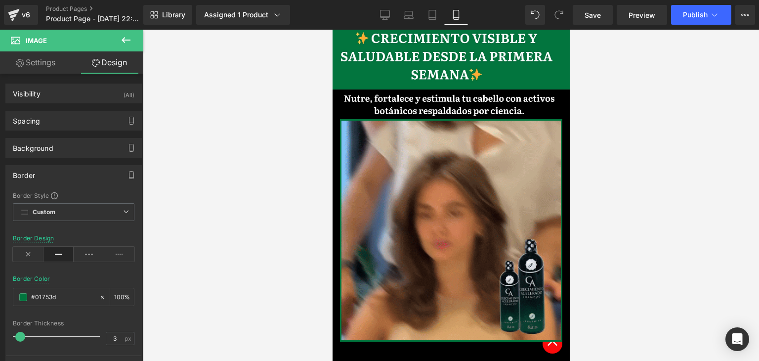
click at [662, 142] on div at bounding box center [451, 195] width 616 height 331
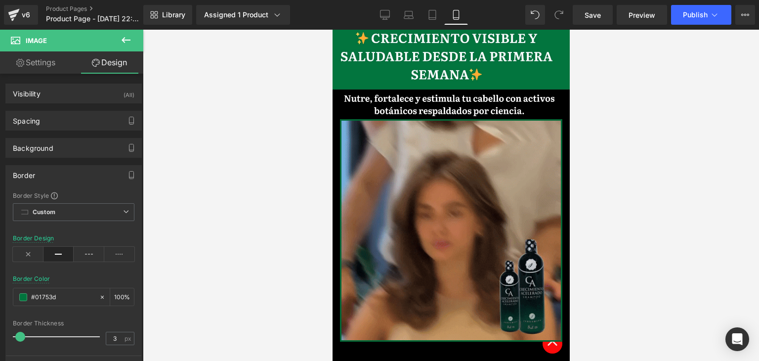
scroll to position [603, 0]
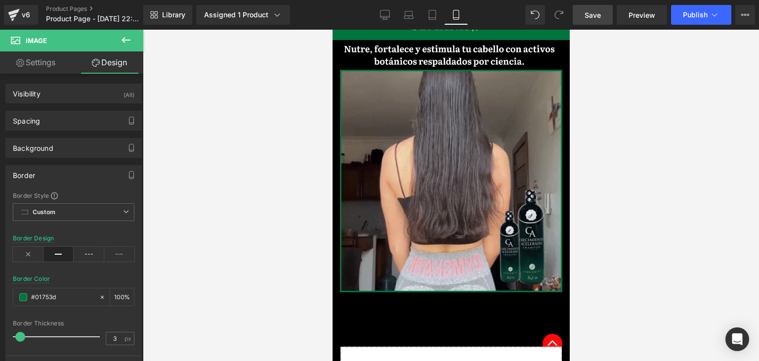
click at [589, 11] on span "Save" at bounding box center [593, 15] width 16 height 10
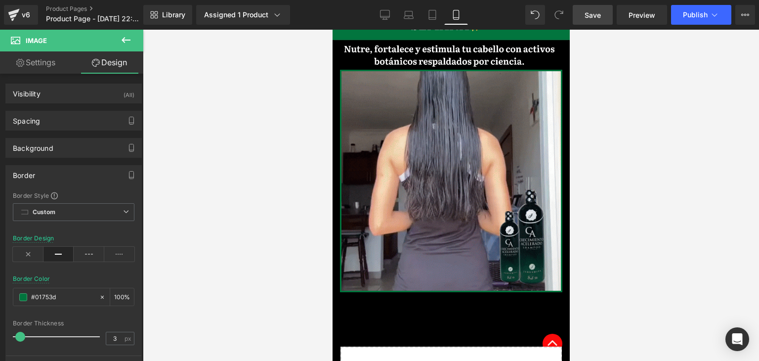
drag, startPoint x: 125, startPoint y: 40, endPoint x: 43, endPoint y: 79, distance: 90.4
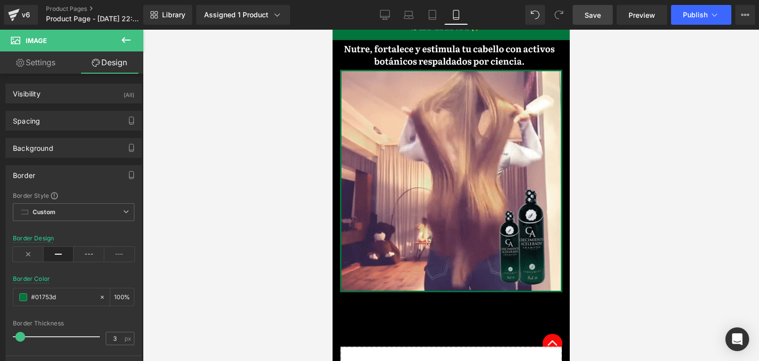
click at [125, 40] on icon at bounding box center [126, 40] width 9 height 6
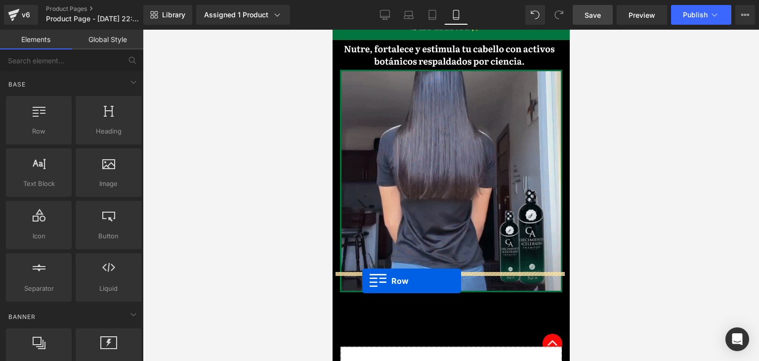
drag, startPoint x: 358, startPoint y: 141, endPoint x: 362, endPoint y: 281, distance: 139.9
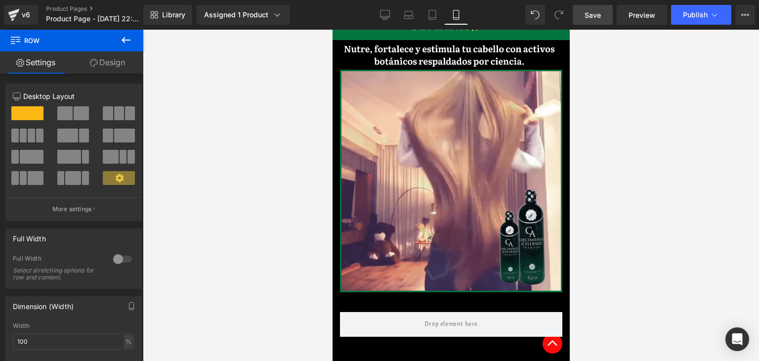
click at [122, 40] on icon at bounding box center [126, 40] width 9 height 6
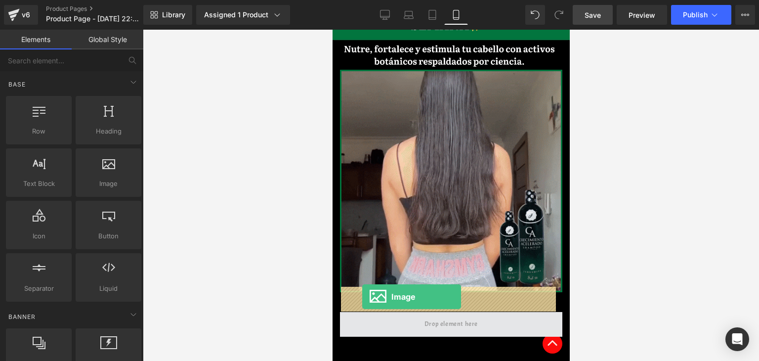
drag, startPoint x: 440, startPoint y: 188, endPoint x: 362, endPoint y: 296, distance: 133.7
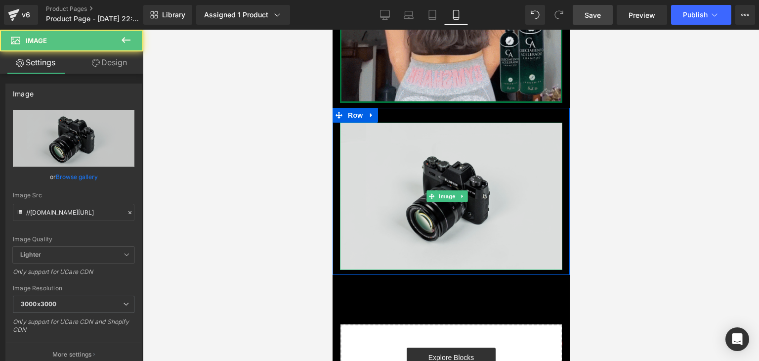
scroll to position [800, 0]
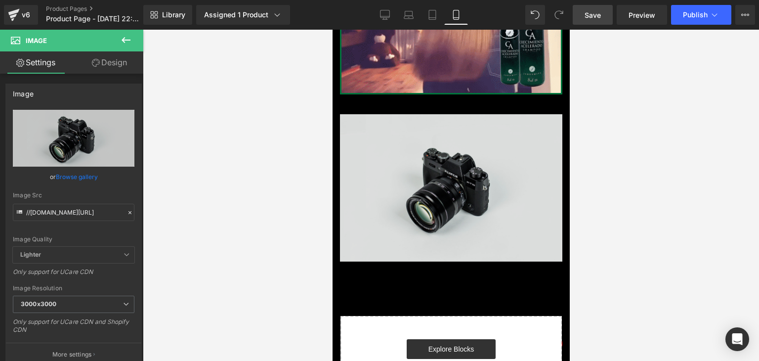
click at [445, 165] on div "Image" at bounding box center [450, 187] width 222 height 147
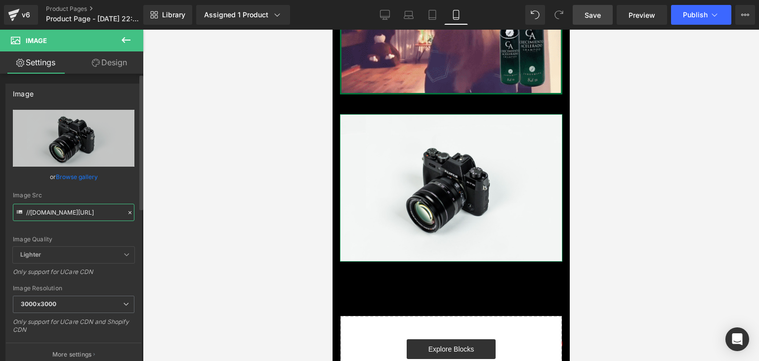
click at [65, 213] on input "//[DOMAIN_NAME][URL]" at bounding box center [74, 212] width 122 height 17
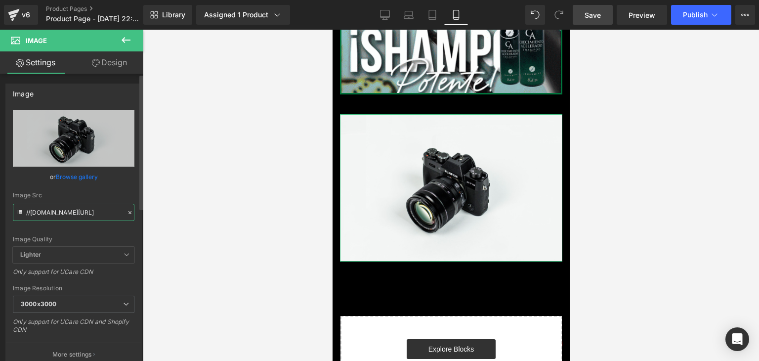
click at [65, 213] on input "//[DOMAIN_NAME][URL]" at bounding box center [74, 212] width 122 height 17
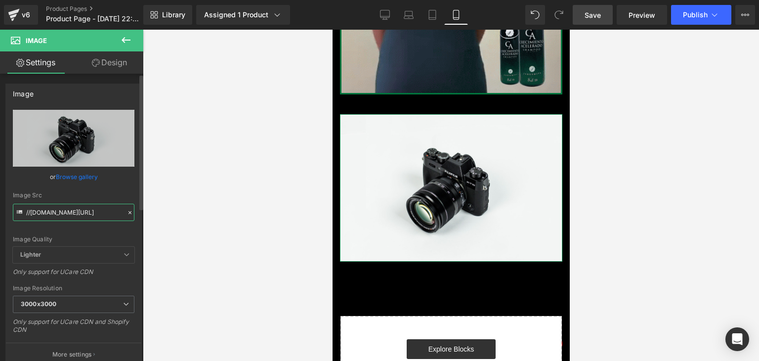
click at [65, 213] on input "//[DOMAIN_NAME][URL]" at bounding box center [74, 212] width 122 height 17
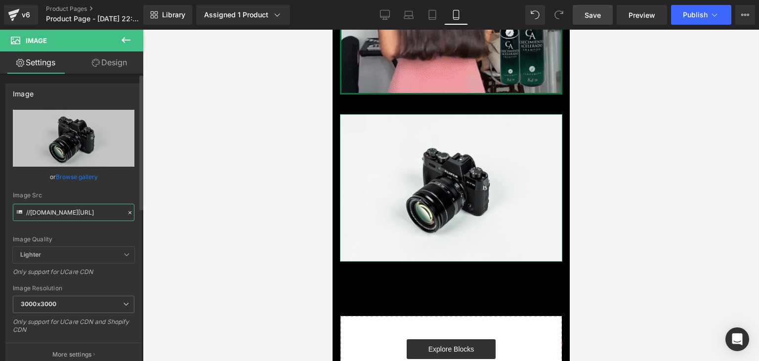
click at [65, 213] on input "//[DOMAIN_NAME][URL]" at bounding box center [74, 212] width 122 height 17
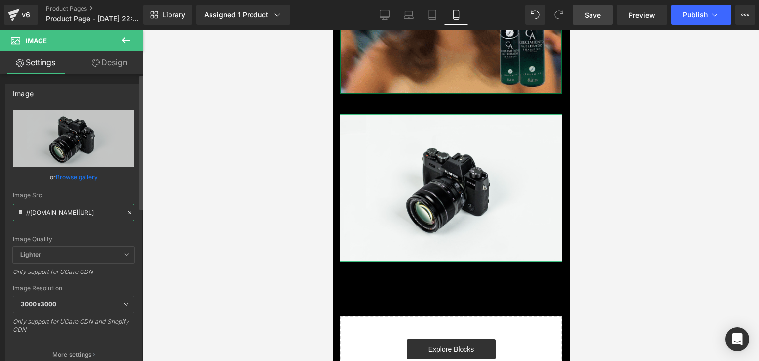
paste input "[URL][DOMAIN_NAME]"
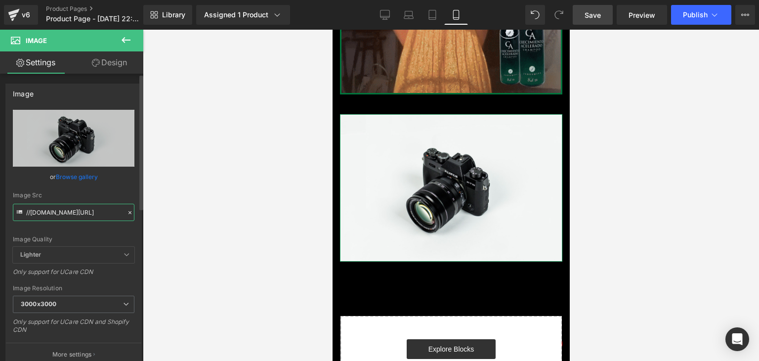
type input "[URL][DOMAIN_NAME]"
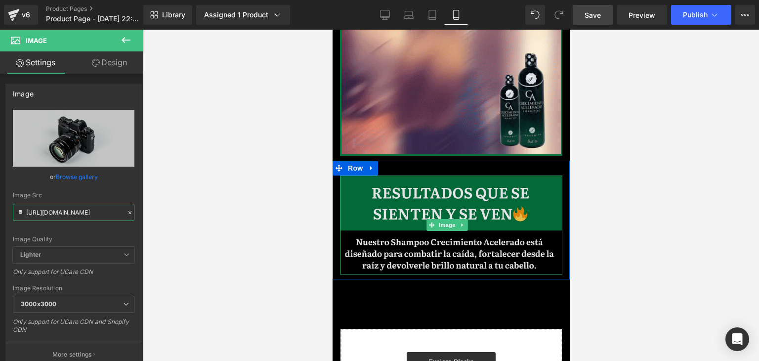
scroll to position [702, 0]
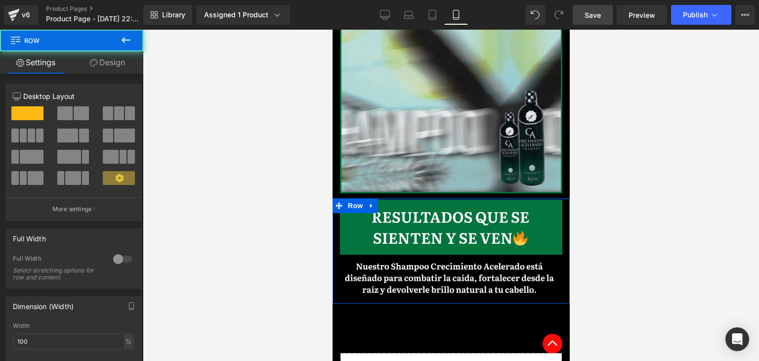
click at [650, 189] on div at bounding box center [451, 195] width 616 height 331
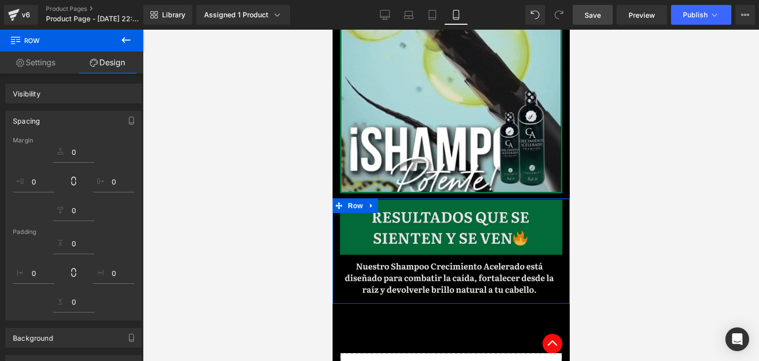
click at [360, 206] on img at bounding box center [450, 249] width 222 height 99
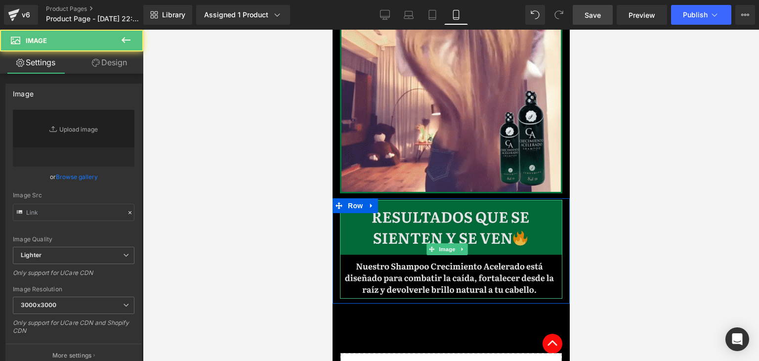
click at [449, 210] on img at bounding box center [450, 249] width 222 height 99
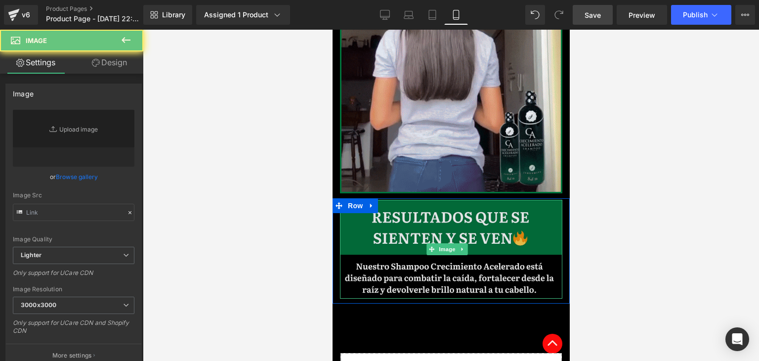
type input "[URL][DOMAIN_NAME]"
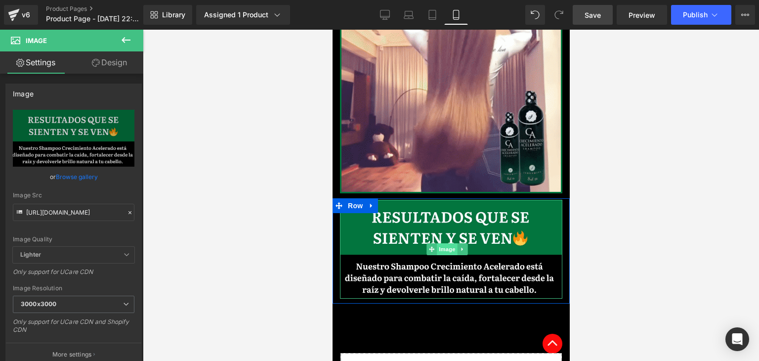
click at [439, 243] on span "Image" at bounding box center [447, 249] width 21 height 12
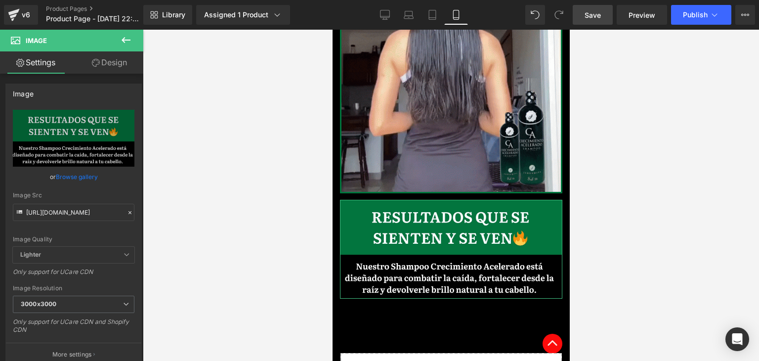
click at [105, 66] on link "Design" at bounding box center [110, 62] width 72 height 22
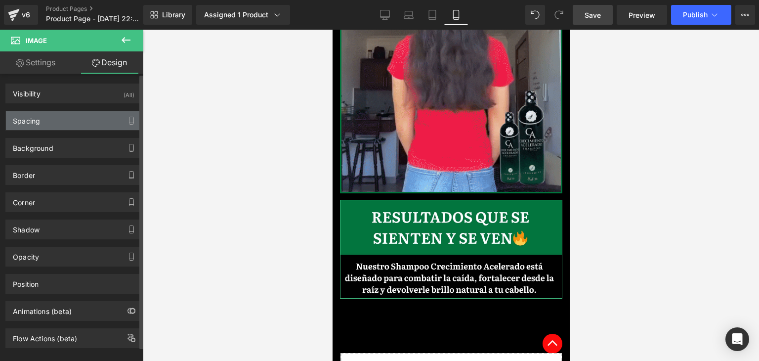
click at [54, 125] on div "Spacing" at bounding box center [73, 120] width 135 height 19
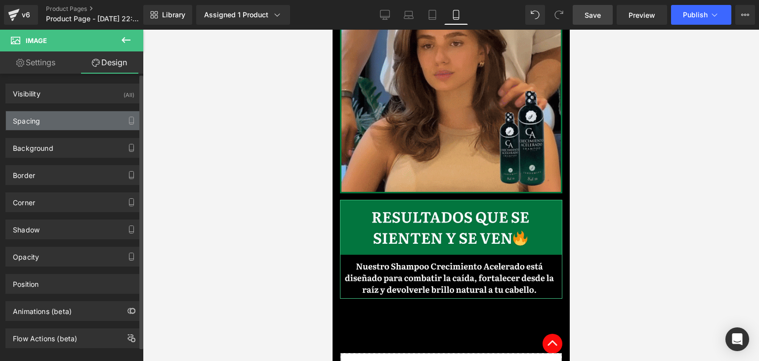
type input "0"
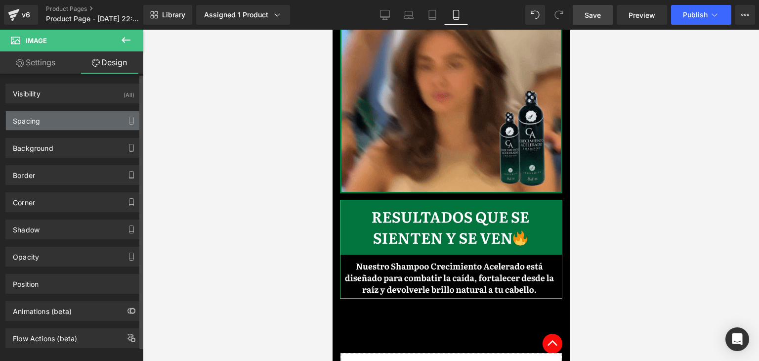
type input "0"
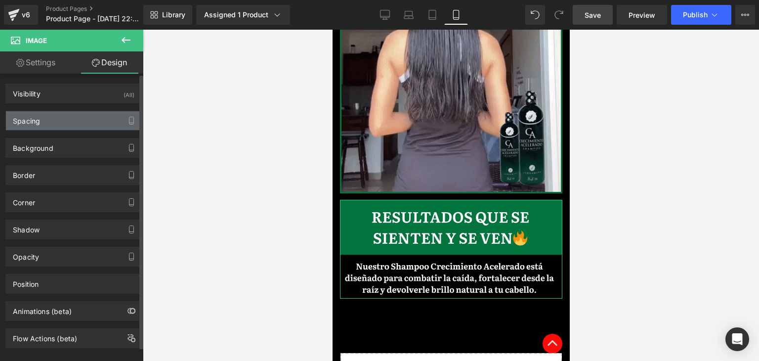
type input "0"
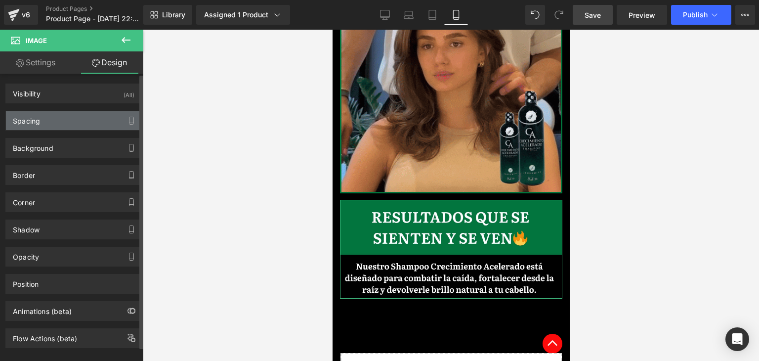
type input "0"
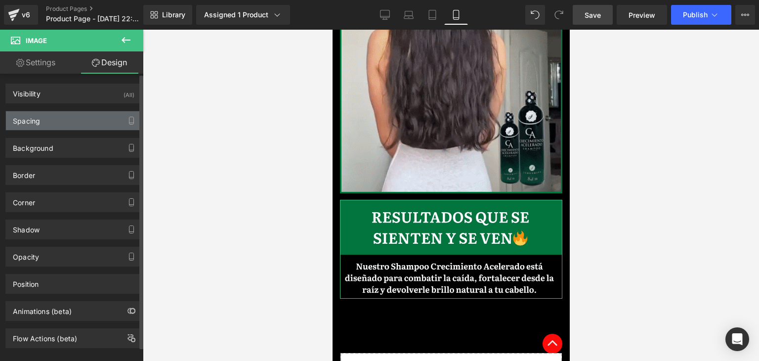
type input "0"
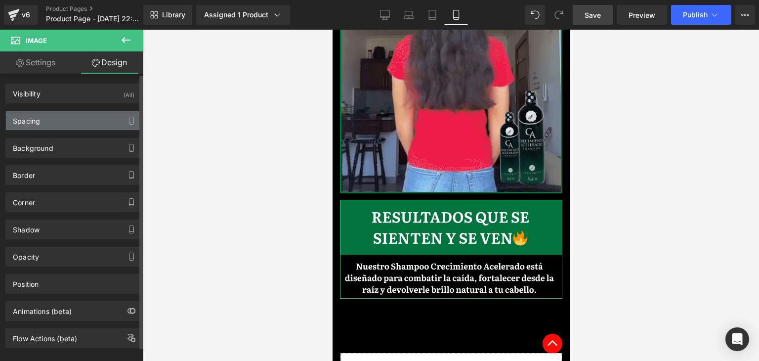
type input "0"
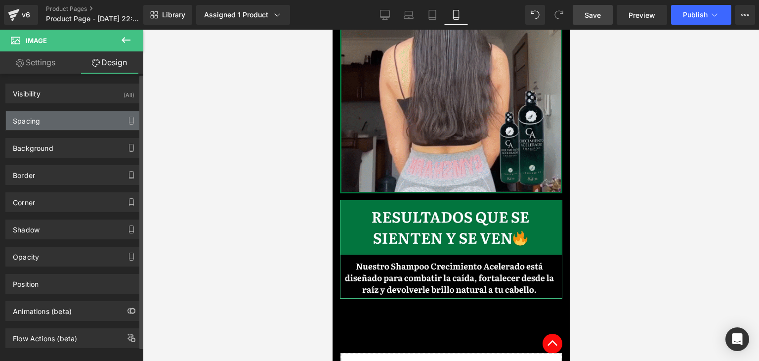
type input "0"
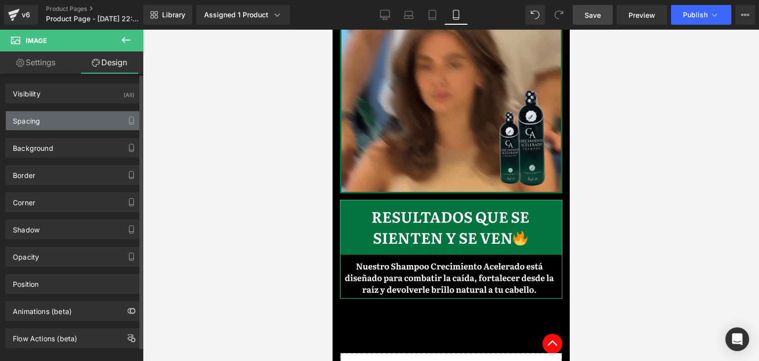
type input "0"
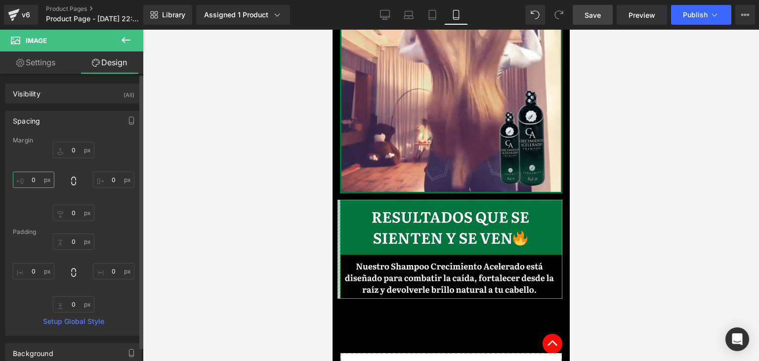
click at [33, 182] on input "0" at bounding box center [34, 179] width 42 height 16
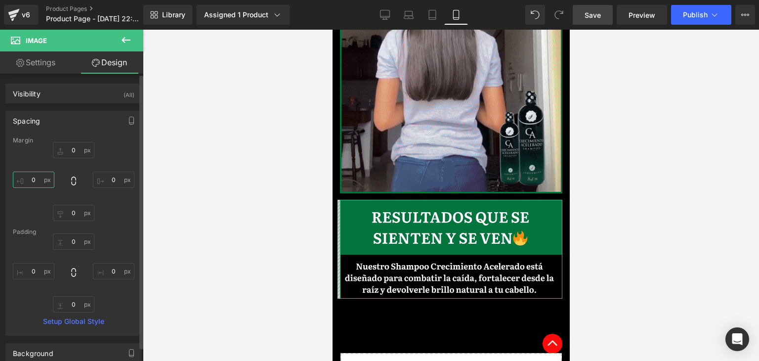
click at [33, 182] on input "0" at bounding box center [34, 179] width 42 height 16
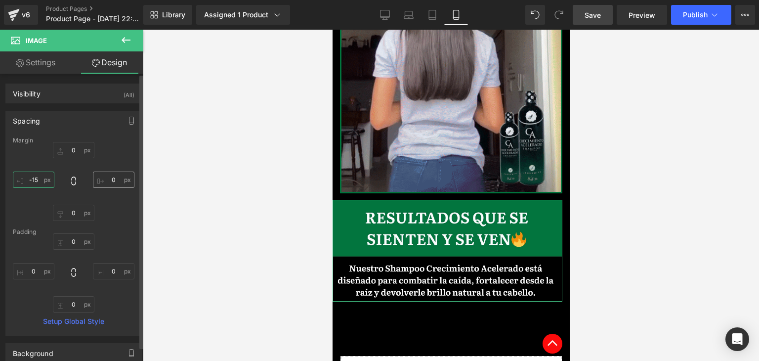
type input "-15"
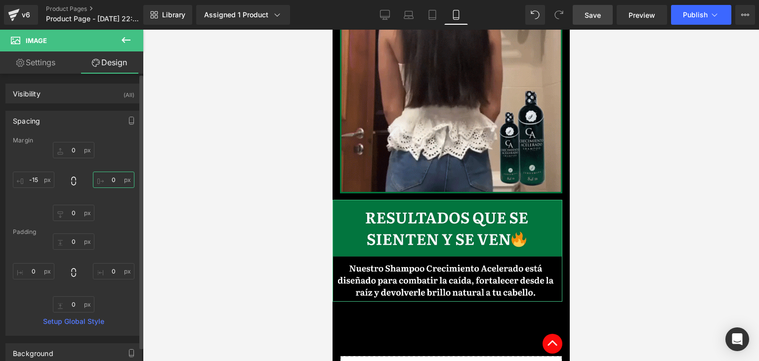
click at [115, 185] on input "0" at bounding box center [114, 179] width 42 height 16
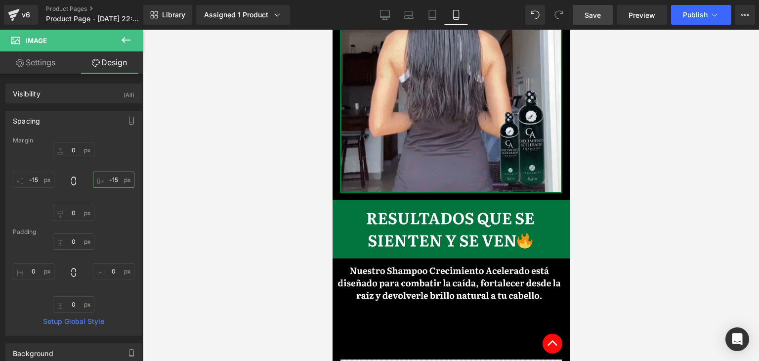
type input "-15"
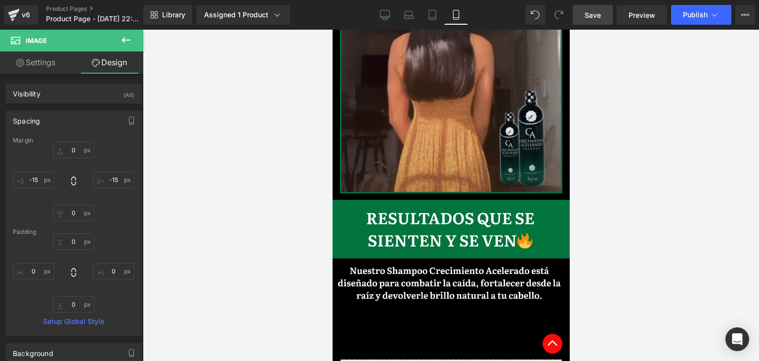
click at [639, 178] on div at bounding box center [451, 195] width 616 height 331
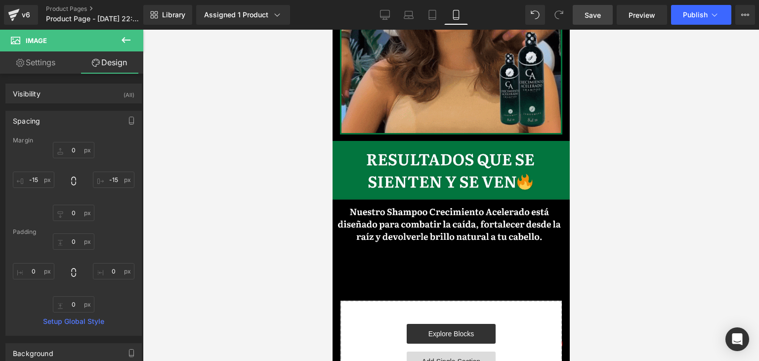
scroll to position [751, 0]
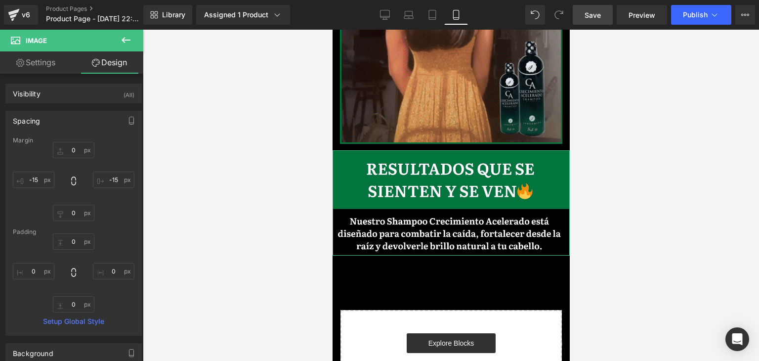
click at [128, 48] on button at bounding box center [126, 41] width 35 height 22
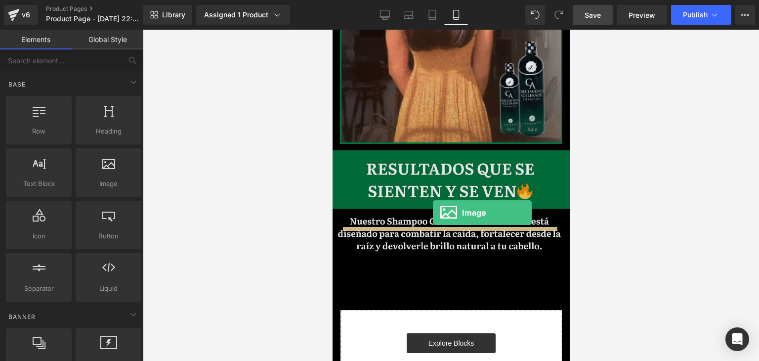
drag, startPoint x: 439, startPoint y: 194, endPoint x: 432, endPoint y: 212, distance: 19.4
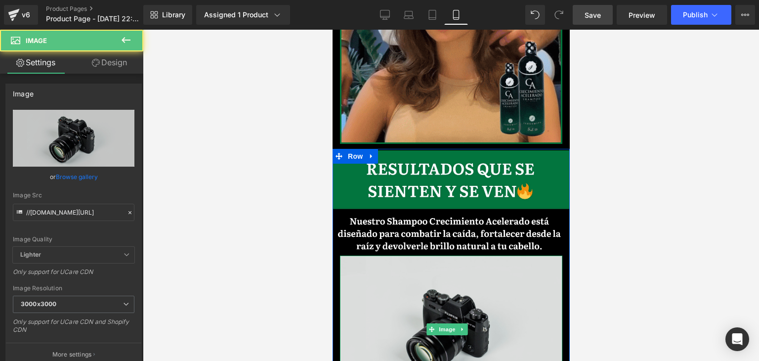
click at [454, 255] on img at bounding box center [450, 328] width 222 height 147
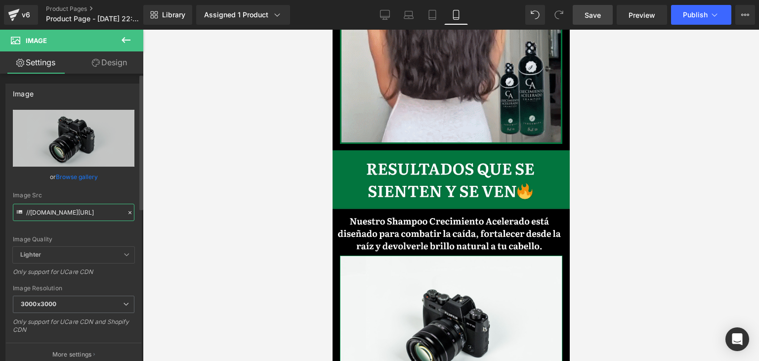
click at [47, 217] on input "//[DOMAIN_NAME][URL]" at bounding box center [74, 212] width 122 height 17
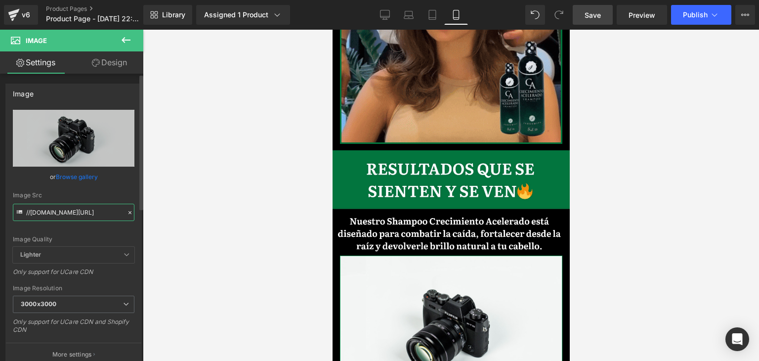
click at [47, 217] on input "//[DOMAIN_NAME][URL]" at bounding box center [74, 212] width 122 height 17
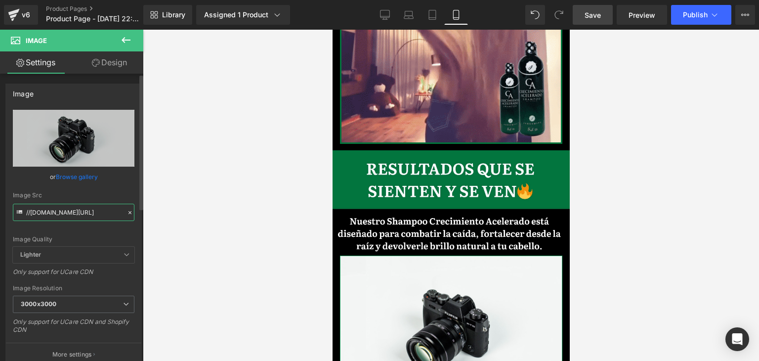
type input "[URL][DOMAIN_NAME]"
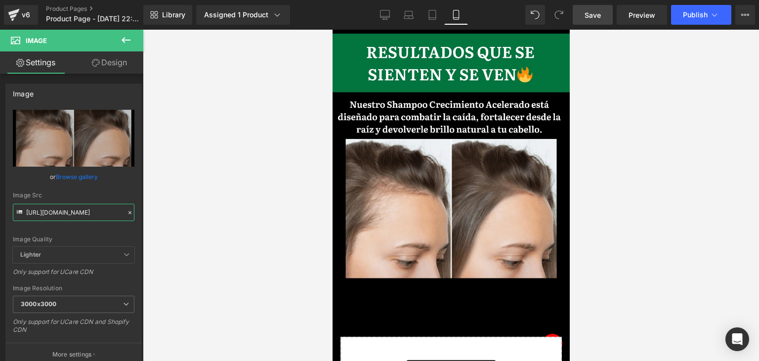
scroll to position [899, 0]
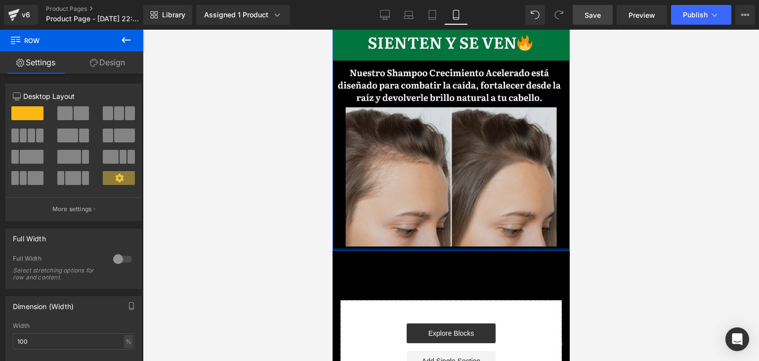
click at [423, 211] on div "Image Image Row" at bounding box center [450, 125] width 237 height 250
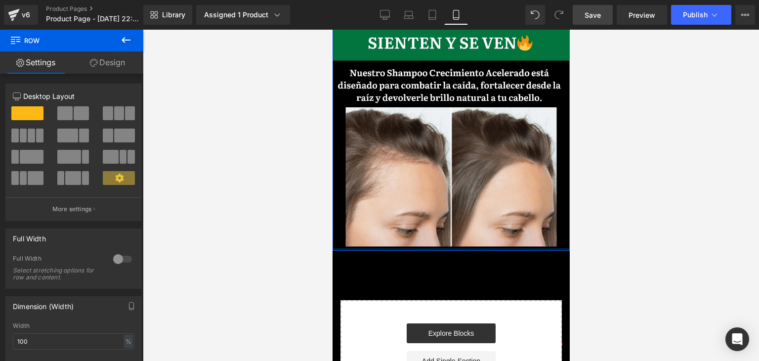
click at [657, 182] on div at bounding box center [451, 195] width 616 height 331
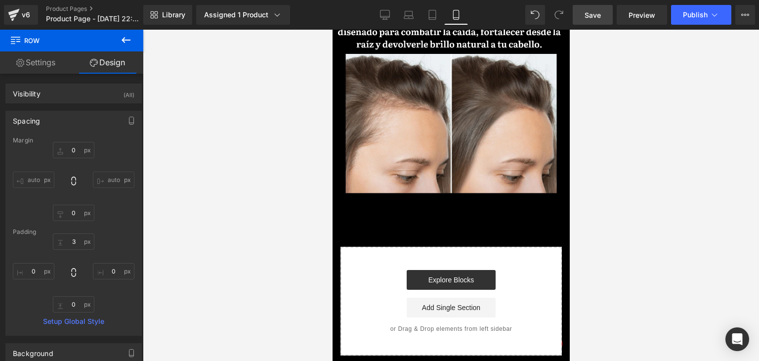
scroll to position [934, 0]
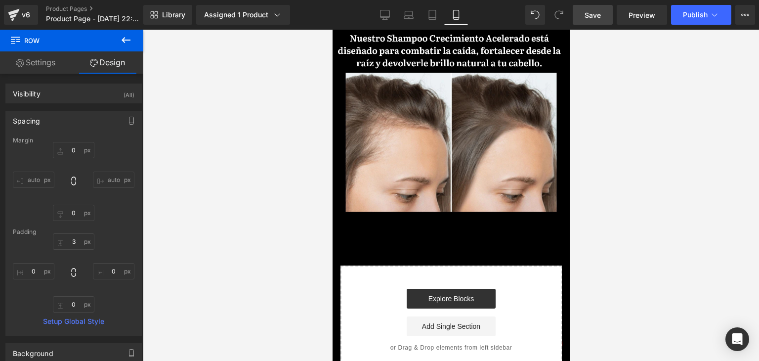
click at [606, 12] on link "Save" at bounding box center [593, 15] width 40 height 20
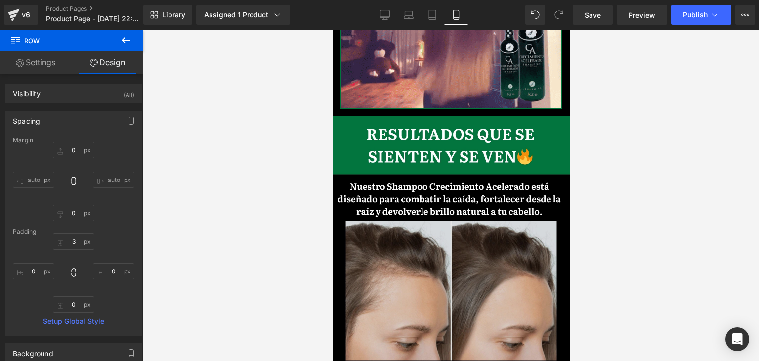
scroll to position [983, 0]
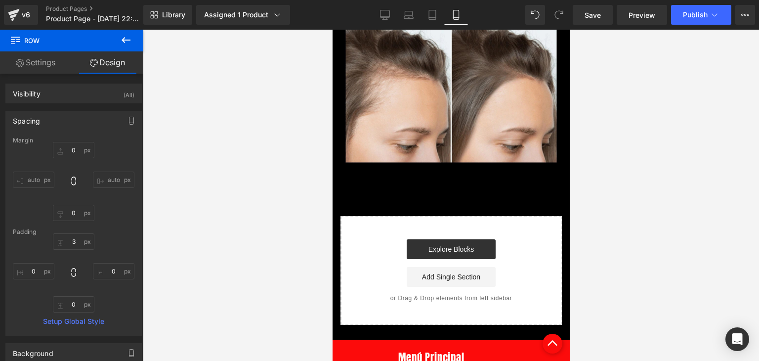
click at [129, 36] on icon at bounding box center [126, 40] width 12 height 12
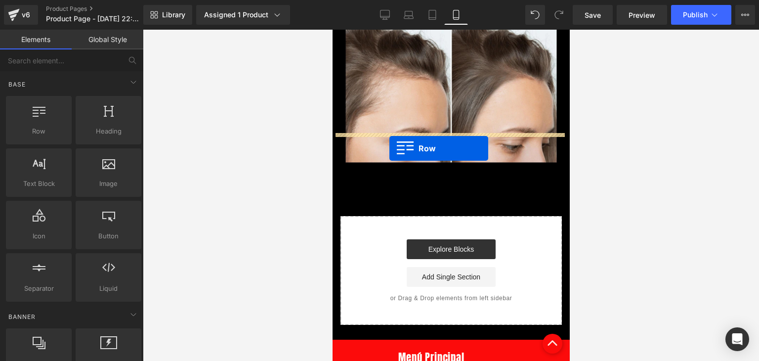
drag, startPoint x: 350, startPoint y: 146, endPoint x: 389, endPoint y: 148, distance: 39.1
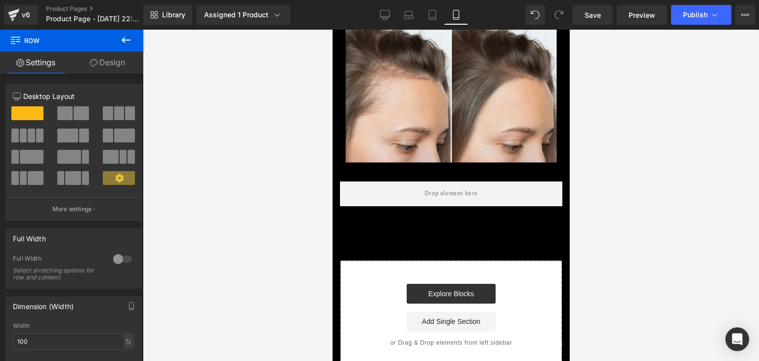
drag, startPoint x: 134, startPoint y: 41, endPoint x: 124, endPoint y: 75, distance: 35.5
click at [134, 41] on button at bounding box center [126, 41] width 35 height 22
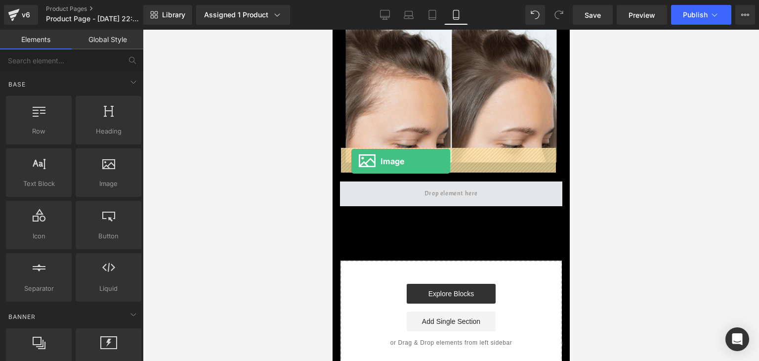
drag, startPoint x: 452, startPoint y: 206, endPoint x: 351, endPoint y: 161, distance: 110.6
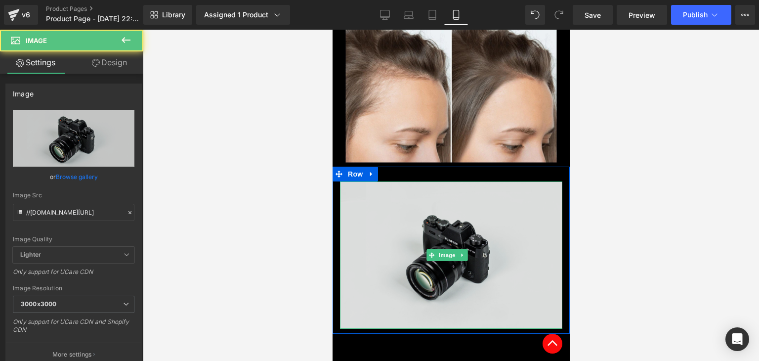
click at [405, 181] on img at bounding box center [450, 254] width 222 height 147
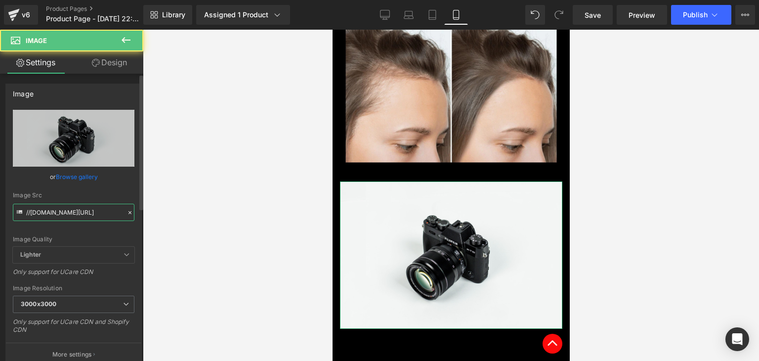
click at [79, 216] on input "//[DOMAIN_NAME][URL]" at bounding box center [74, 212] width 122 height 17
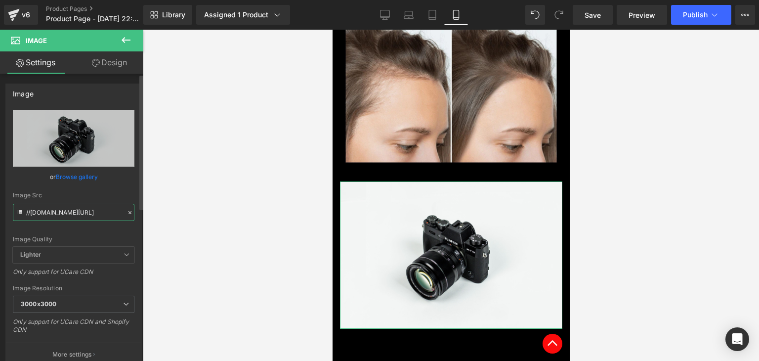
click at [79, 216] on input "//[DOMAIN_NAME][URL]" at bounding box center [74, 212] width 122 height 17
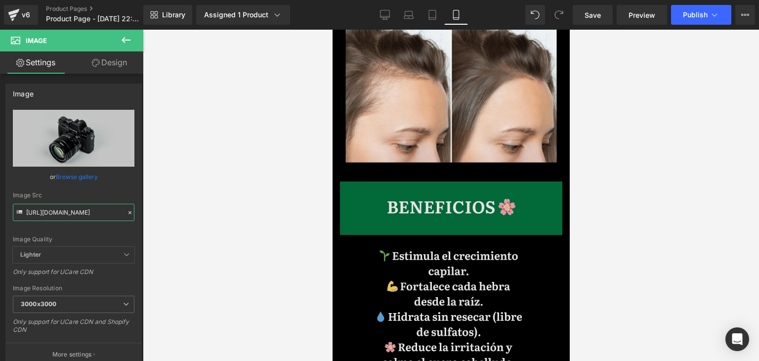
type input "[URL][DOMAIN_NAME]"
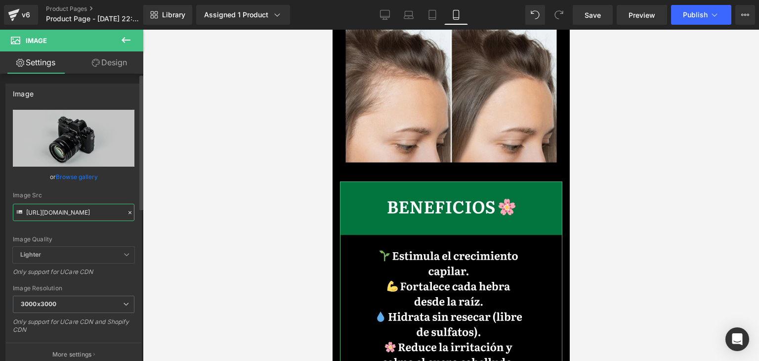
click at [85, 217] on input "[URL][DOMAIN_NAME]" at bounding box center [74, 212] width 122 height 17
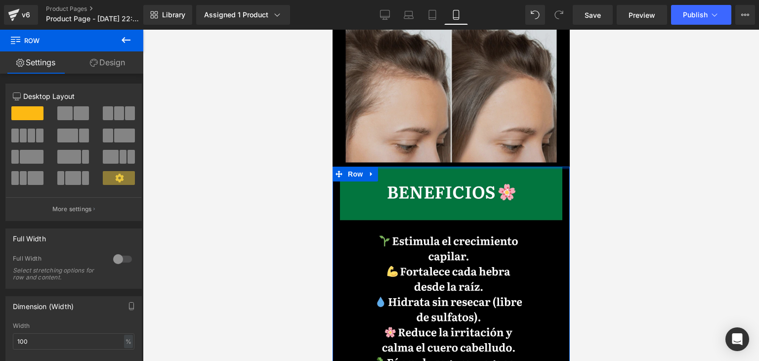
click at [425, 114] on div "Image Image Row $139,980.00 $69,990.00 50% OFF (P) Price Add To Cart (P) Cart B…" at bounding box center [450, 49] width 237 height 1966
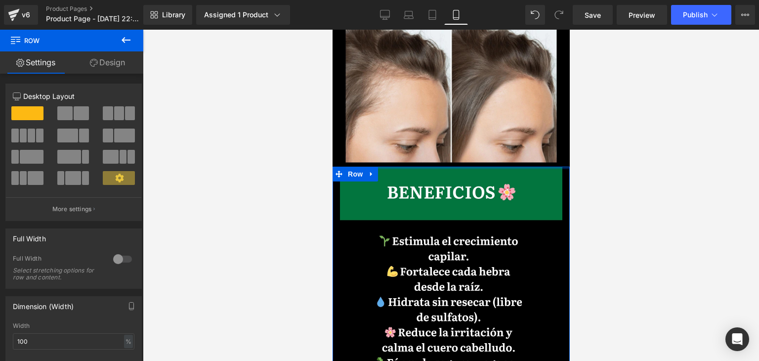
click at [755, 204] on div at bounding box center [451, 195] width 616 height 331
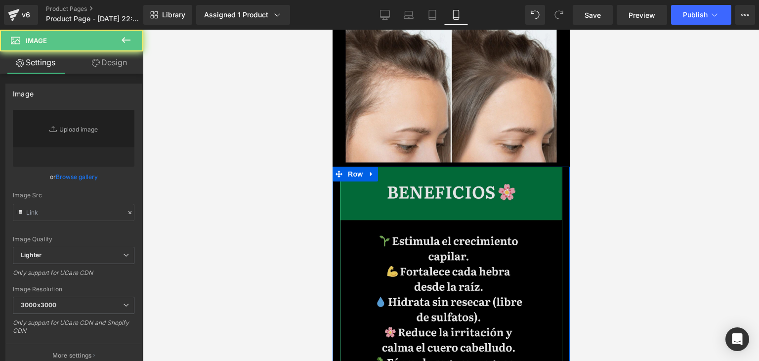
scroll to position [1181, 0]
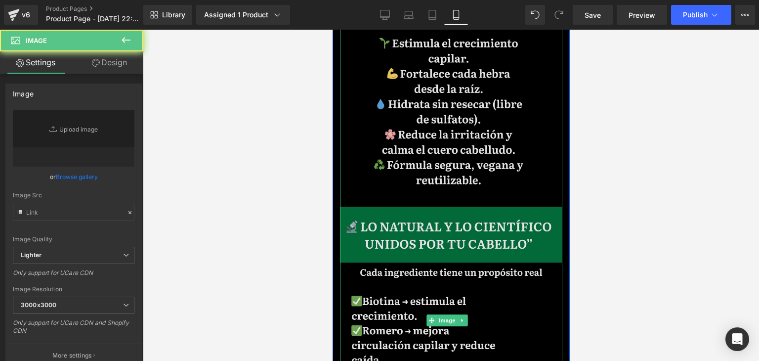
type input "[URL][DOMAIN_NAME]"
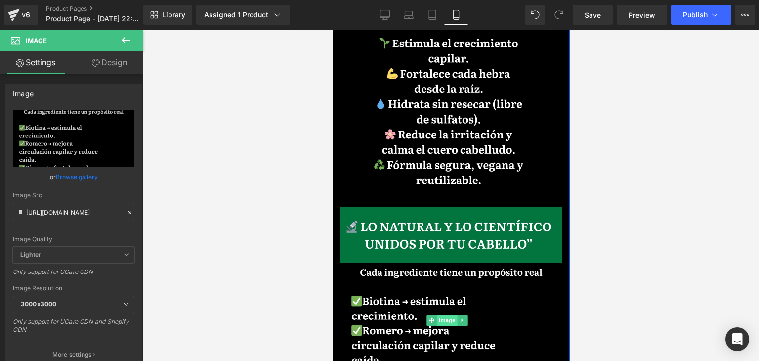
click at [451, 314] on span "Image" at bounding box center [447, 320] width 21 height 12
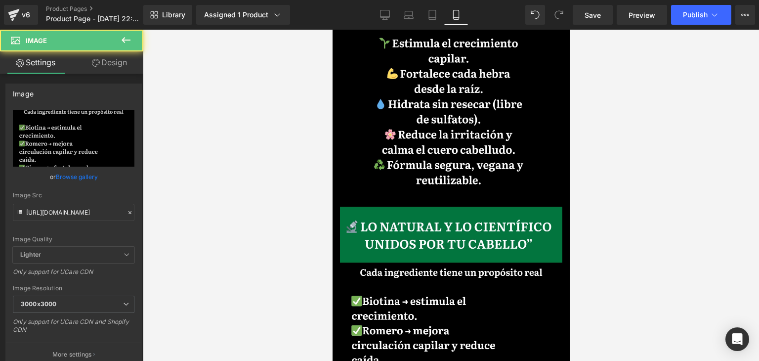
click at [121, 50] on button at bounding box center [126, 41] width 35 height 22
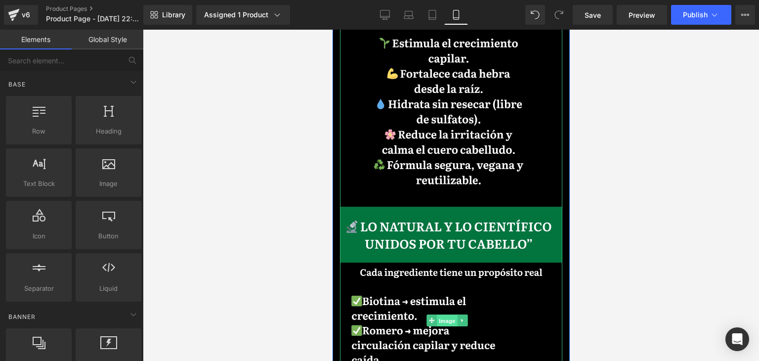
click at [453, 315] on span "Image" at bounding box center [447, 321] width 21 height 12
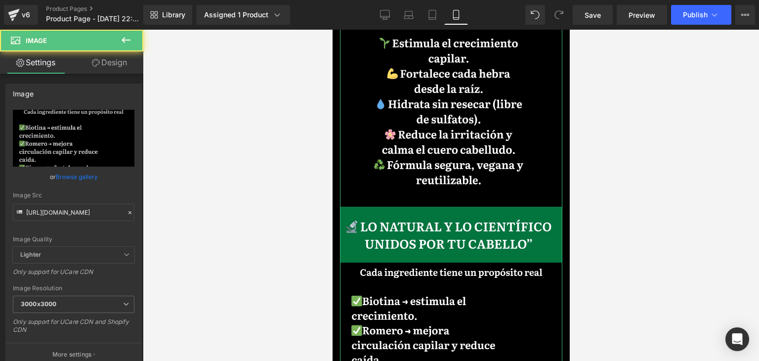
click at [100, 64] on link "Design" at bounding box center [110, 62] width 72 height 22
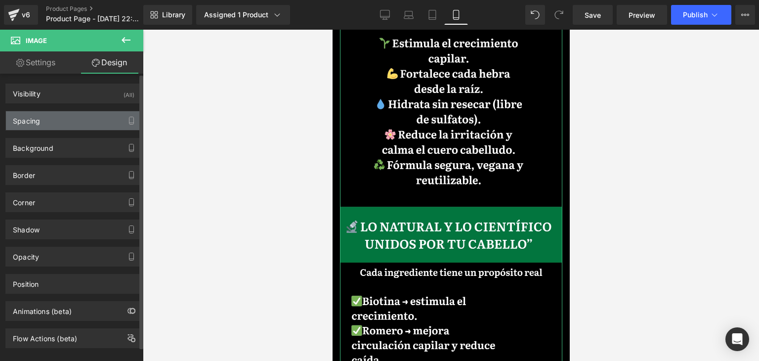
click at [42, 112] on div "Spacing" at bounding box center [73, 120] width 135 height 19
type input "0"
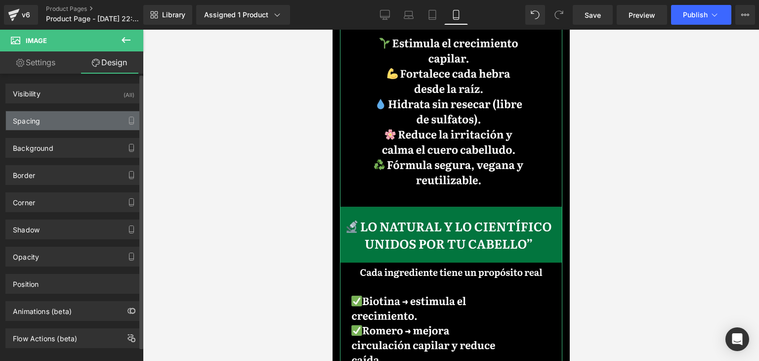
type input "0"
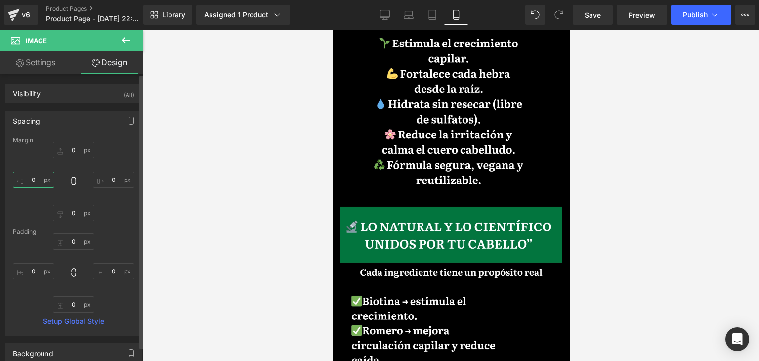
click at [35, 173] on input "0" at bounding box center [34, 179] width 42 height 16
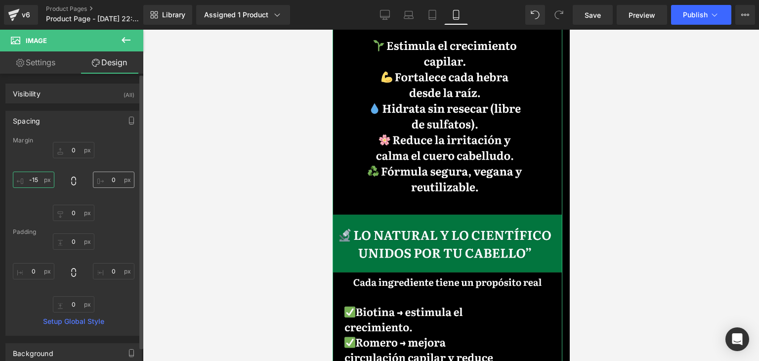
type input "-15"
click at [106, 177] on input "0" at bounding box center [114, 179] width 42 height 16
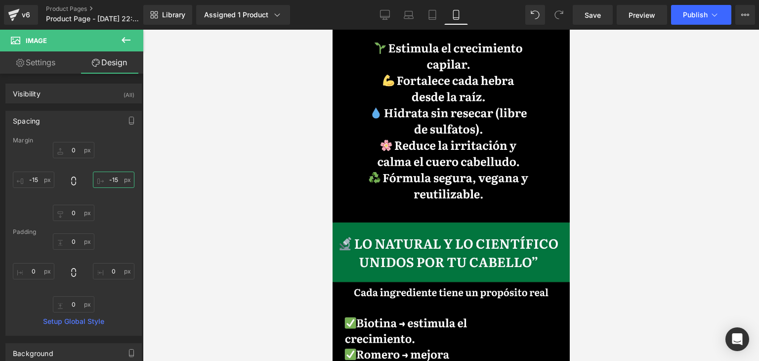
type input "-15"
click at [758, 233] on div at bounding box center [451, 195] width 616 height 331
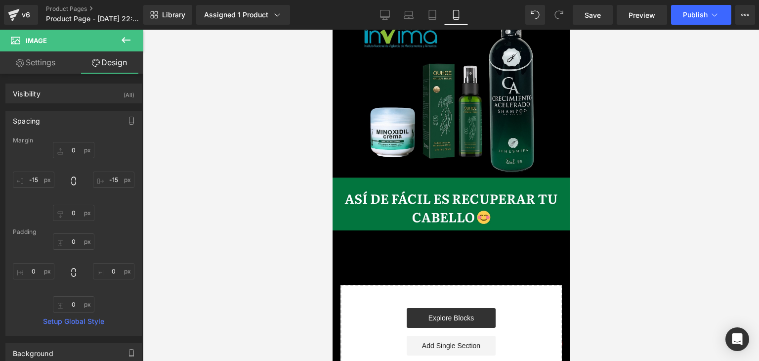
scroll to position [1729, 0]
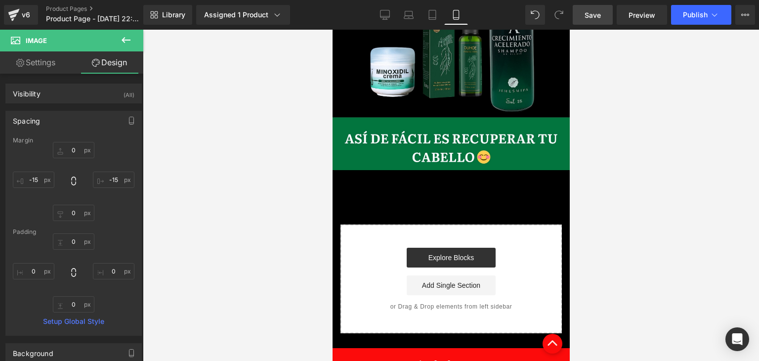
click at [600, 10] on span "Save" at bounding box center [593, 15] width 16 height 10
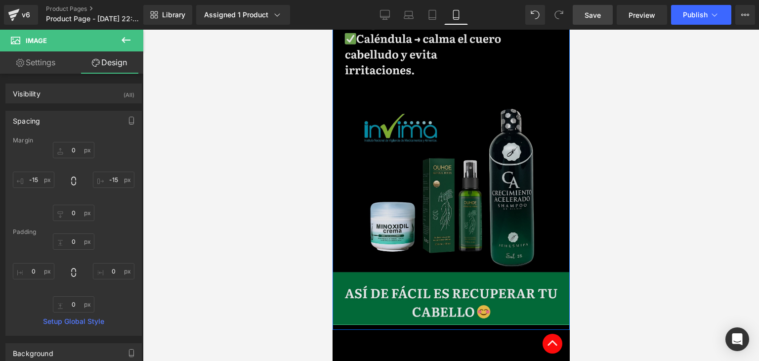
scroll to position [1630, 0]
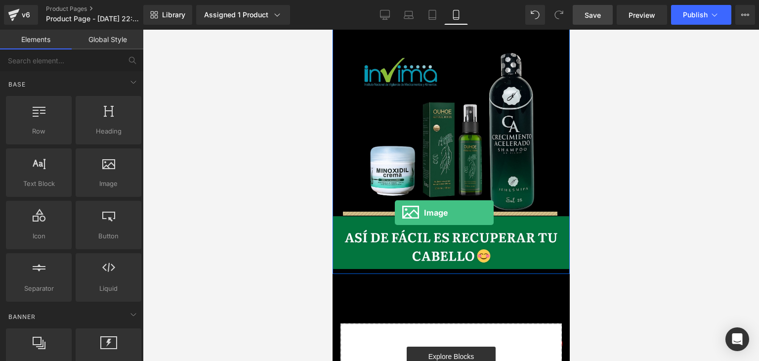
drag, startPoint x: 465, startPoint y: 214, endPoint x: 394, endPoint y: 212, distance: 70.7
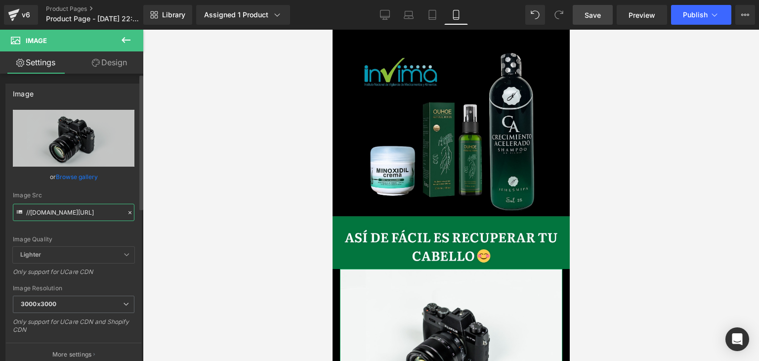
click at [95, 208] on input "//[DOMAIN_NAME][URL]" at bounding box center [74, 212] width 122 height 17
click at [96, 208] on input "//[DOMAIN_NAME][URL]" at bounding box center [74, 212] width 122 height 17
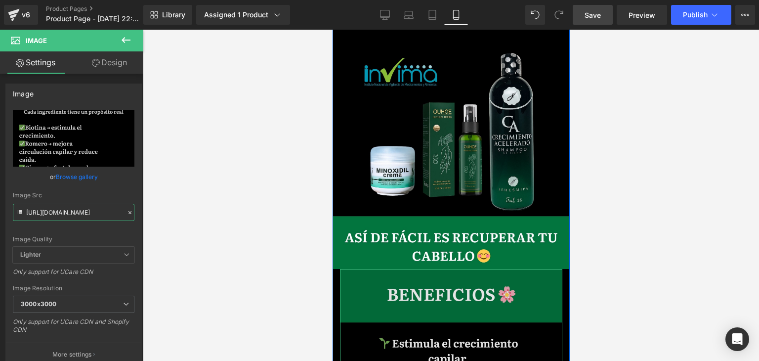
type input "[URL][DOMAIN_NAME]"
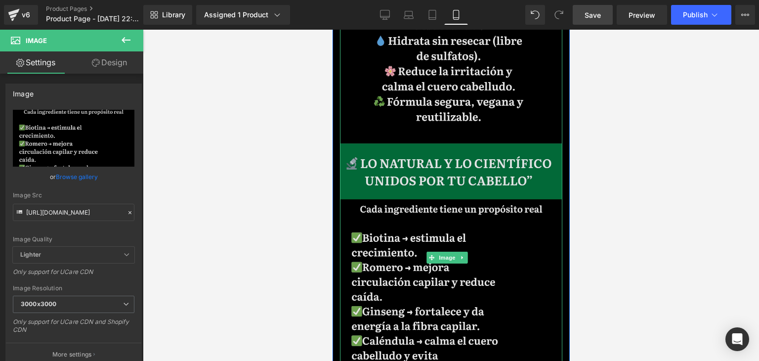
scroll to position [2075, 0]
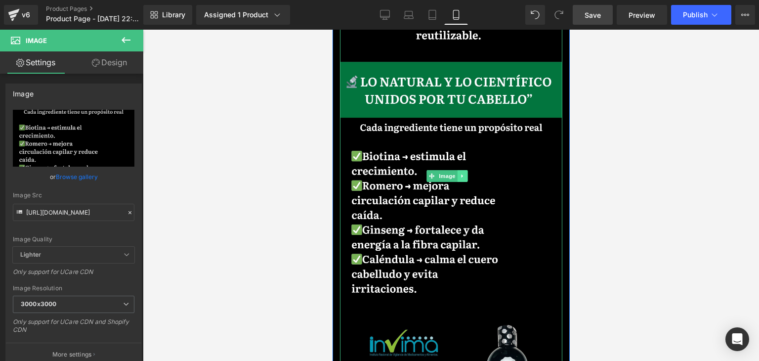
click at [462, 173] on icon at bounding box center [461, 176] width 5 height 6
click at [464, 173] on icon at bounding box center [466, 176] width 5 height 6
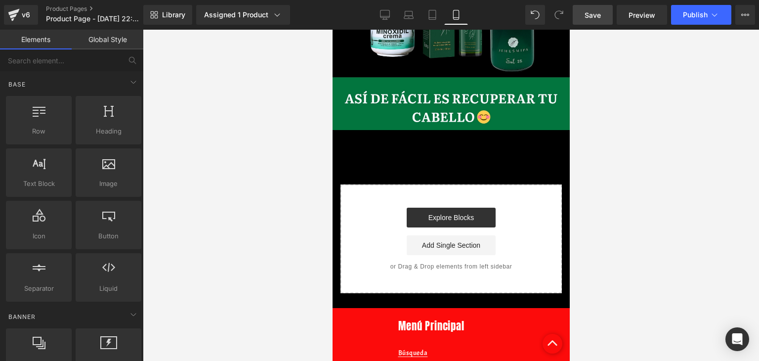
scroll to position [1758, 0]
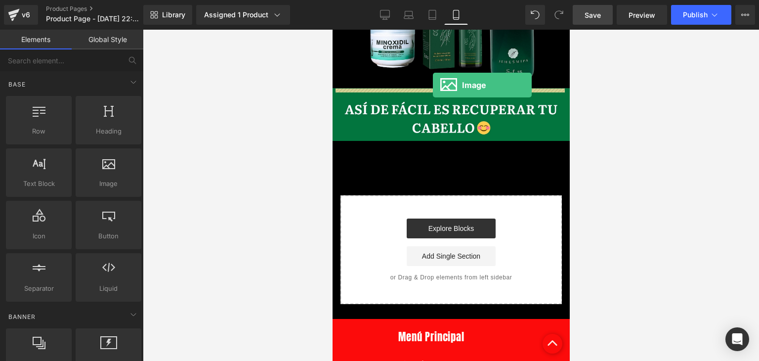
drag, startPoint x: 449, startPoint y: 209, endPoint x: 432, endPoint y: 84, distance: 126.6
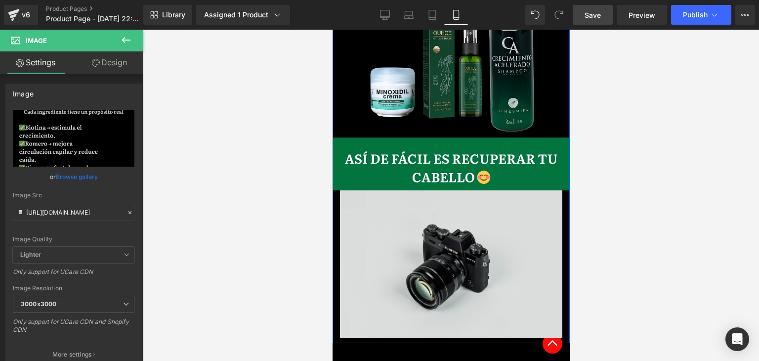
click at [445, 190] on img at bounding box center [450, 263] width 222 height 147
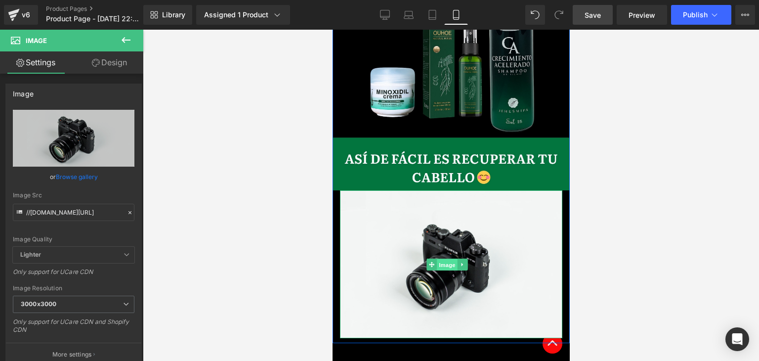
click at [445, 258] on span "Image" at bounding box center [447, 264] width 21 height 12
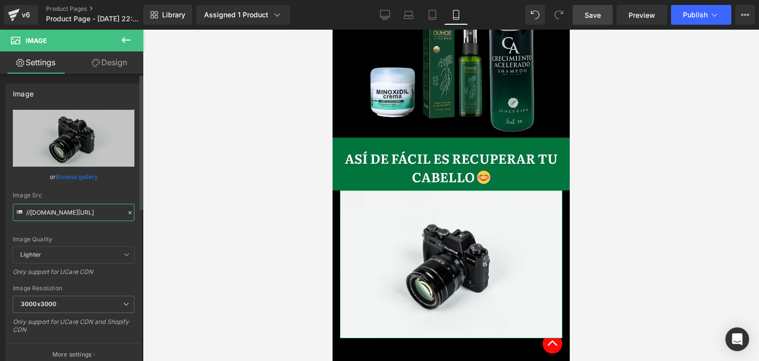
click at [91, 209] on input "//[DOMAIN_NAME][URL]" at bounding box center [74, 212] width 122 height 17
click at [93, 209] on input "//[DOMAIN_NAME][URL]" at bounding box center [74, 212] width 122 height 17
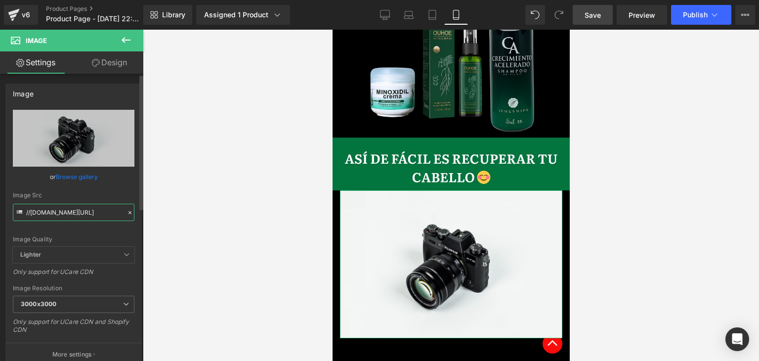
click at [93, 209] on input "//[DOMAIN_NAME][URL]" at bounding box center [74, 212] width 122 height 17
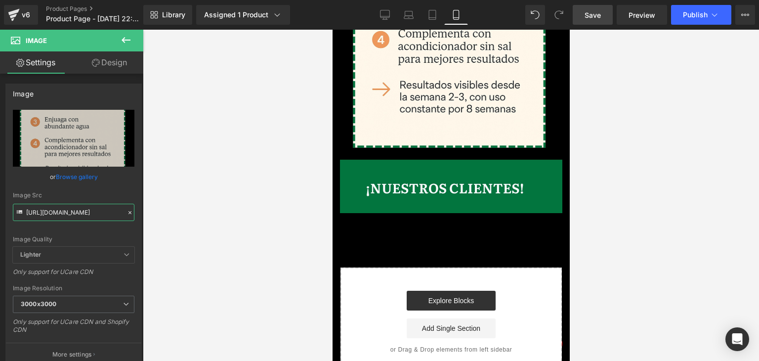
scroll to position [1968, 0]
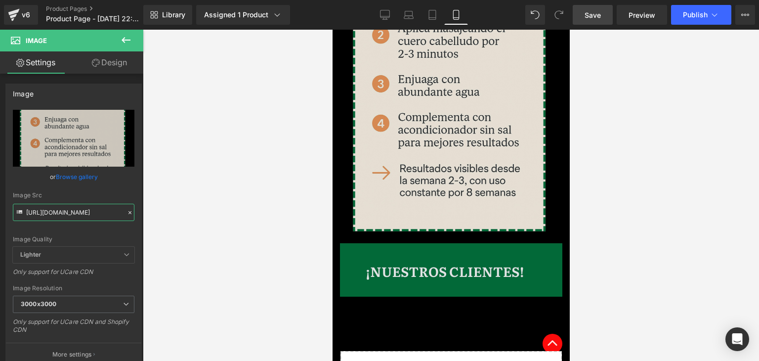
type input "[URL][DOMAIN_NAME]"
click at [405, 196] on img at bounding box center [450, 114] width 222 height 366
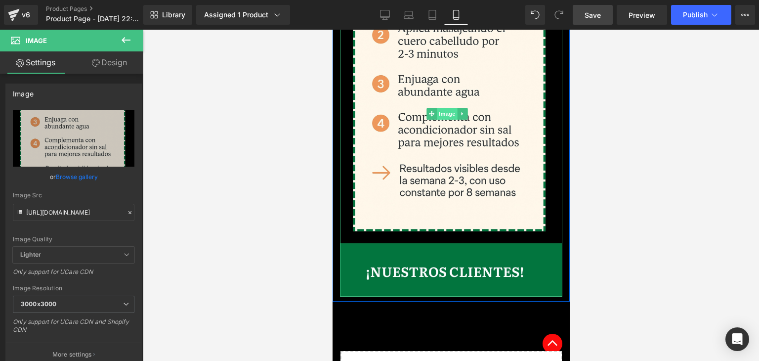
click at [443, 108] on span "Image" at bounding box center [447, 114] width 21 height 12
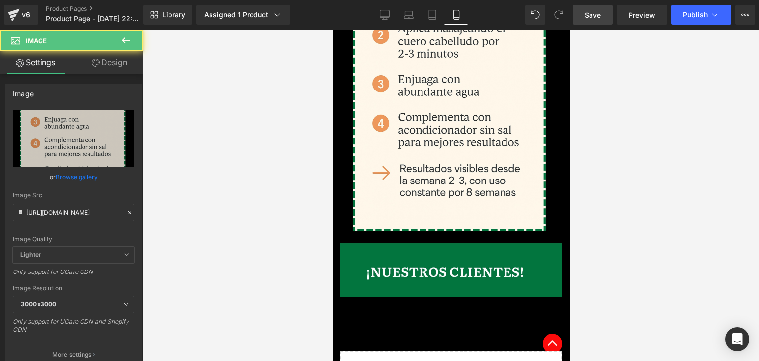
click at [120, 50] on button at bounding box center [126, 41] width 35 height 22
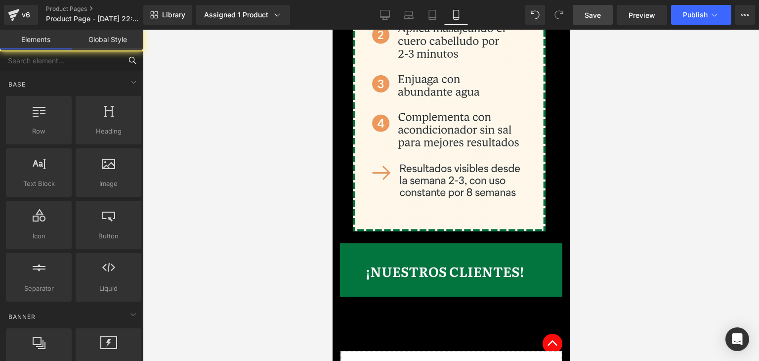
click at [115, 58] on input "text" at bounding box center [61, 60] width 122 height 22
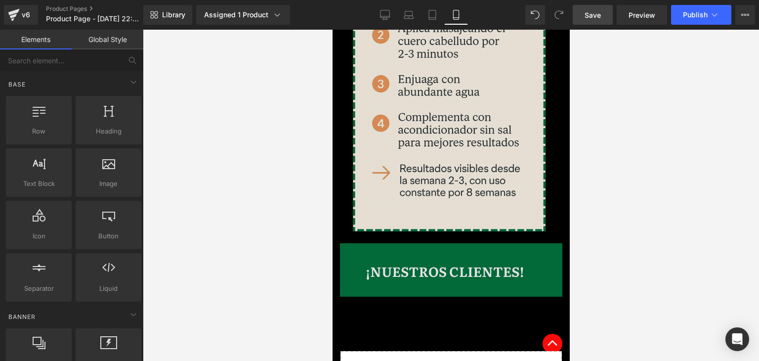
click at [339, 190] on div "Image" at bounding box center [450, 114] width 222 height 366
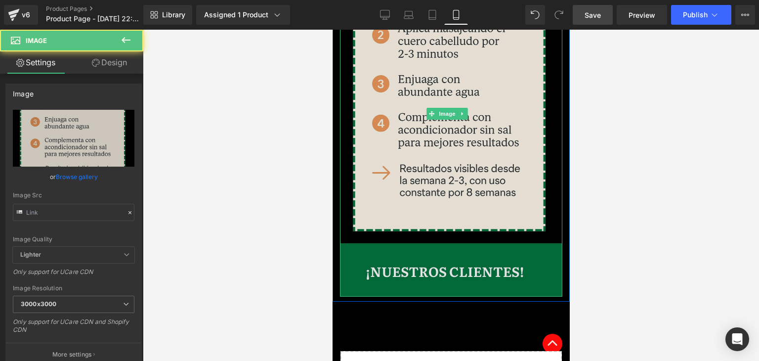
type input "[URL][DOMAIN_NAME]"
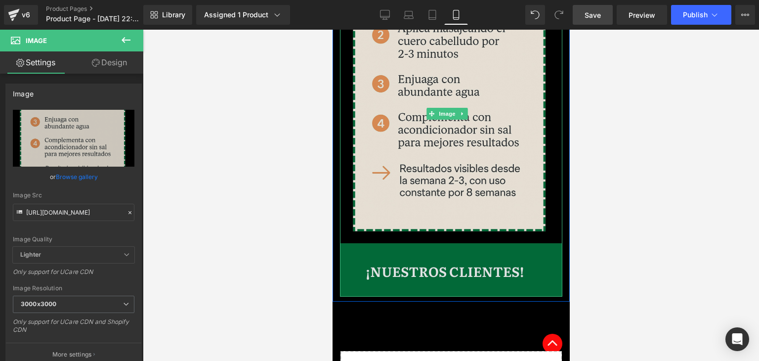
scroll to position [1870, 0]
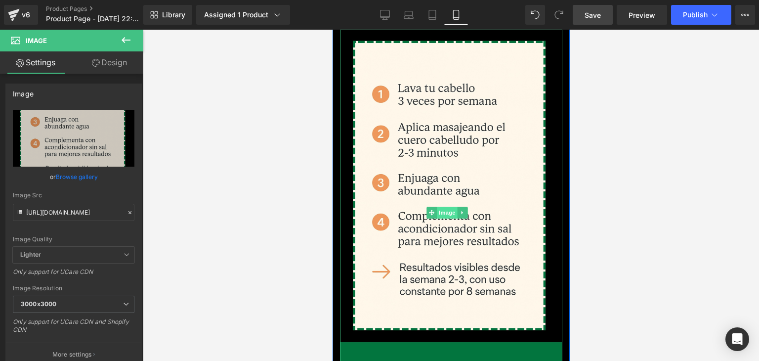
click at [446, 207] on span "Image" at bounding box center [447, 213] width 21 height 12
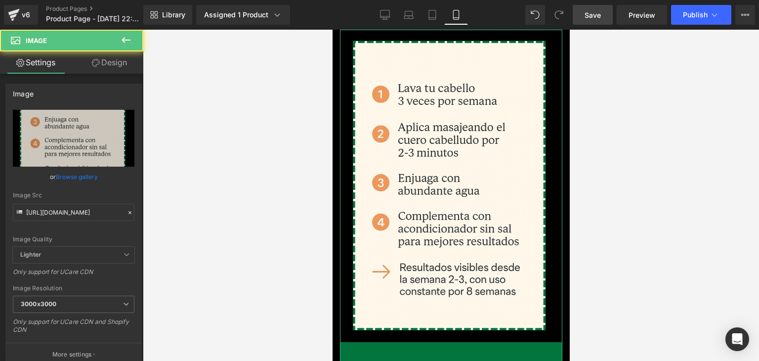
click at [132, 66] on link "Design" at bounding box center [110, 62] width 72 height 22
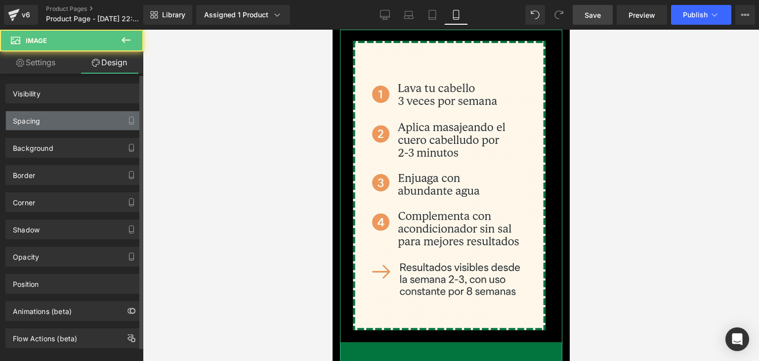
click at [38, 125] on div "Spacing" at bounding box center [73, 120] width 135 height 19
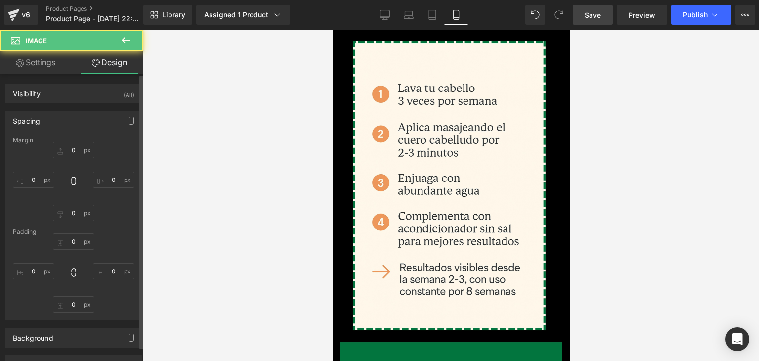
type input "0"
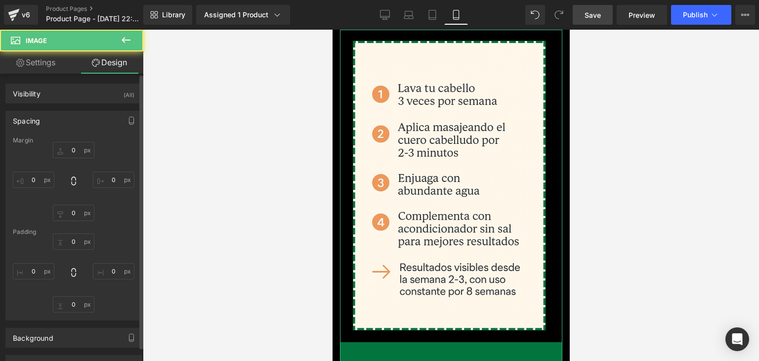
type input "0"
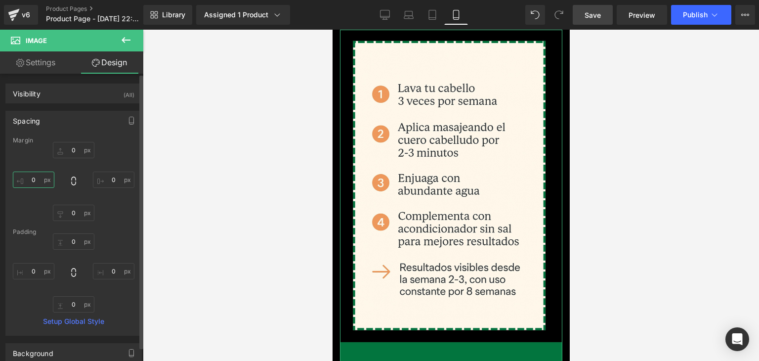
click at [36, 181] on input "0" at bounding box center [34, 179] width 42 height 16
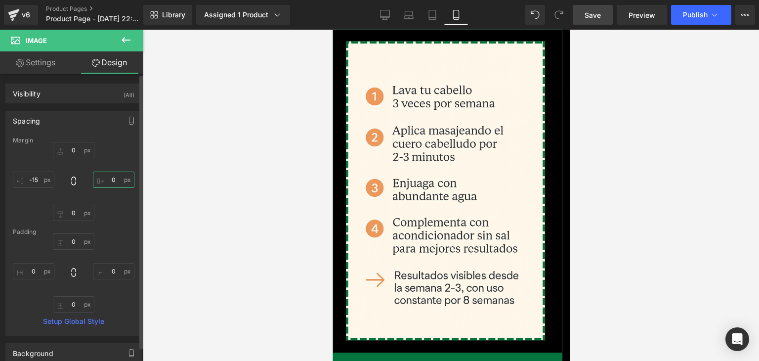
click at [119, 181] on input "0" at bounding box center [114, 179] width 42 height 16
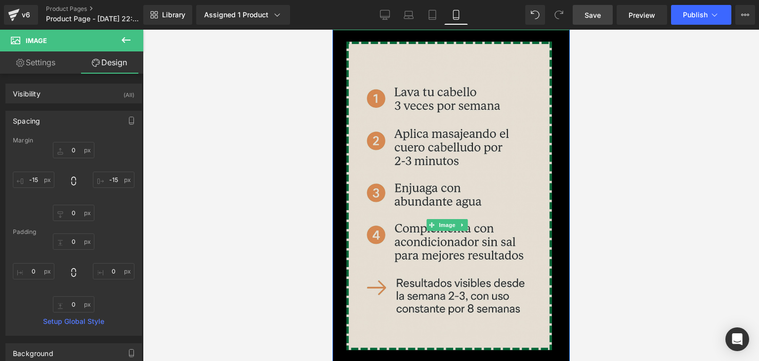
click at [554, 225] on img at bounding box center [450, 225] width 237 height 390
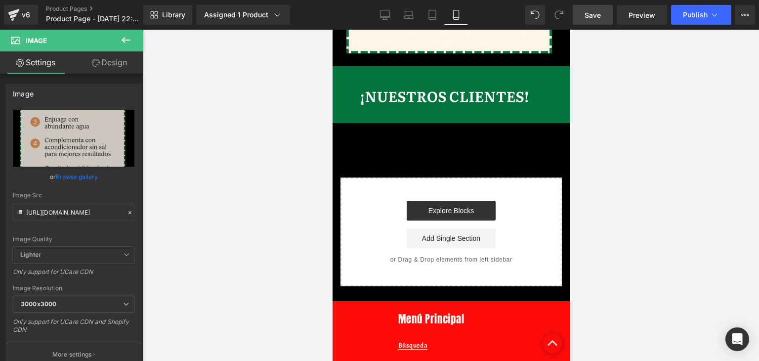
scroll to position [2018, 0]
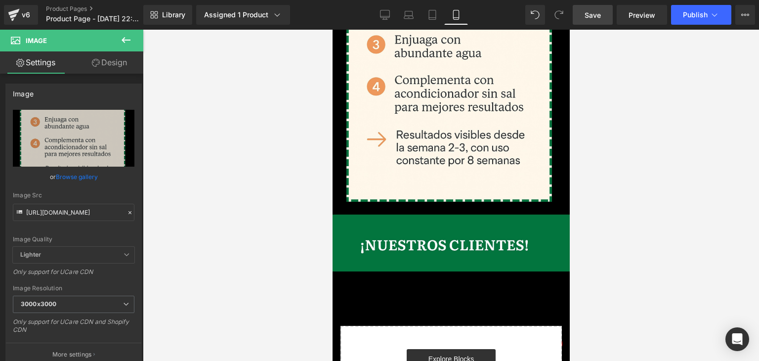
click at [138, 35] on button at bounding box center [126, 41] width 35 height 22
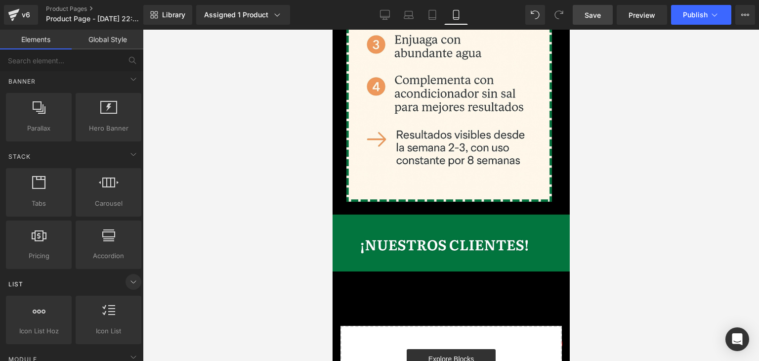
scroll to position [247, 0]
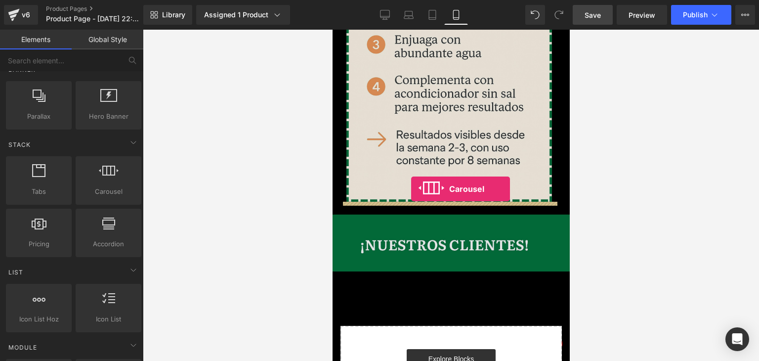
drag, startPoint x: 412, startPoint y: 206, endPoint x: 411, endPoint y: 189, distance: 17.4
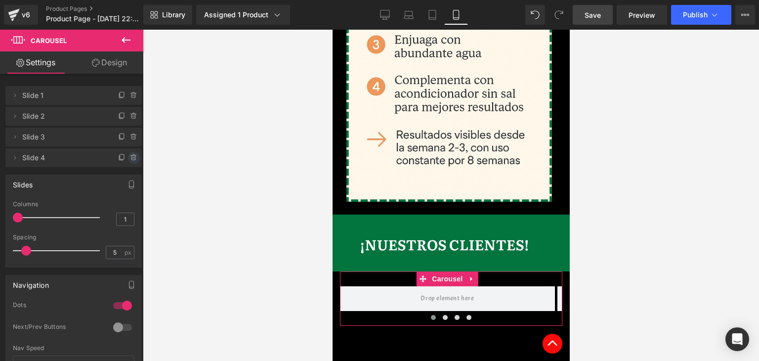
click at [130, 157] on icon at bounding box center [134, 158] width 8 height 8
click at [127, 154] on button "Delete" at bounding box center [123, 158] width 31 height 13
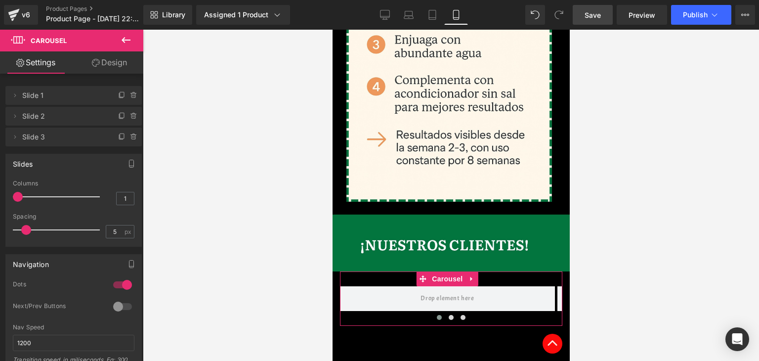
click at [83, 93] on span "Slide 1" at bounding box center [63, 95] width 83 height 19
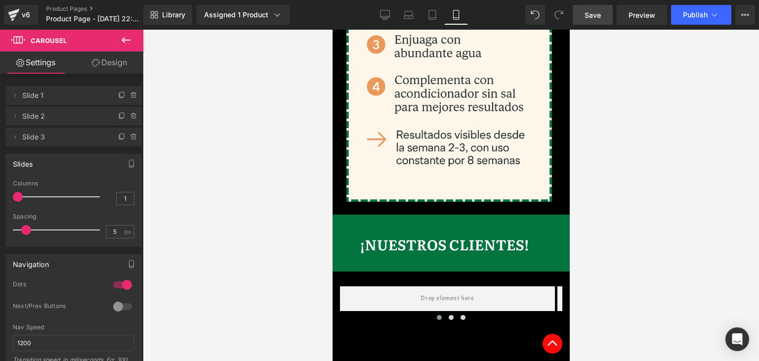
drag, startPoint x: 128, startPoint y: 40, endPoint x: 130, endPoint y: 60, distance: 20.4
click at [128, 40] on icon at bounding box center [126, 40] width 9 height 6
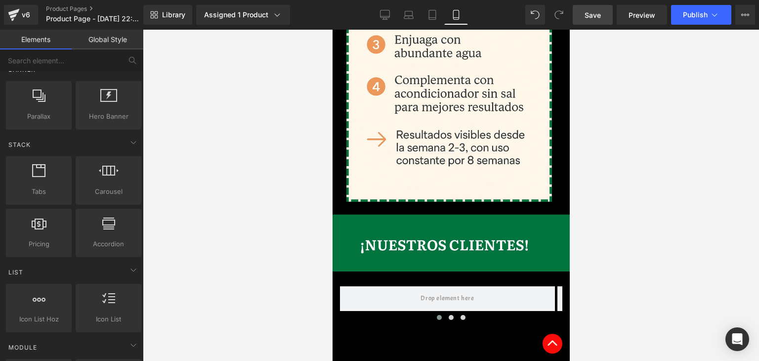
scroll to position [0, 0]
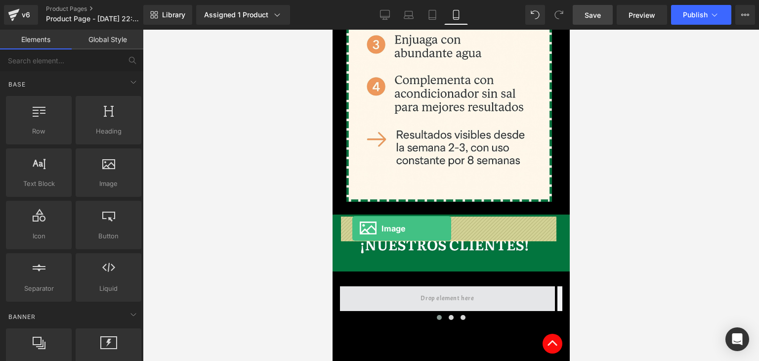
drag, startPoint x: 424, startPoint y: 214, endPoint x: 352, endPoint y: 228, distance: 73.9
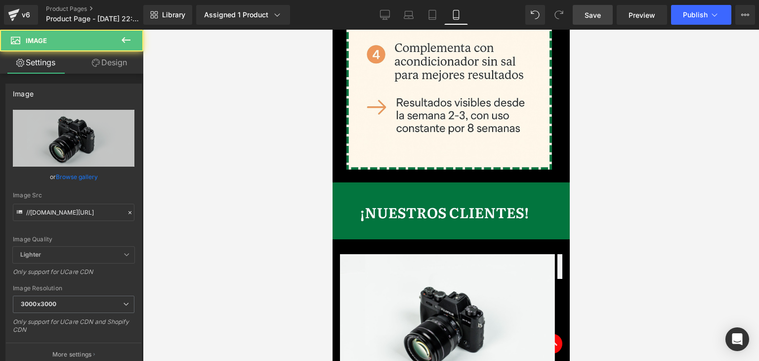
scroll to position [2067, 0]
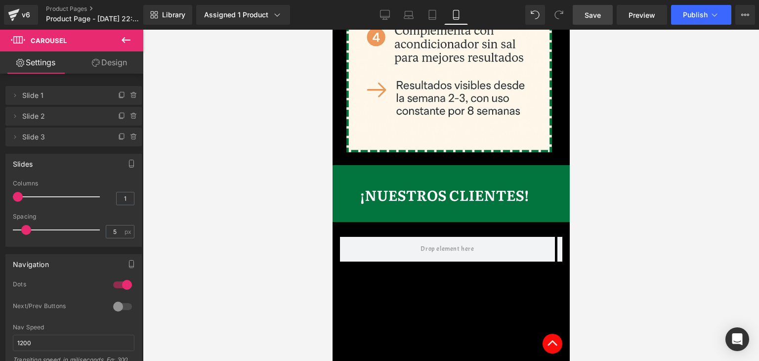
click at [132, 33] on button at bounding box center [126, 41] width 35 height 22
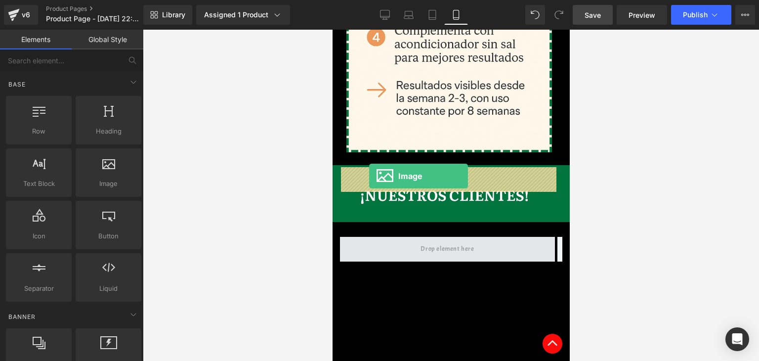
drag, startPoint x: 418, startPoint y: 204, endPoint x: 369, endPoint y: 176, distance: 57.1
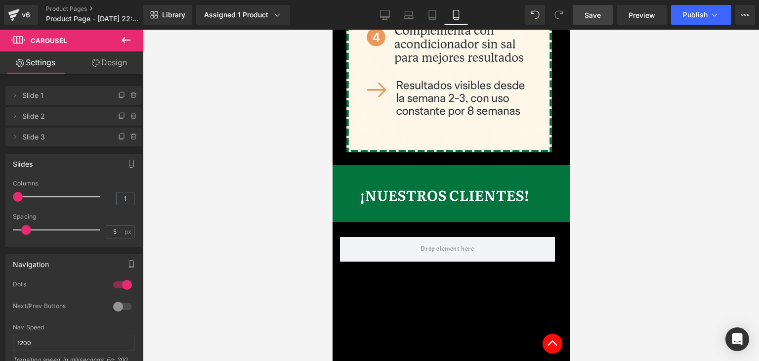
click at [126, 42] on icon at bounding box center [126, 40] width 12 height 12
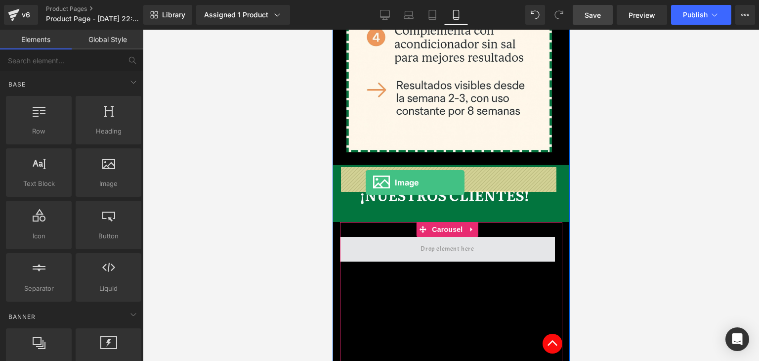
drag, startPoint x: 464, startPoint y: 198, endPoint x: 365, endPoint y: 182, distance: 100.6
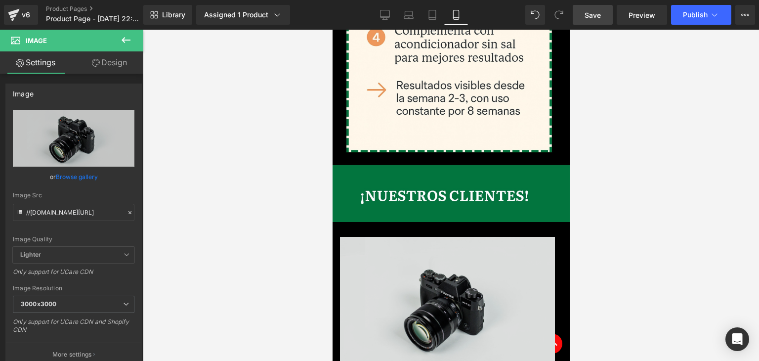
click at [473, 253] on img at bounding box center [446, 308] width 215 height 142
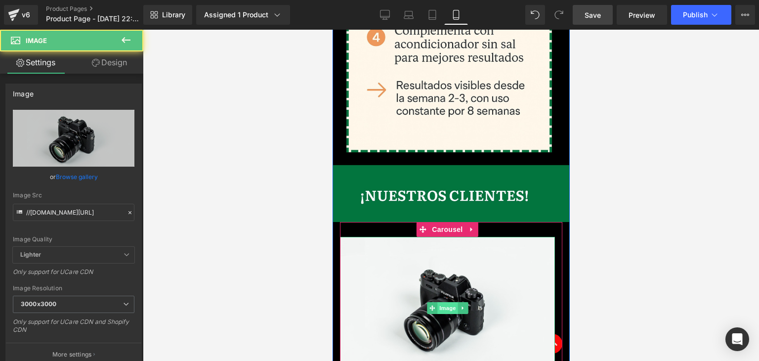
click at [451, 302] on span "Image" at bounding box center [447, 308] width 21 height 12
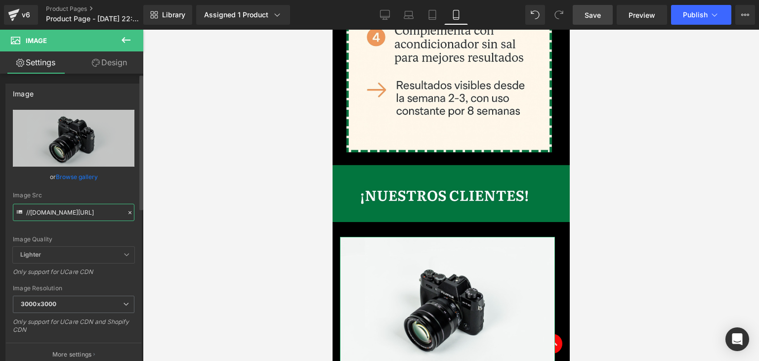
click at [67, 215] on input "//[DOMAIN_NAME][URL]" at bounding box center [74, 212] width 122 height 17
click at [67, 214] on input "//[DOMAIN_NAME][URL]" at bounding box center [74, 212] width 122 height 17
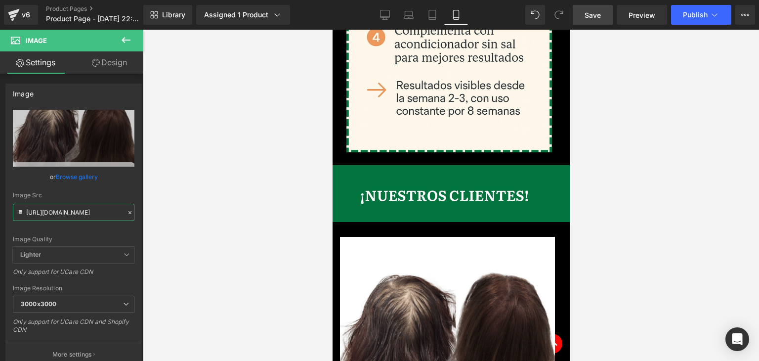
scroll to position [2265, 0]
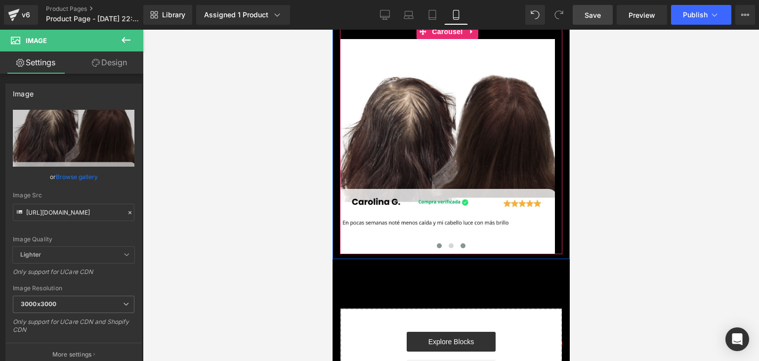
click at [440, 241] on button at bounding box center [439, 246] width 12 height 10
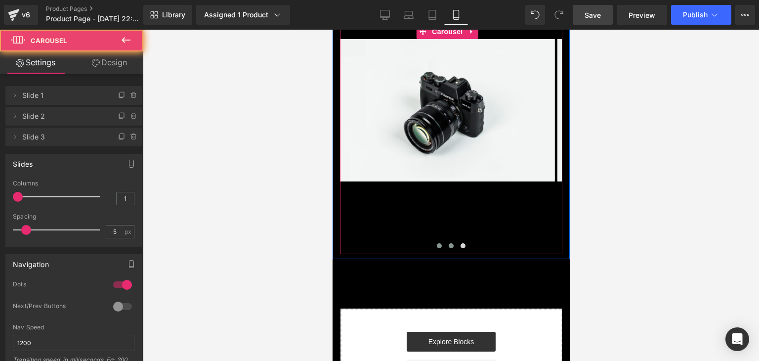
click at [448, 243] on span at bounding box center [450, 245] width 5 height 5
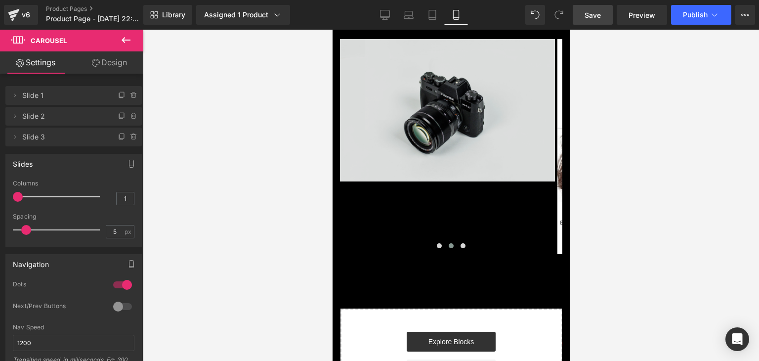
click at [431, 72] on img at bounding box center [446, 110] width 215 height 142
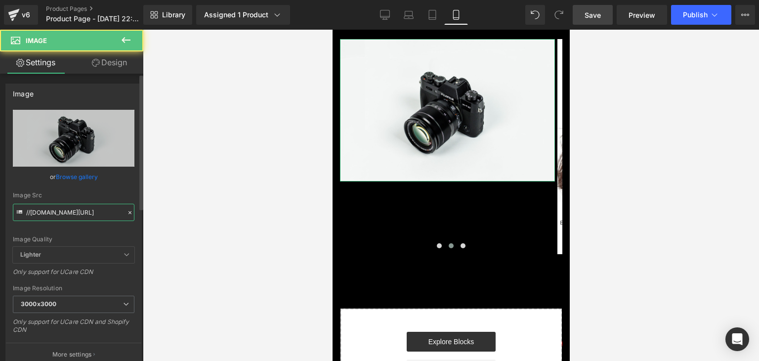
click at [85, 204] on input "//[DOMAIN_NAME][URL]" at bounding box center [74, 212] width 122 height 17
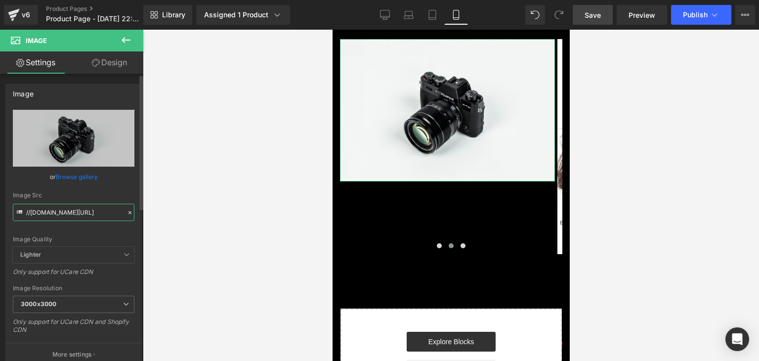
click at [85, 204] on input "//[DOMAIN_NAME][URL]" at bounding box center [74, 212] width 122 height 17
click at [86, 204] on input "//[DOMAIN_NAME][URL]" at bounding box center [74, 212] width 122 height 17
paste input "[URL][DOMAIN_NAME]"
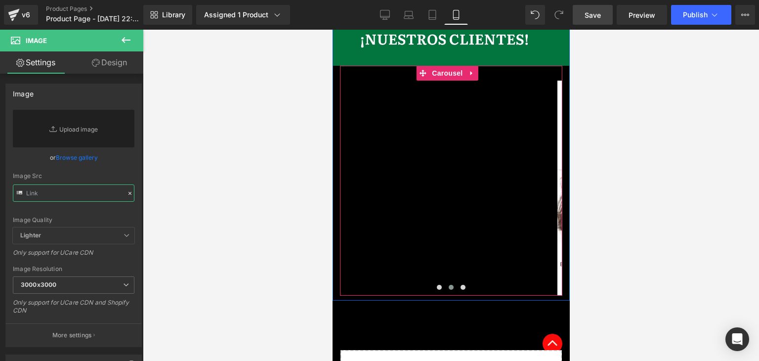
scroll to position [2166, 0]
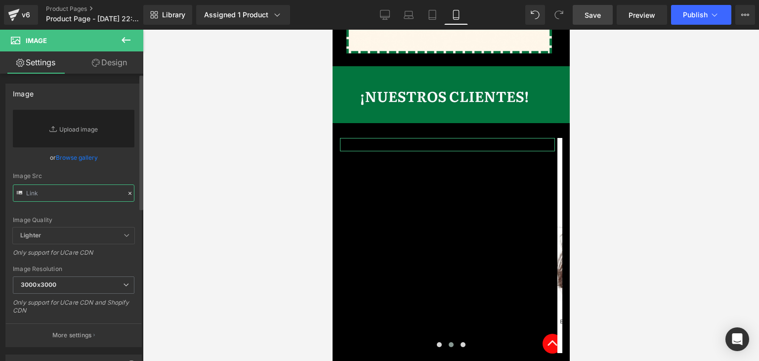
paste input "[URL][DOMAIN_NAME]"
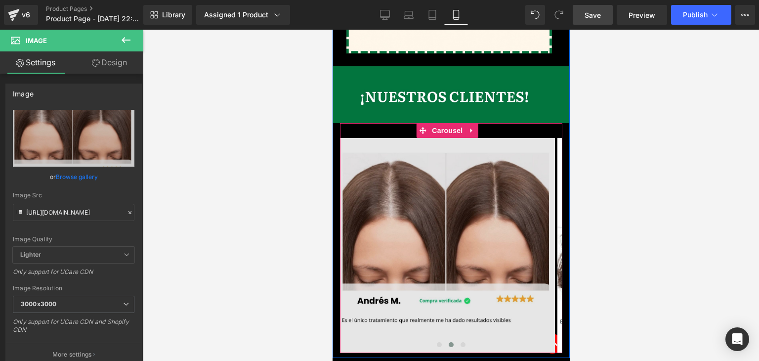
drag, startPoint x: 436, startPoint y: 278, endPoint x: 388, endPoint y: 90, distance: 193.4
click at [436, 339] on button at bounding box center [439, 344] width 12 height 10
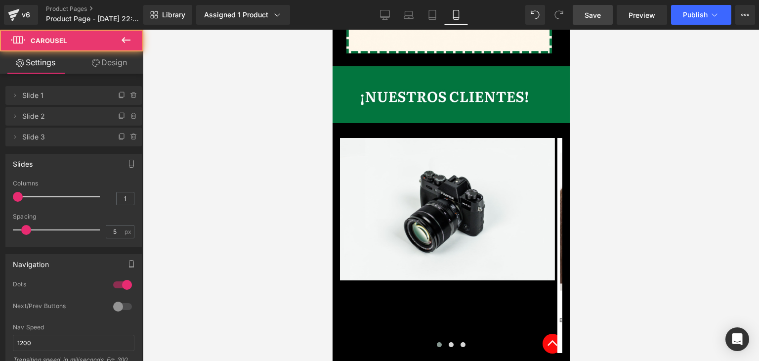
scroll to position [2215, 0]
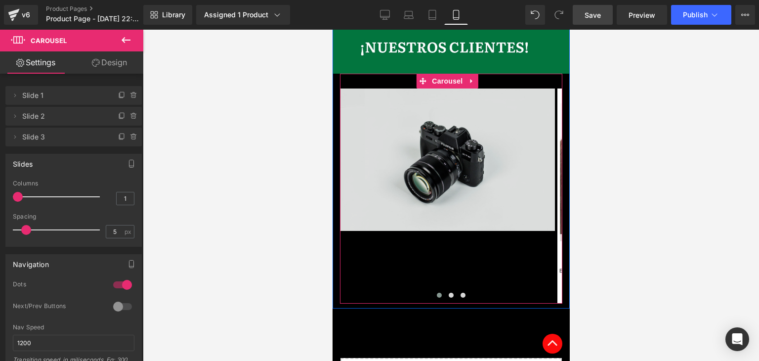
click at [384, 88] on img at bounding box center [446, 159] width 215 height 142
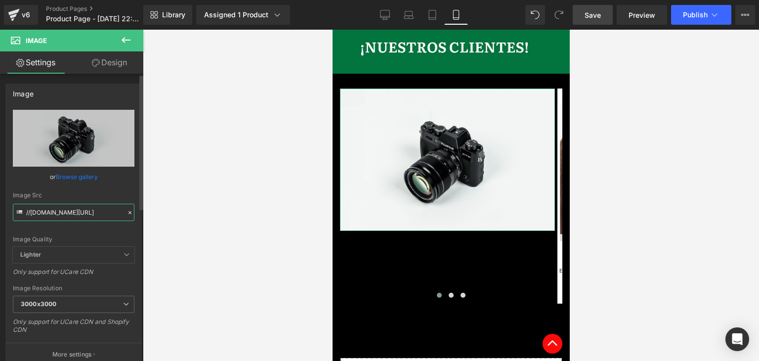
click at [73, 210] on input "//[DOMAIN_NAME][URL]" at bounding box center [74, 212] width 122 height 17
paste input "[URL][DOMAIN_NAME]"
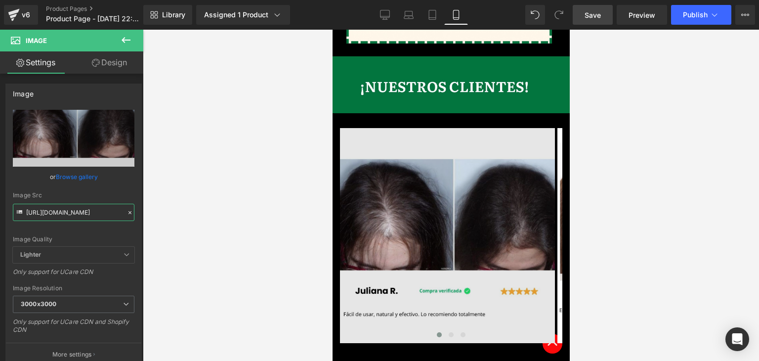
scroll to position [2117, 0]
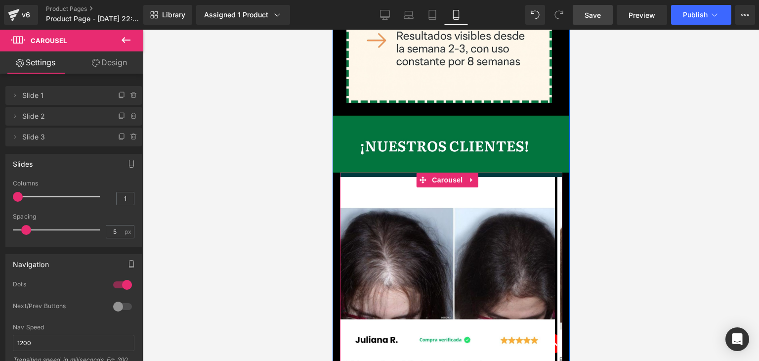
click at [743, 167] on div at bounding box center [451, 195] width 616 height 331
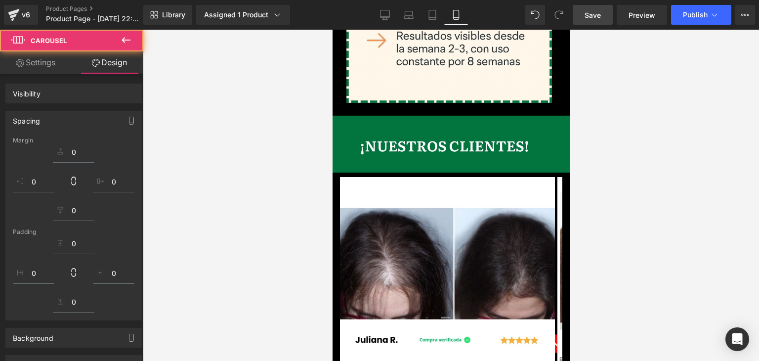
click at [449, 224] on img at bounding box center [446, 284] width 215 height 215
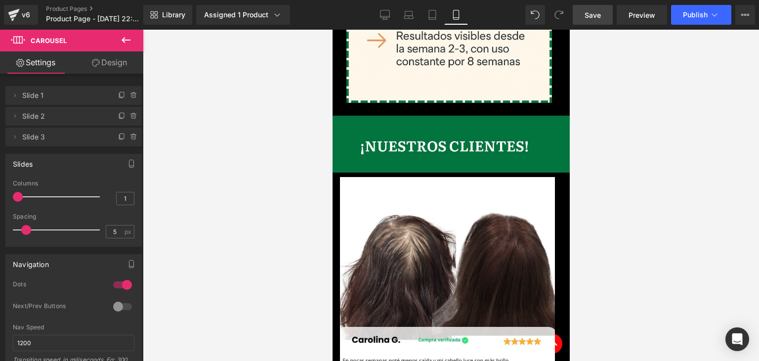
click at [605, 6] on link "Save" at bounding box center [593, 15] width 40 height 20
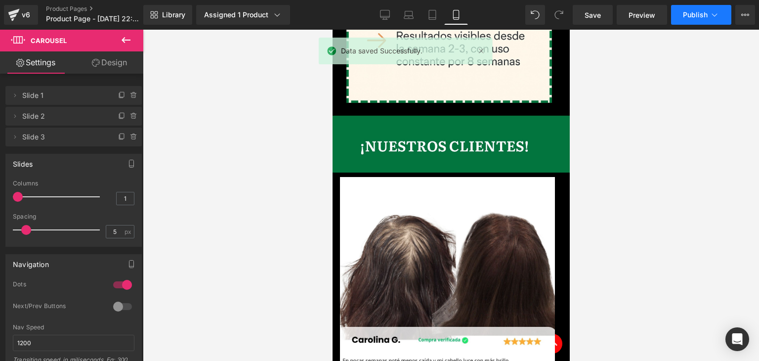
click at [690, 7] on button "Publish" at bounding box center [701, 15] width 60 height 20
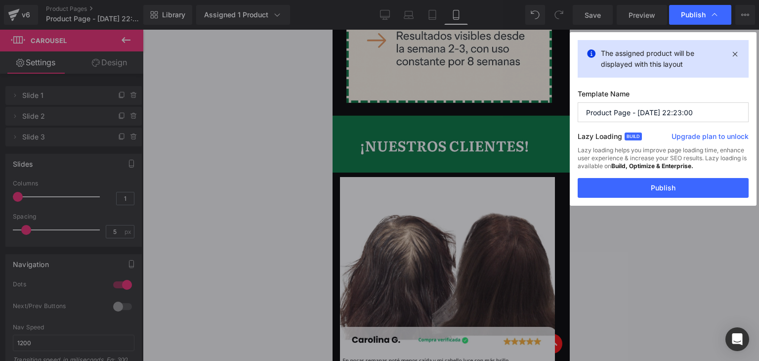
click at [633, 104] on input "Product Page - [DATE] 22:23:00" at bounding box center [663, 112] width 171 height 20
click at [635, 184] on button "Publish" at bounding box center [663, 188] width 171 height 20
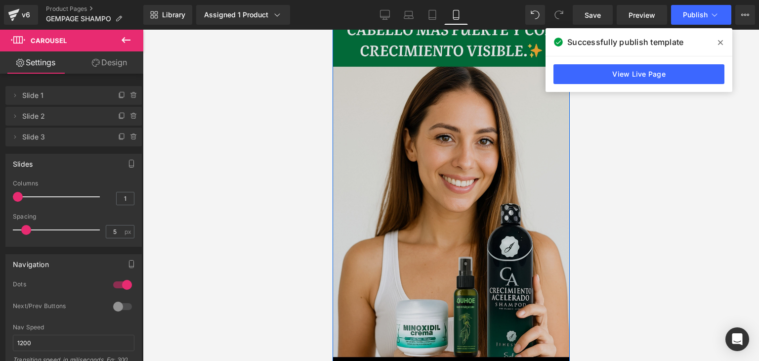
scroll to position [0, 0]
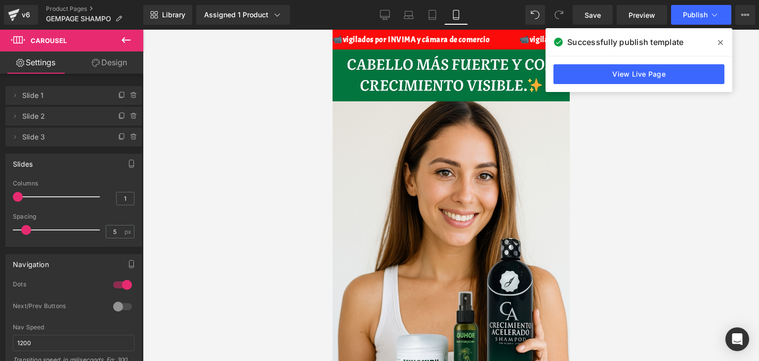
click at [715, 44] on span at bounding box center [720, 43] width 16 height 16
